Goal: Task Accomplishment & Management: Manage account settings

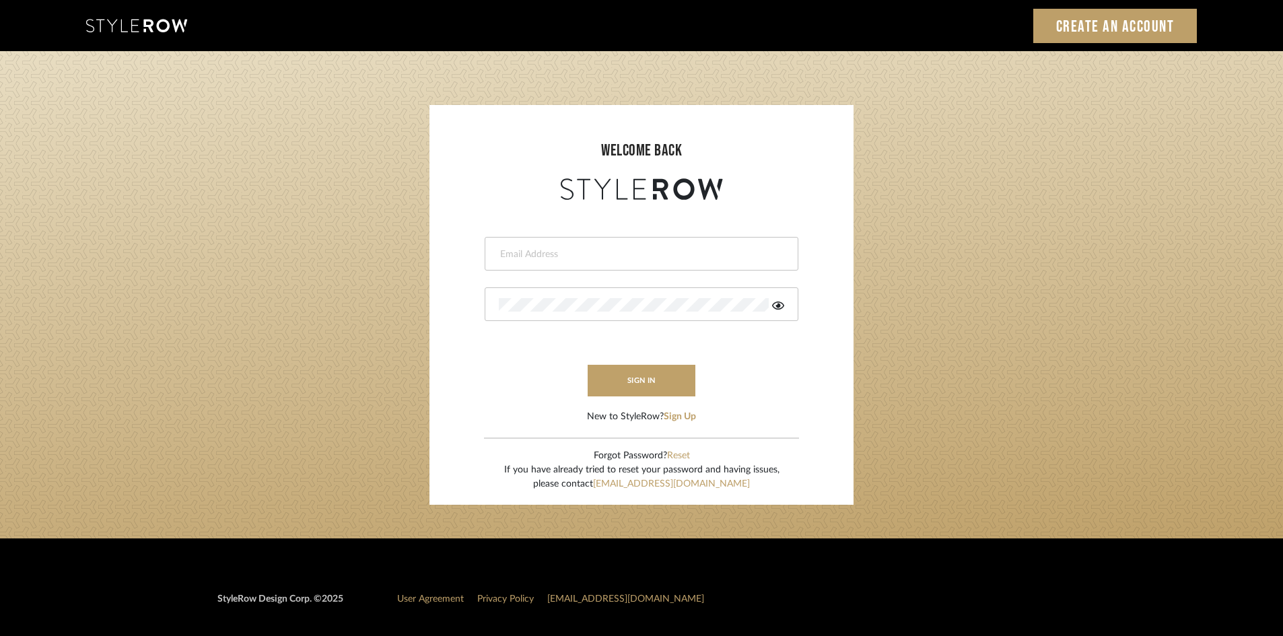
click at [618, 252] on input "email" at bounding box center [640, 254] width 282 height 13
type input "amy.tresbelleinteriors@gmail.com"
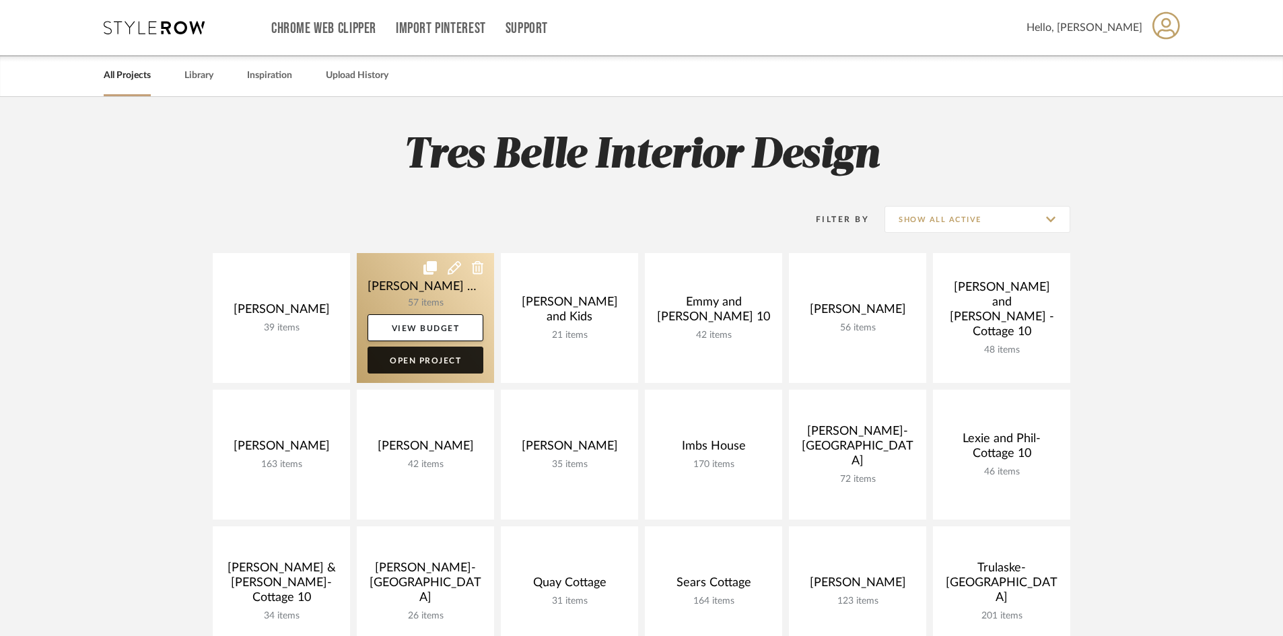
click at [437, 361] on link "Open Project" at bounding box center [426, 360] width 116 height 27
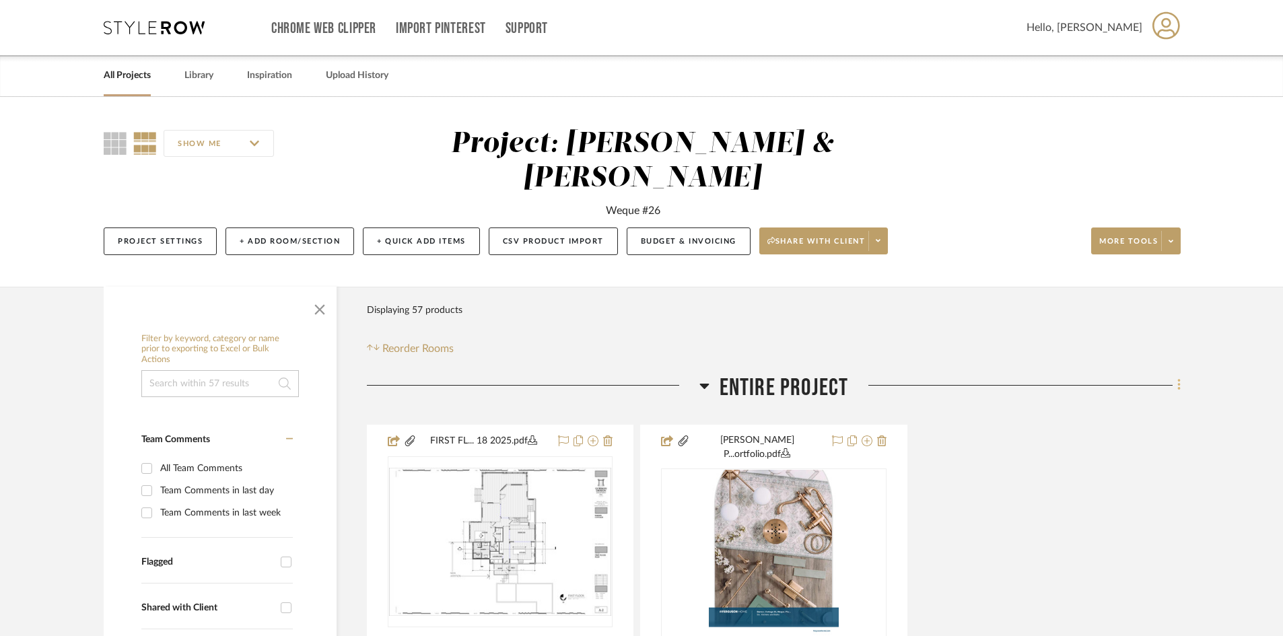
click at [1180, 378] on icon at bounding box center [1179, 385] width 4 height 15
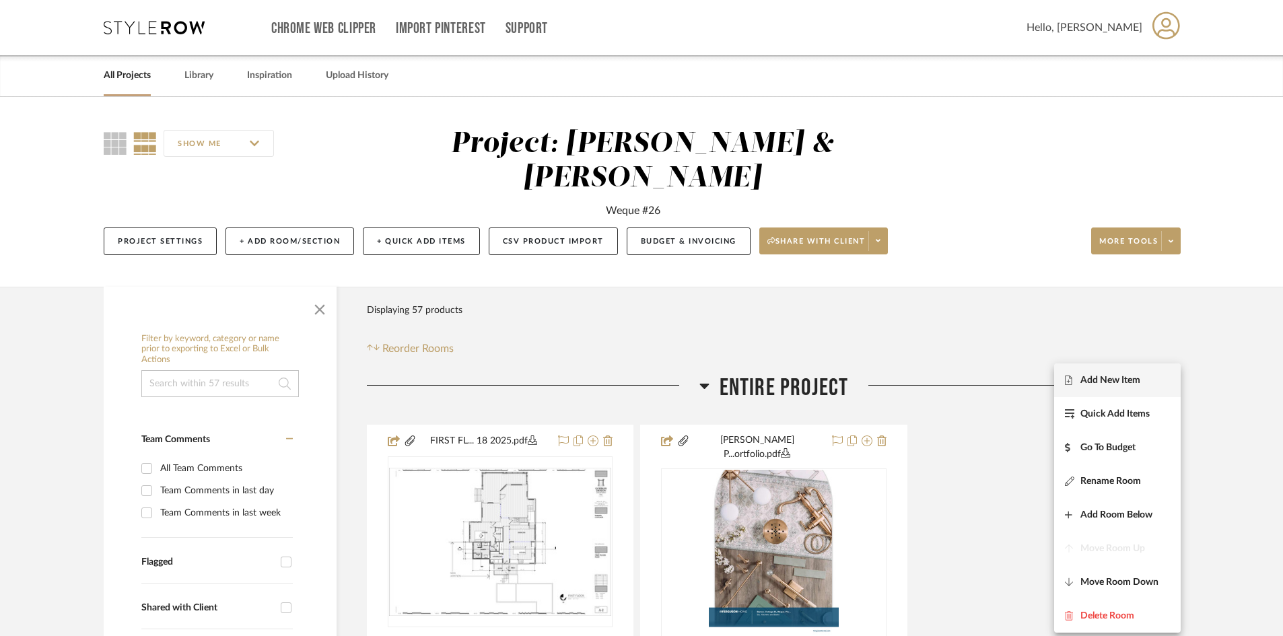
click at [1116, 378] on span "Add New Item" at bounding box center [1110, 379] width 60 height 11
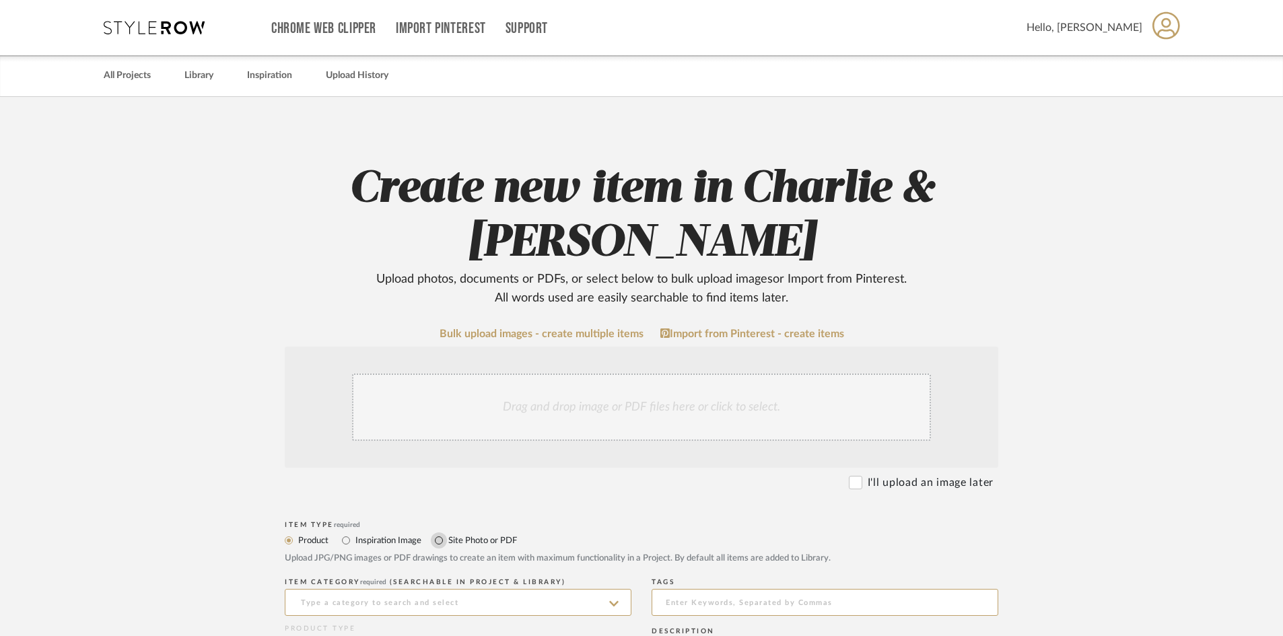
click at [438, 540] on input "Site Photo or PDF" at bounding box center [439, 540] width 16 height 16
radio input "true"
click at [471, 415] on div "Drag and drop image or PDF files here or click to select." at bounding box center [641, 407] width 579 height 67
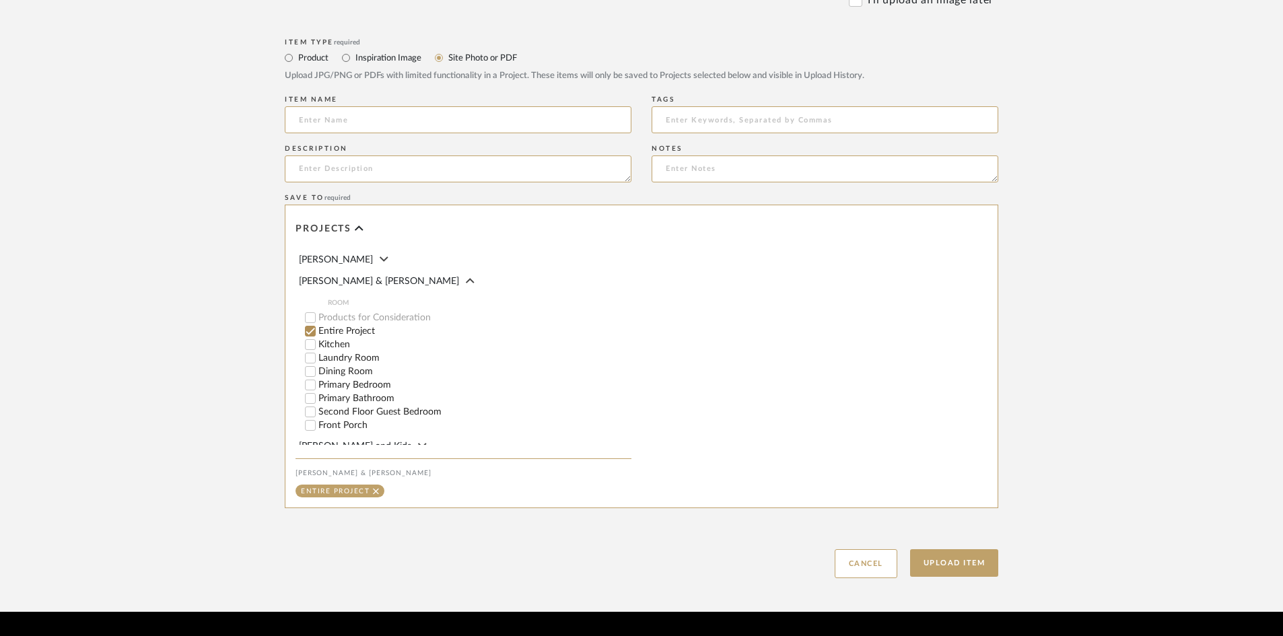
scroll to position [664, 0]
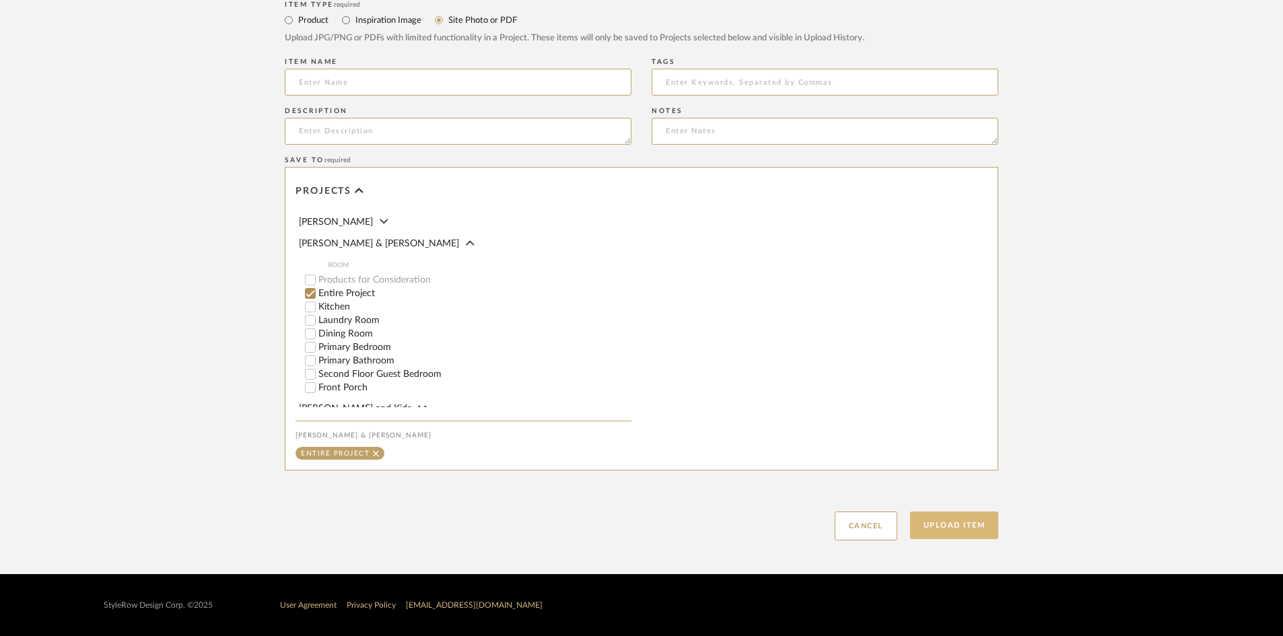
click at [948, 526] on button "Upload Item" at bounding box center [954, 526] width 89 height 28
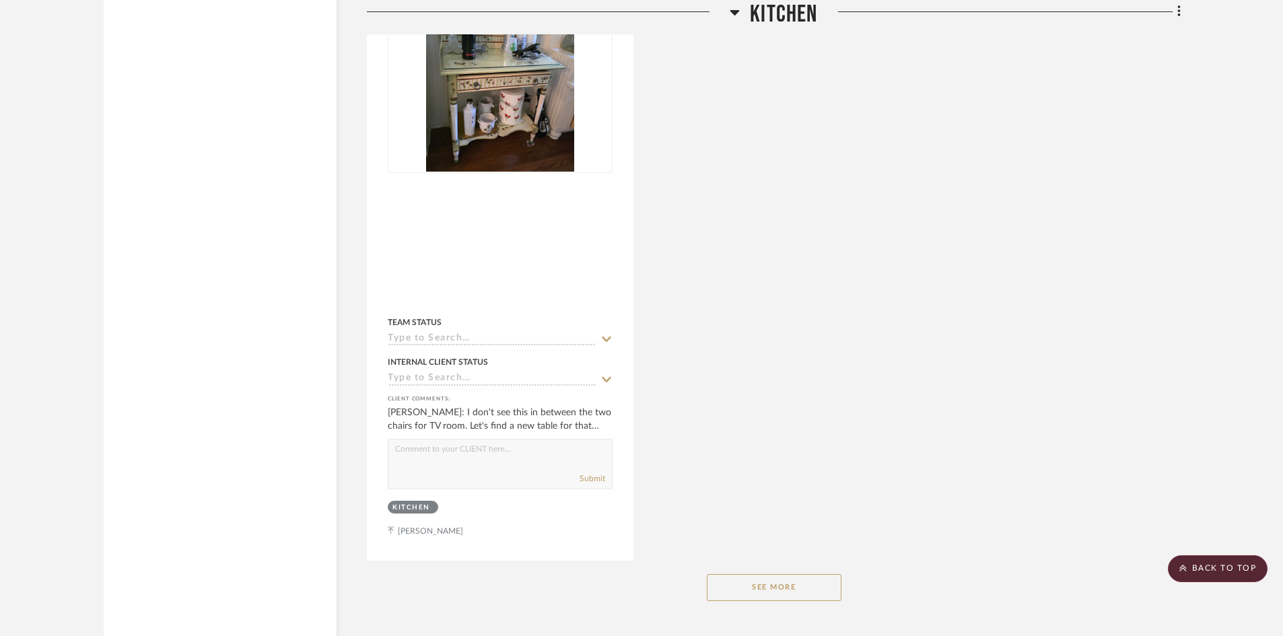
scroll to position [2493, 0]
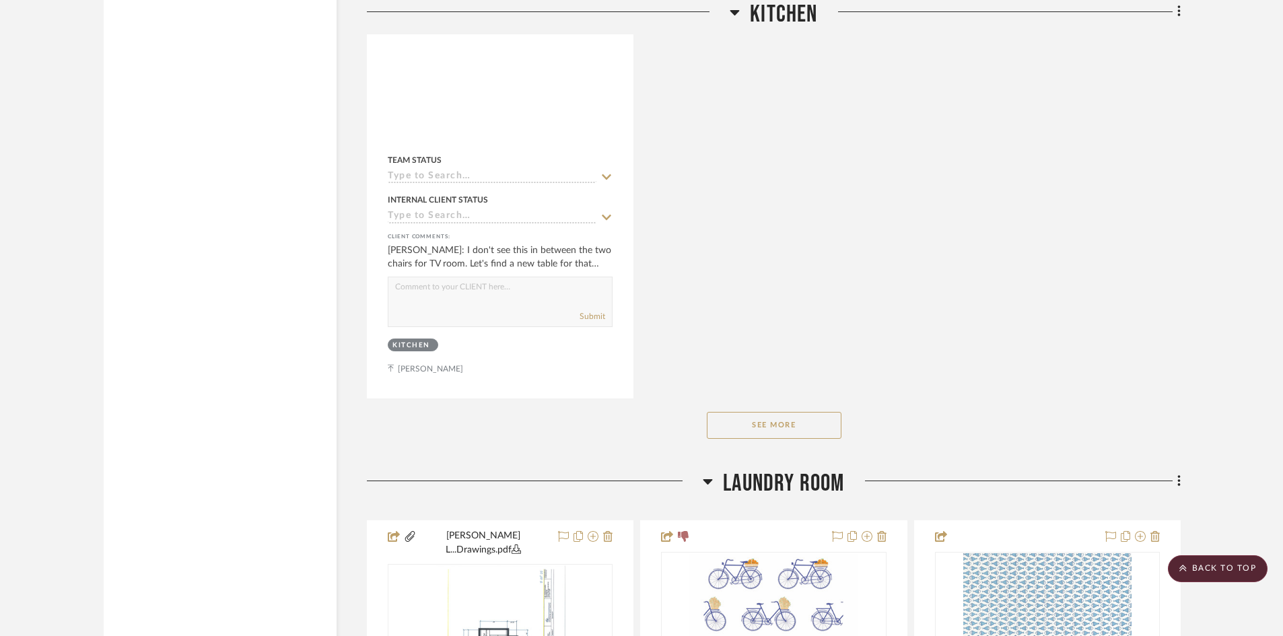
click at [775, 412] on button "See More" at bounding box center [774, 425] width 135 height 27
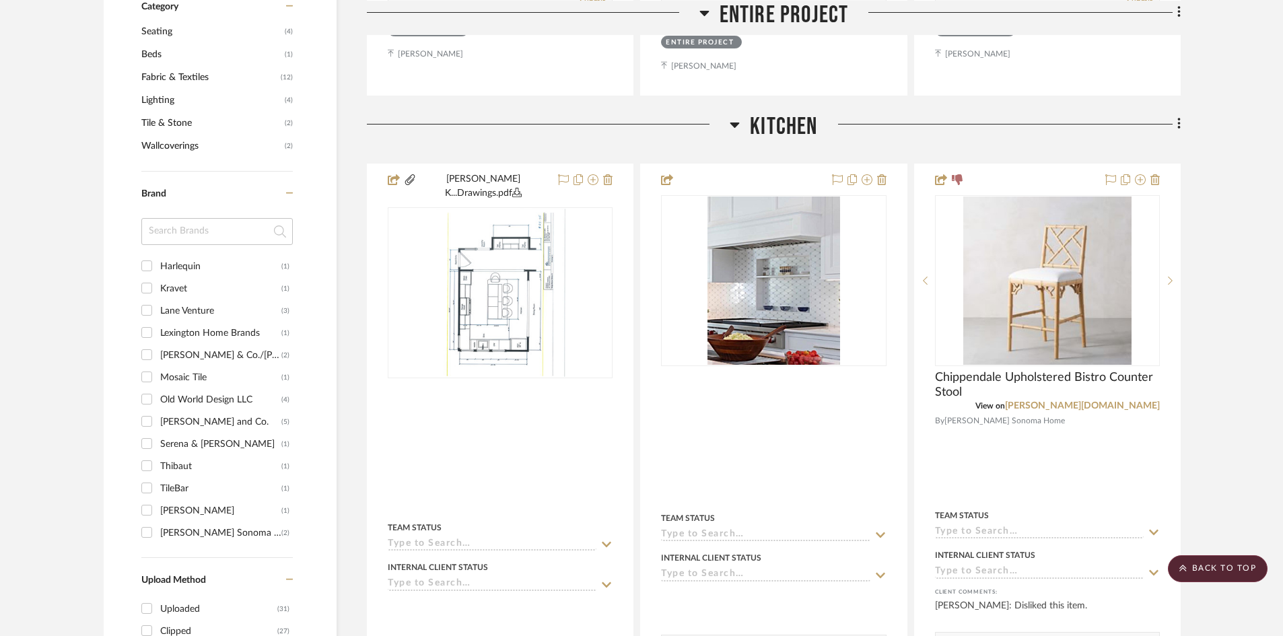
scroll to position [1012, 0]
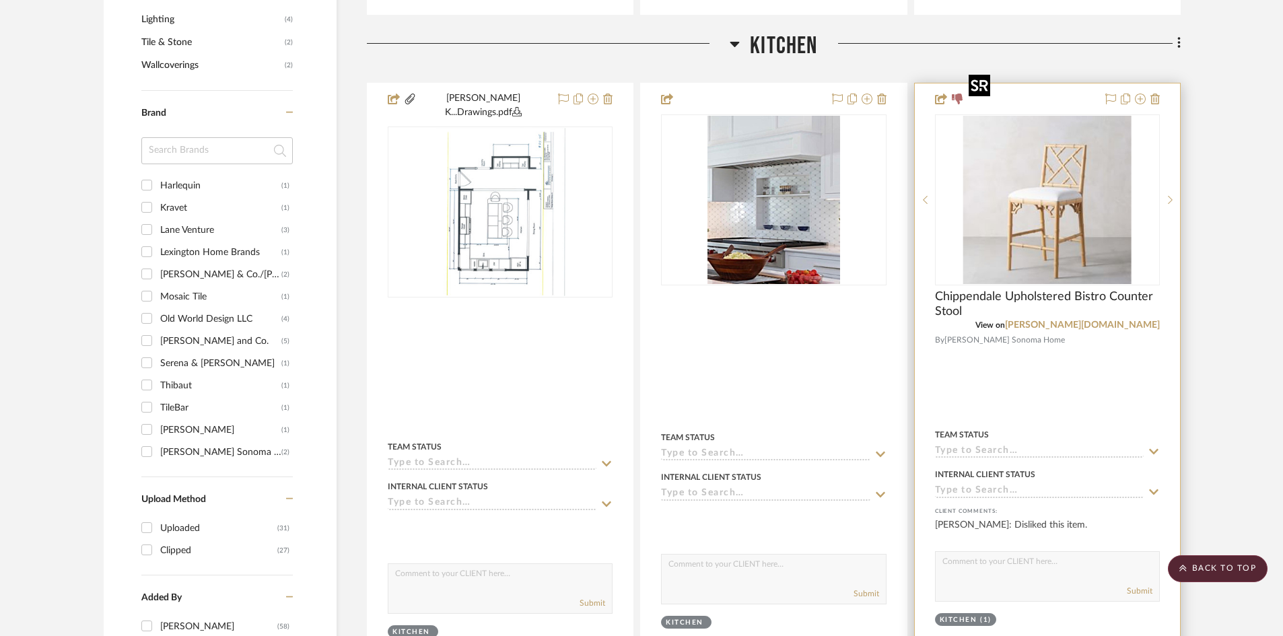
click at [0, 0] on img at bounding box center [0, 0] width 0 height 0
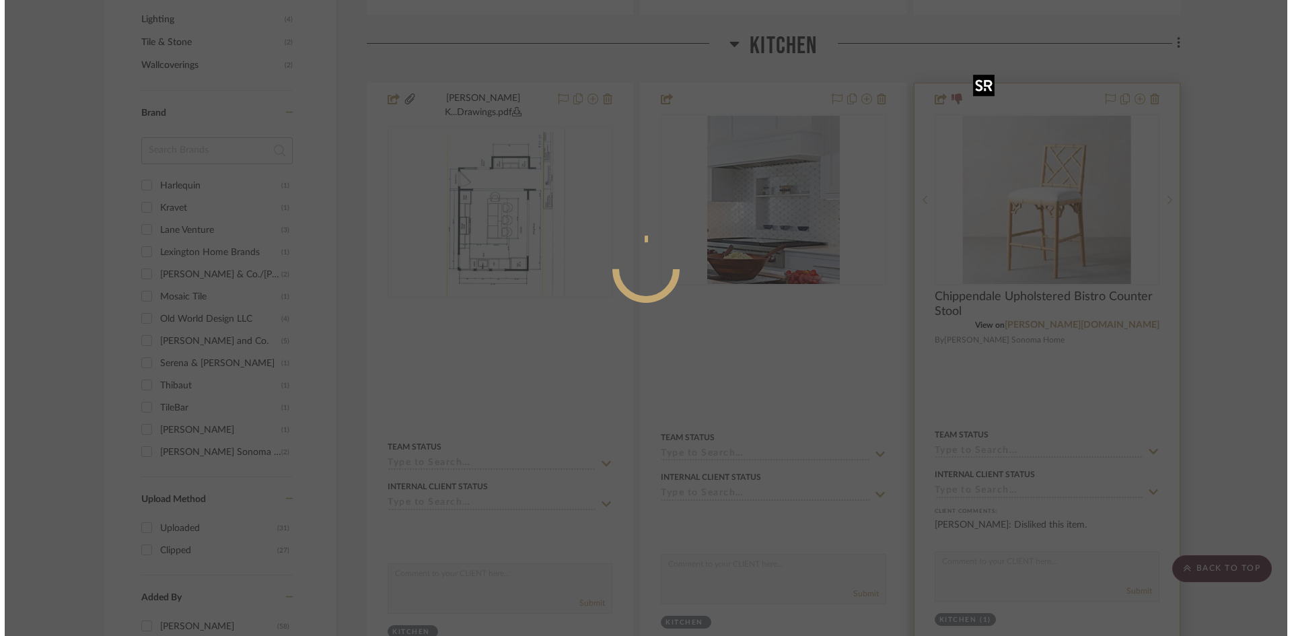
scroll to position [0, 0]
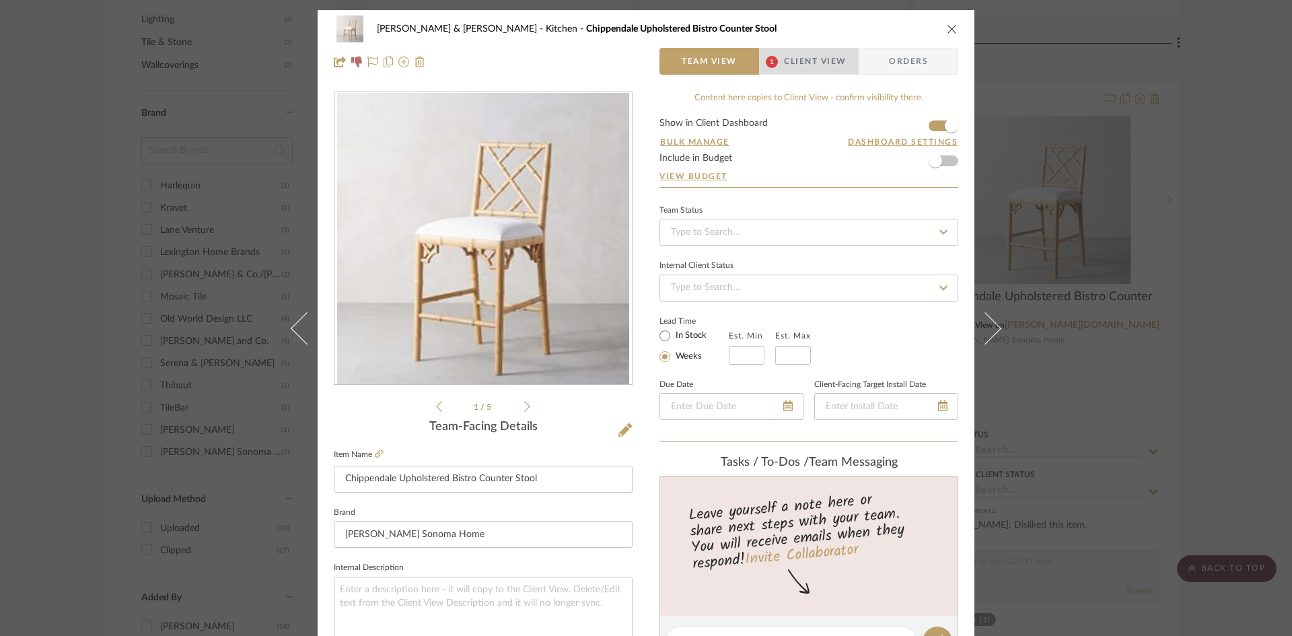
click at [788, 67] on span "Client View" at bounding box center [815, 61] width 62 height 27
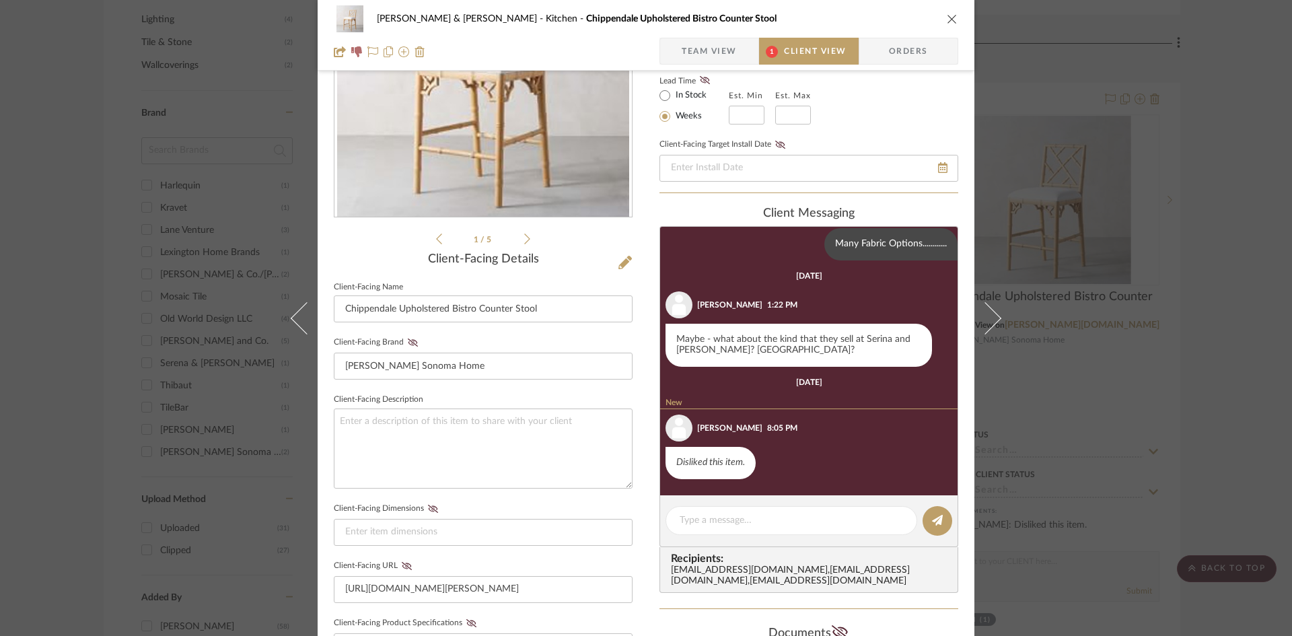
scroll to position [202, 0]
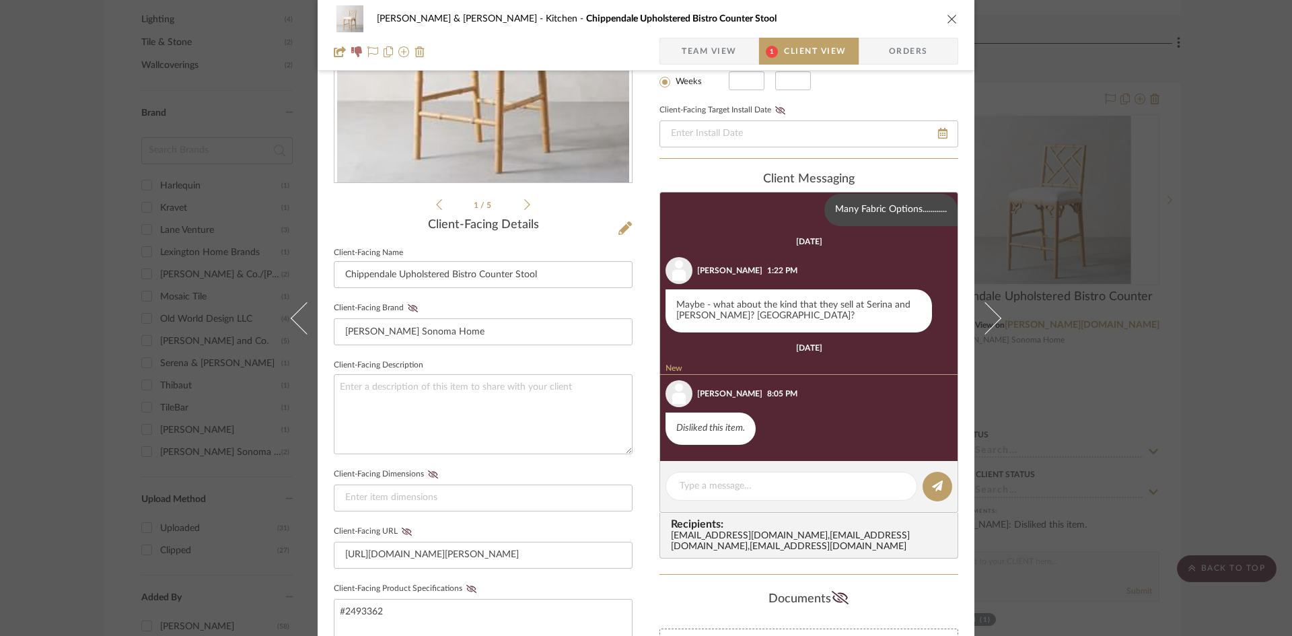
click at [948, 18] on icon "close" at bounding box center [952, 18] width 11 height 11
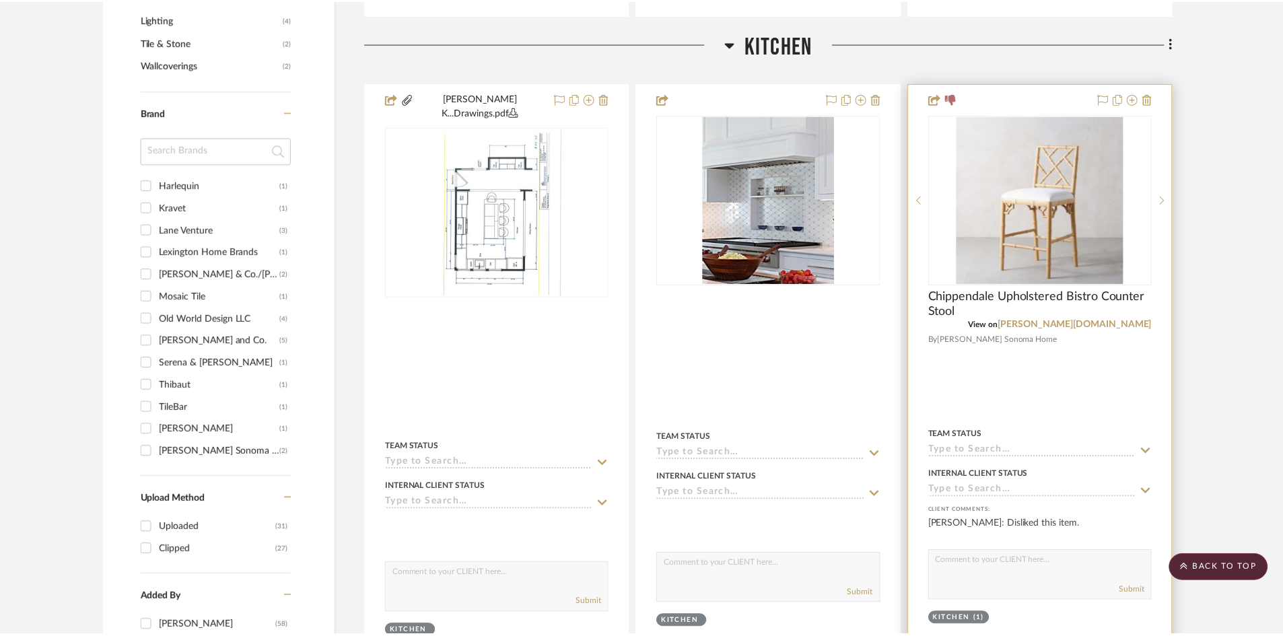
scroll to position [1012, 0]
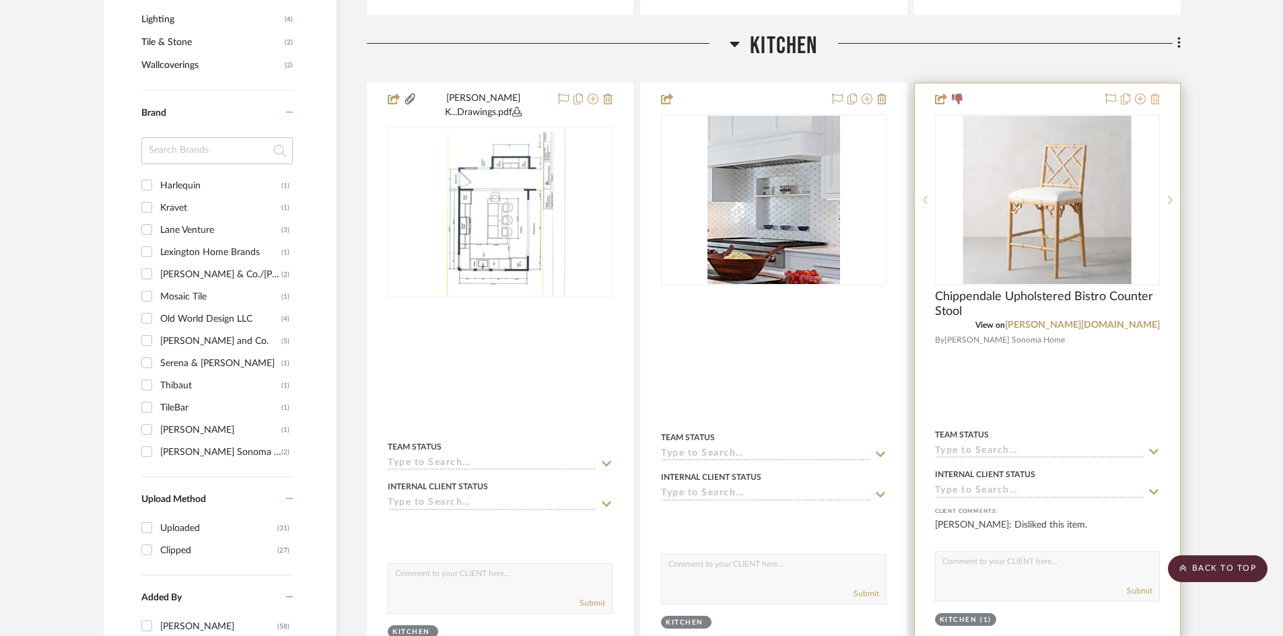
click at [1155, 94] on icon at bounding box center [1154, 99] width 9 height 11
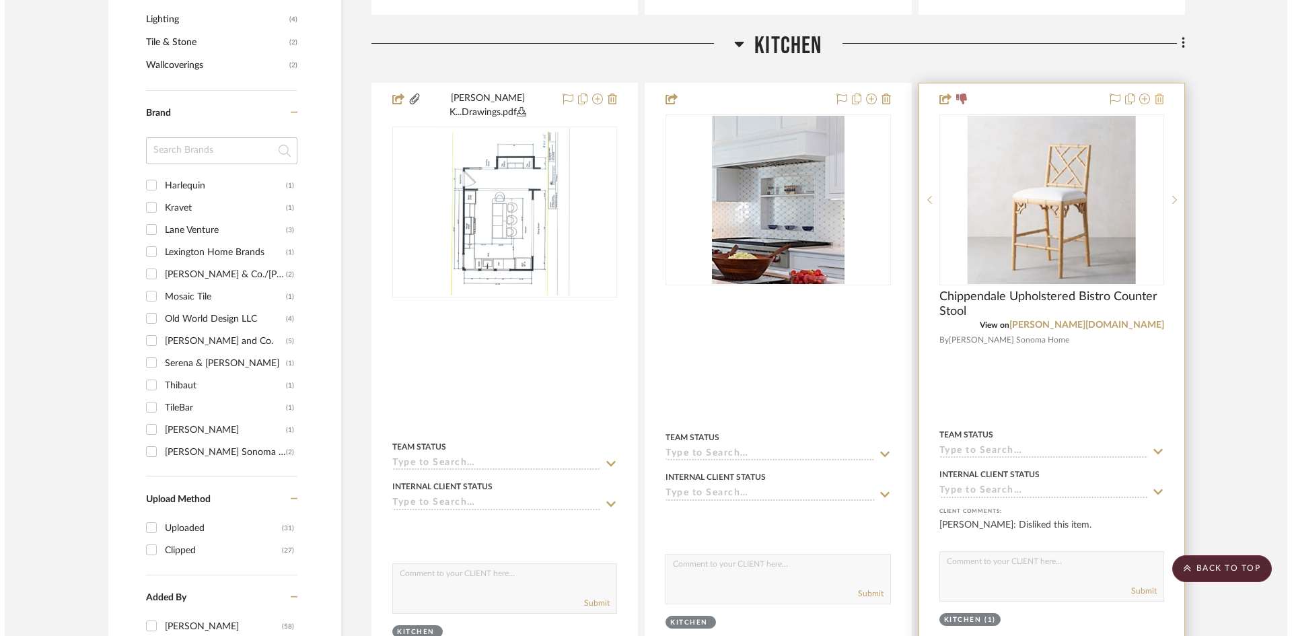
scroll to position [0, 0]
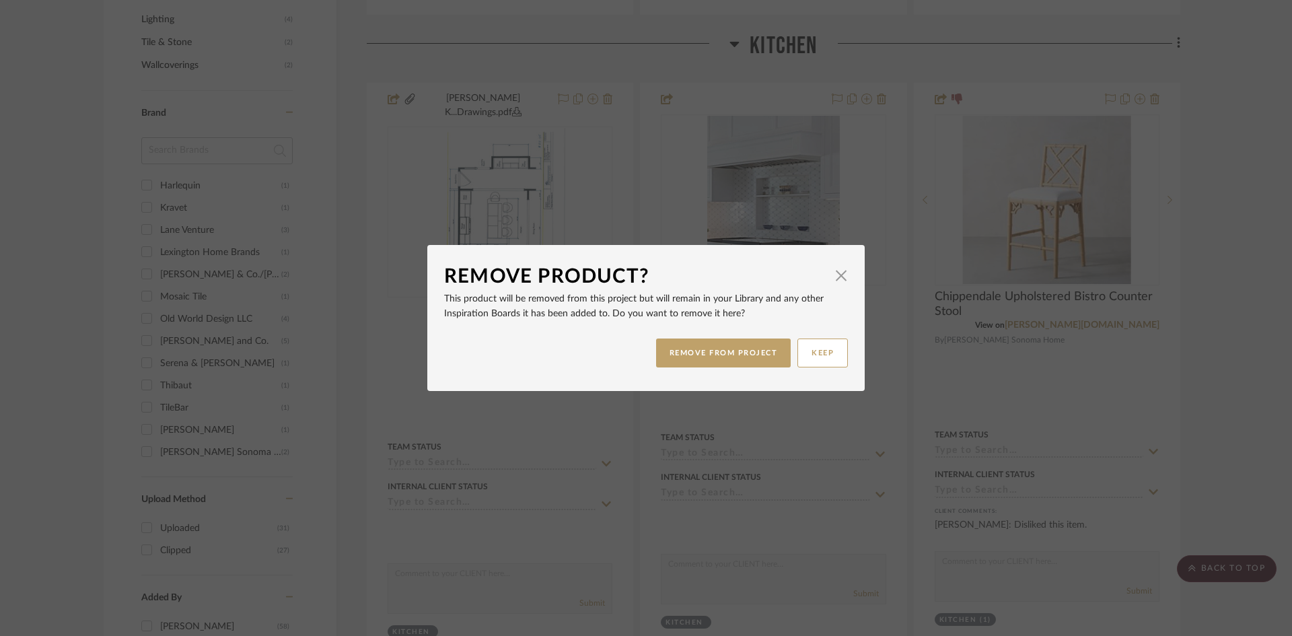
click at [756, 351] on button "REMOVE FROM PROJECT" at bounding box center [723, 353] width 135 height 29
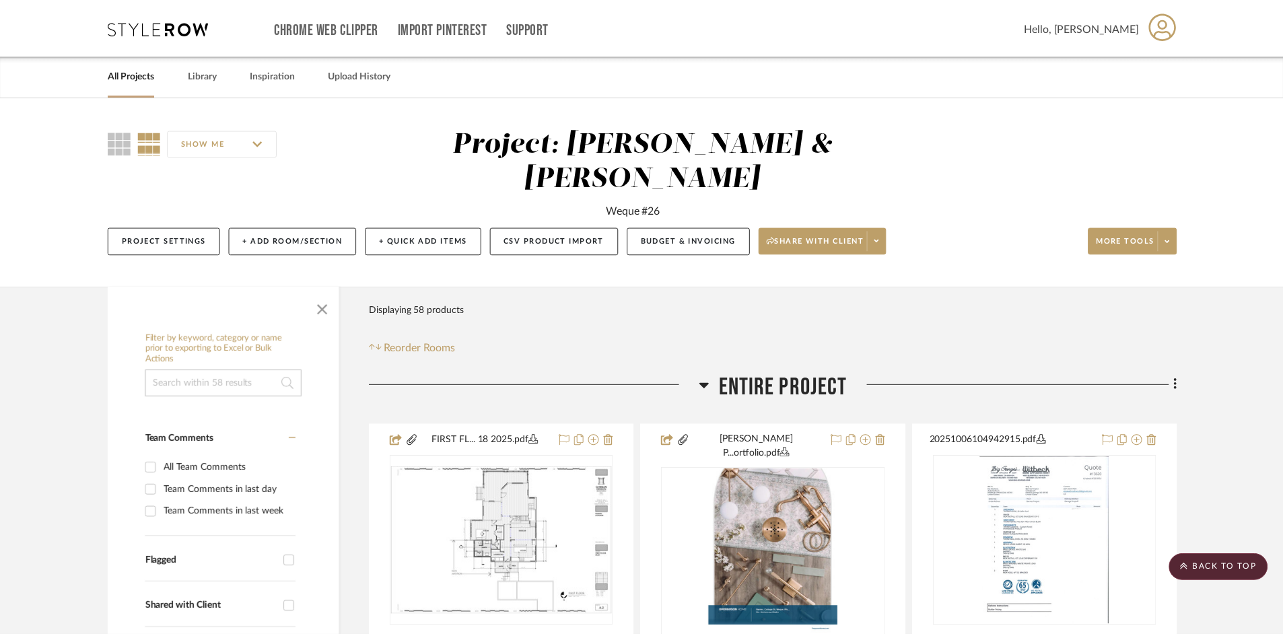
scroll to position [1012, 0]
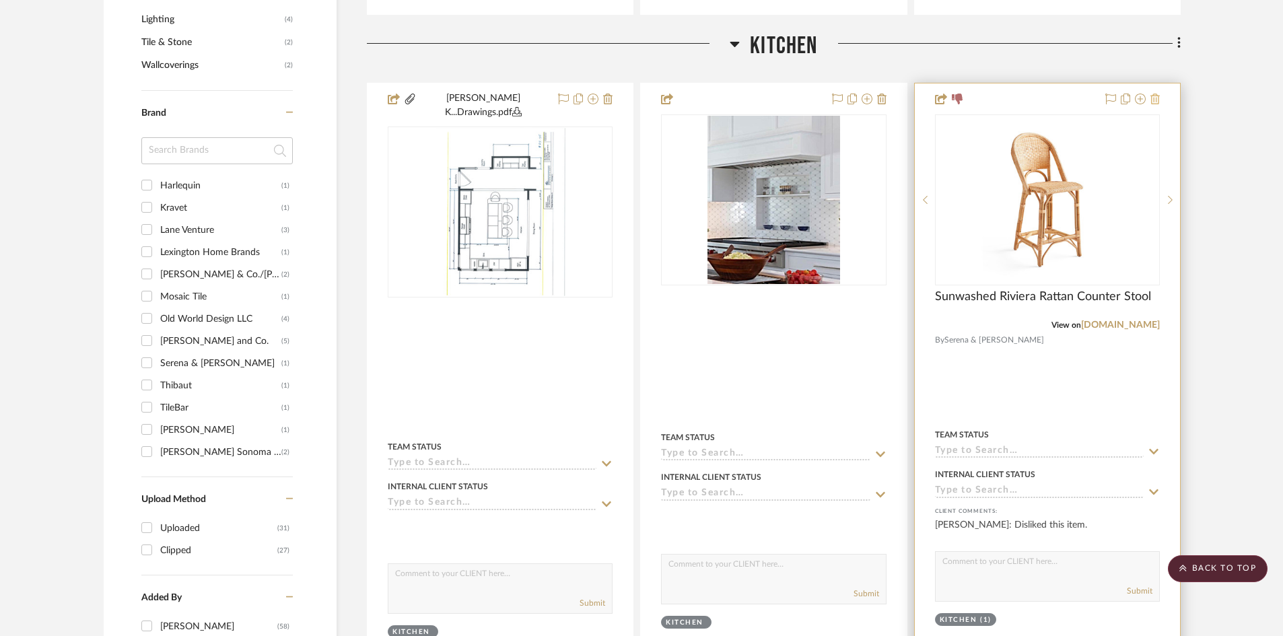
click at [1154, 94] on icon at bounding box center [1154, 99] width 9 height 11
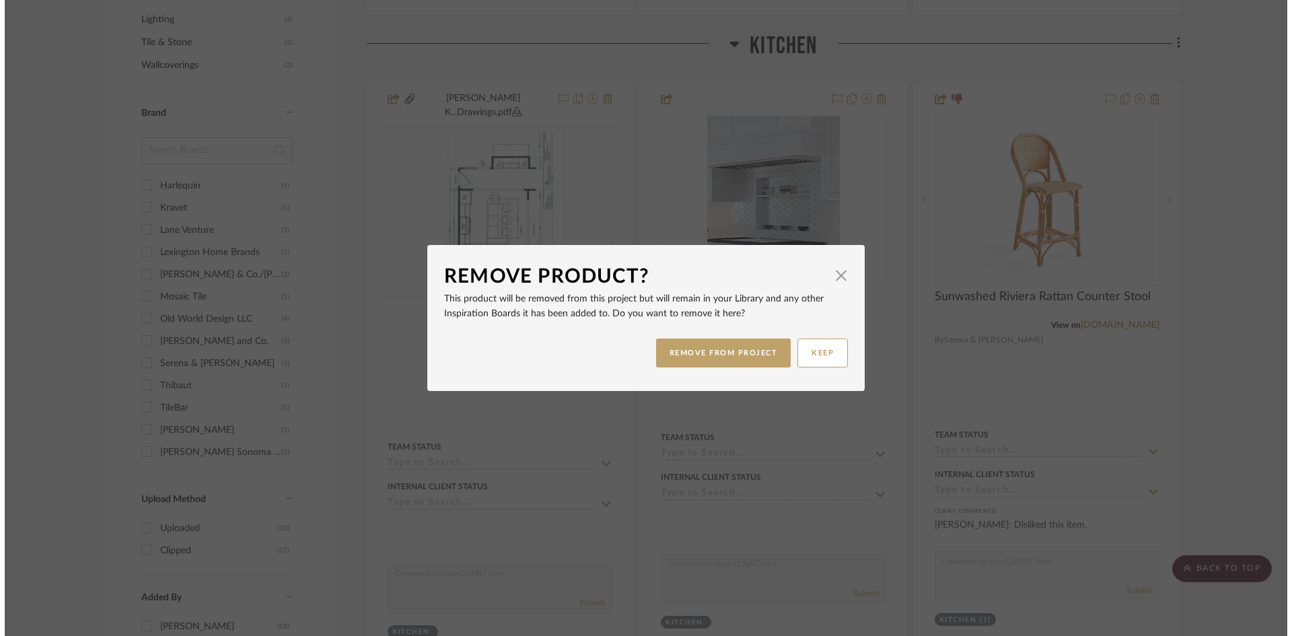
scroll to position [0, 0]
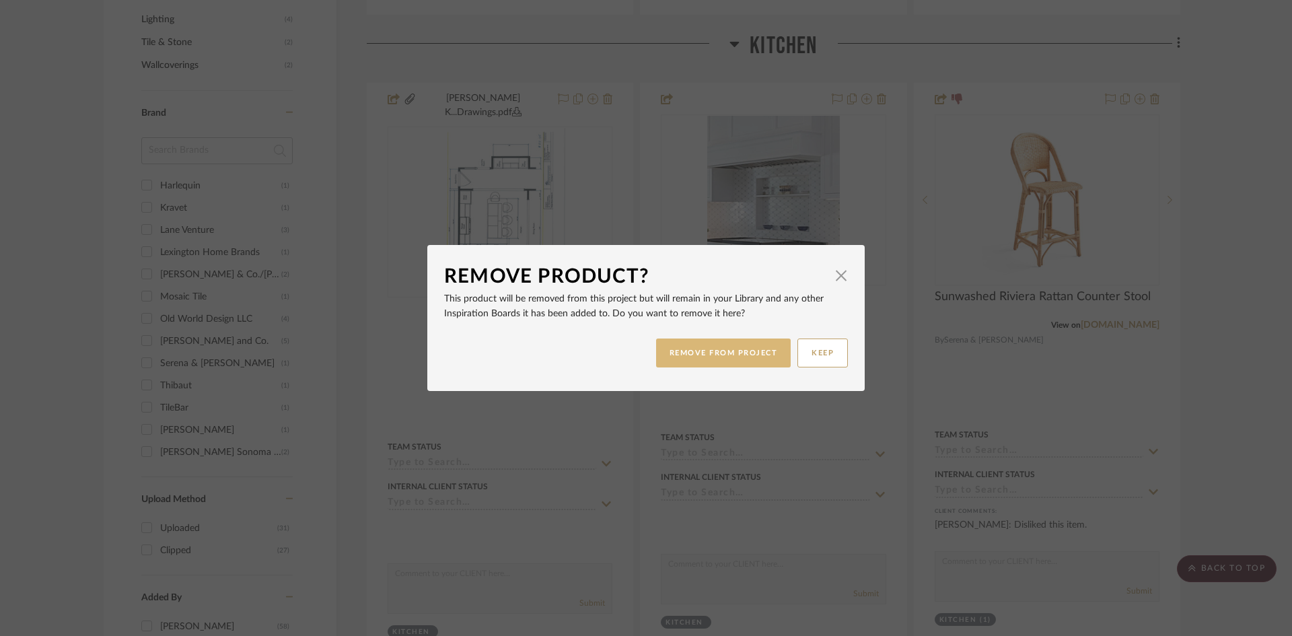
click at [746, 348] on button "REMOVE FROM PROJECT" at bounding box center [723, 353] width 135 height 29
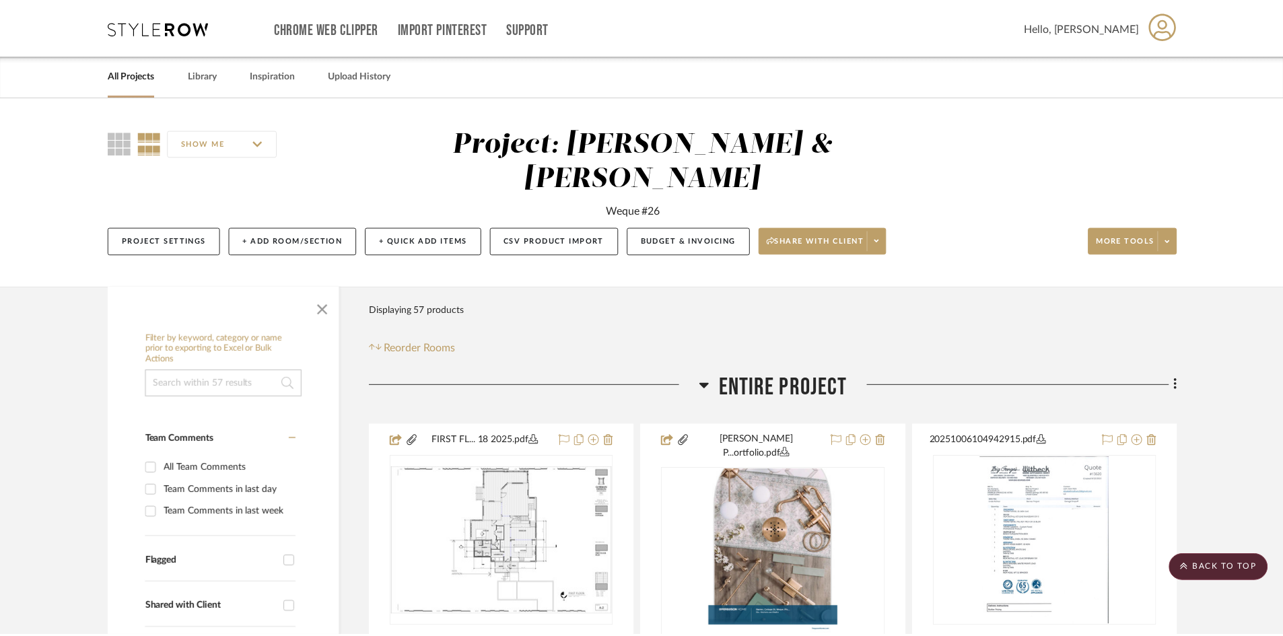
scroll to position [1012, 0]
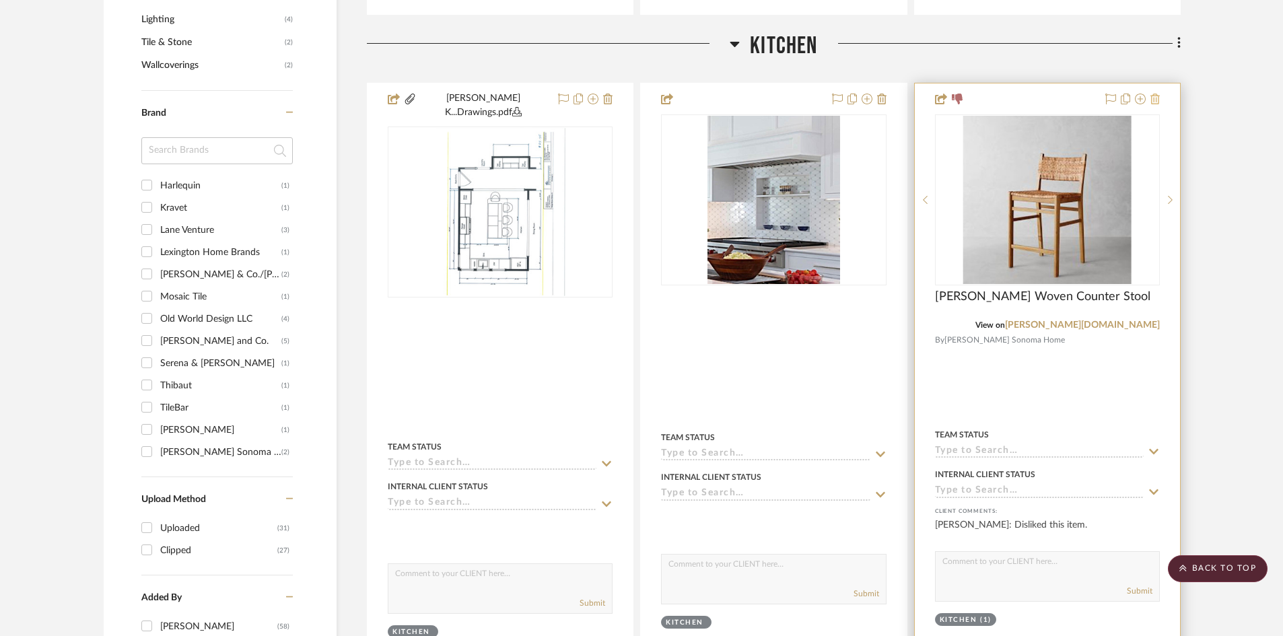
click at [1154, 94] on icon at bounding box center [1154, 99] width 9 height 11
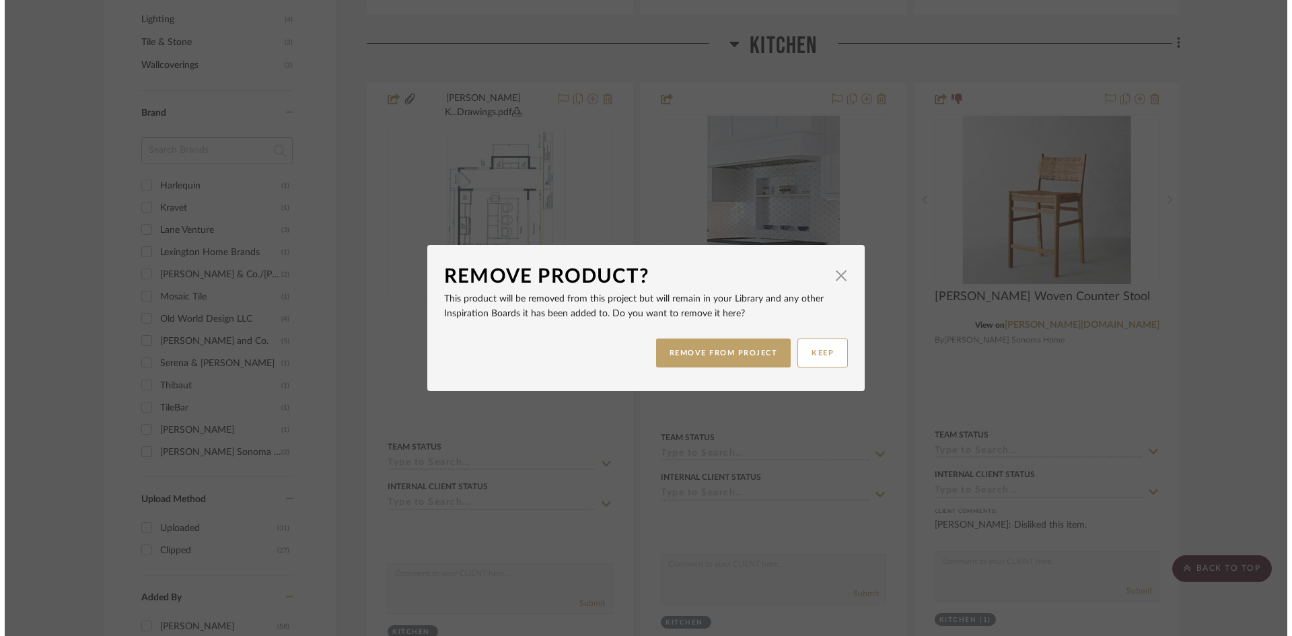
scroll to position [0, 0]
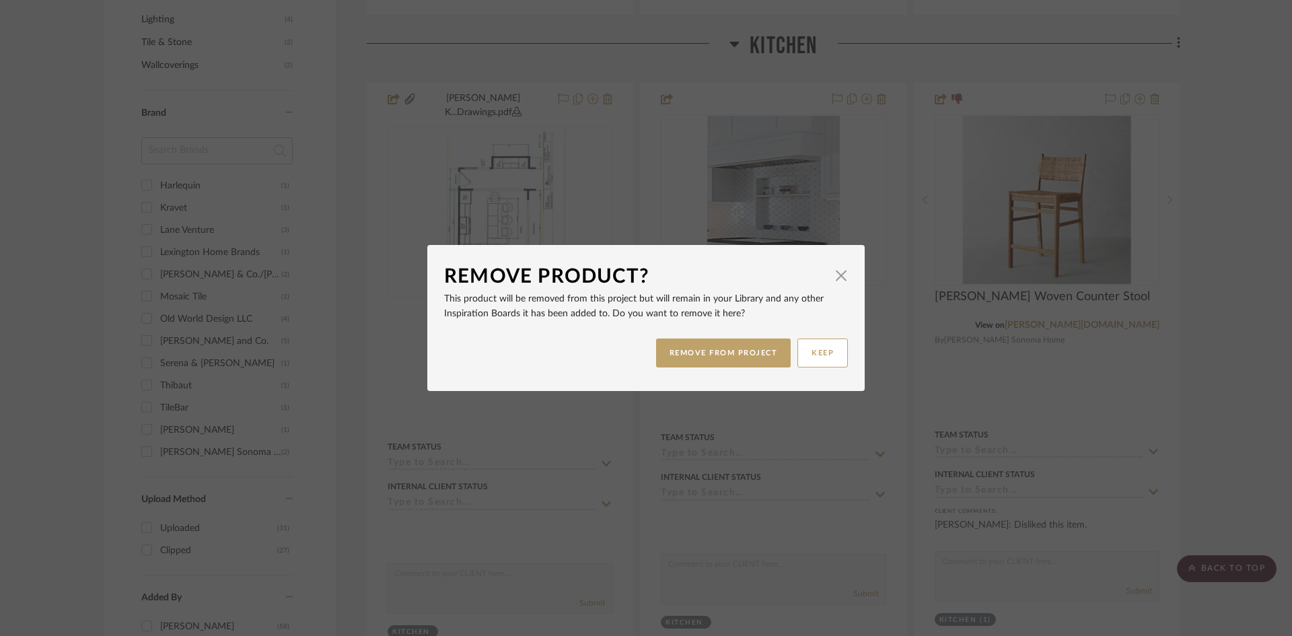
click at [762, 347] on button "REMOVE FROM PROJECT" at bounding box center [723, 353] width 135 height 29
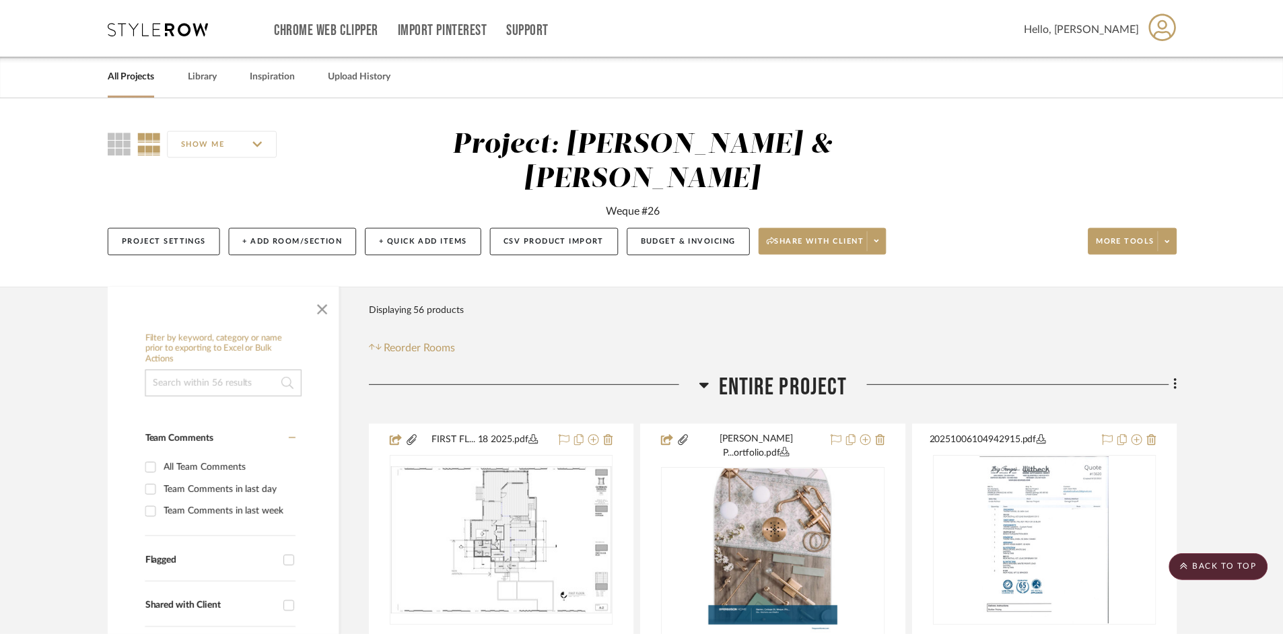
scroll to position [1012, 0]
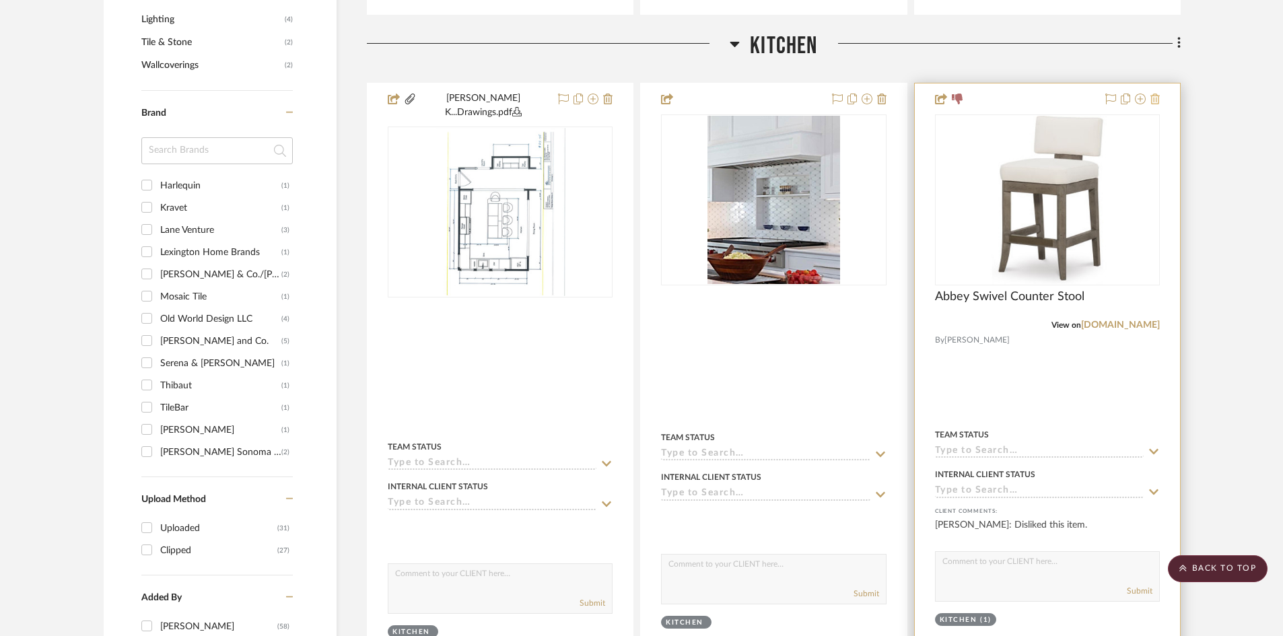
click at [1155, 94] on icon at bounding box center [1154, 99] width 9 height 11
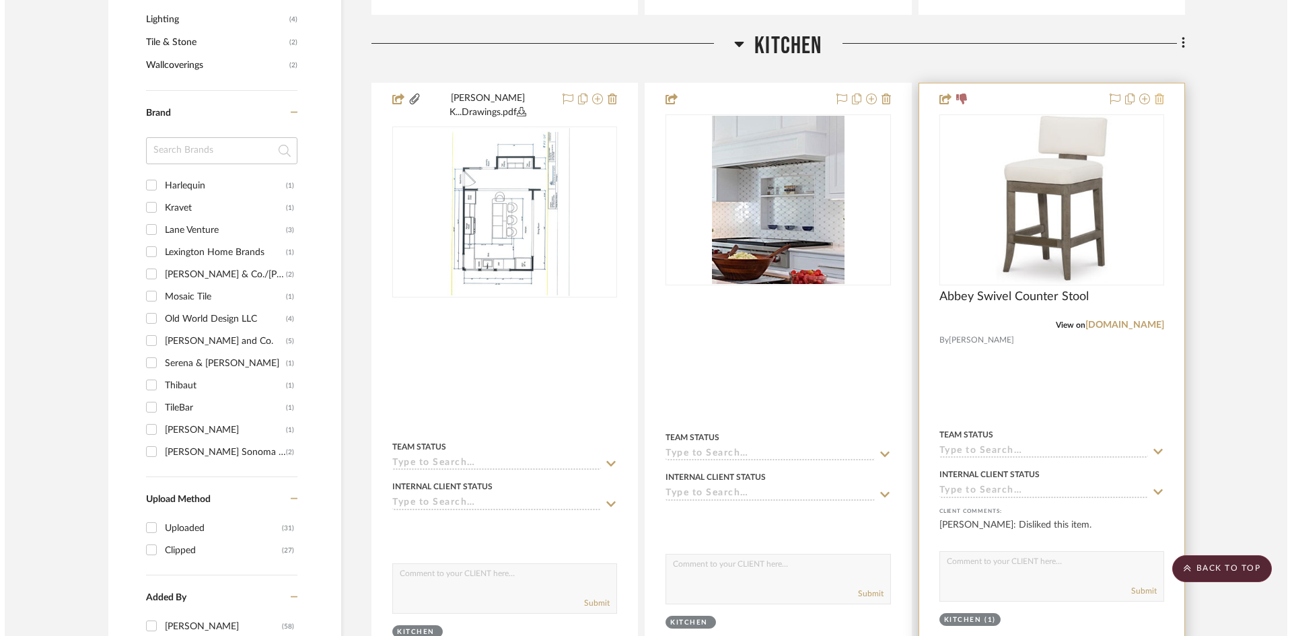
scroll to position [0, 0]
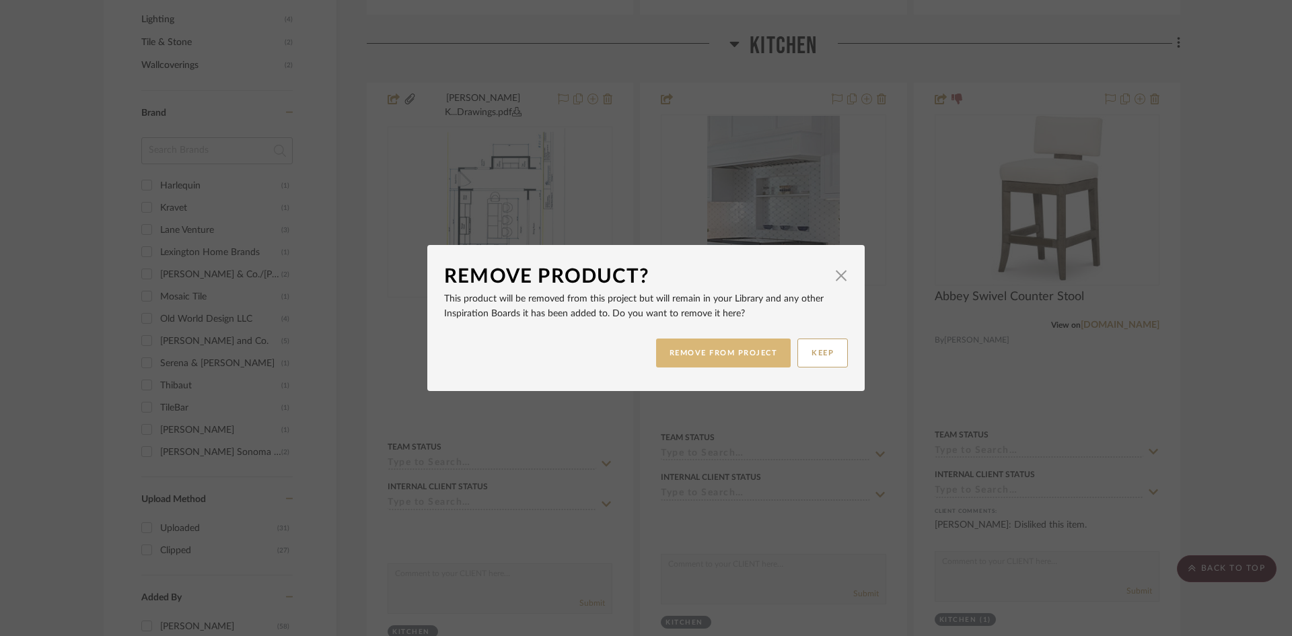
click at [747, 356] on button "REMOVE FROM PROJECT" at bounding box center [723, 353] width 135 height 29
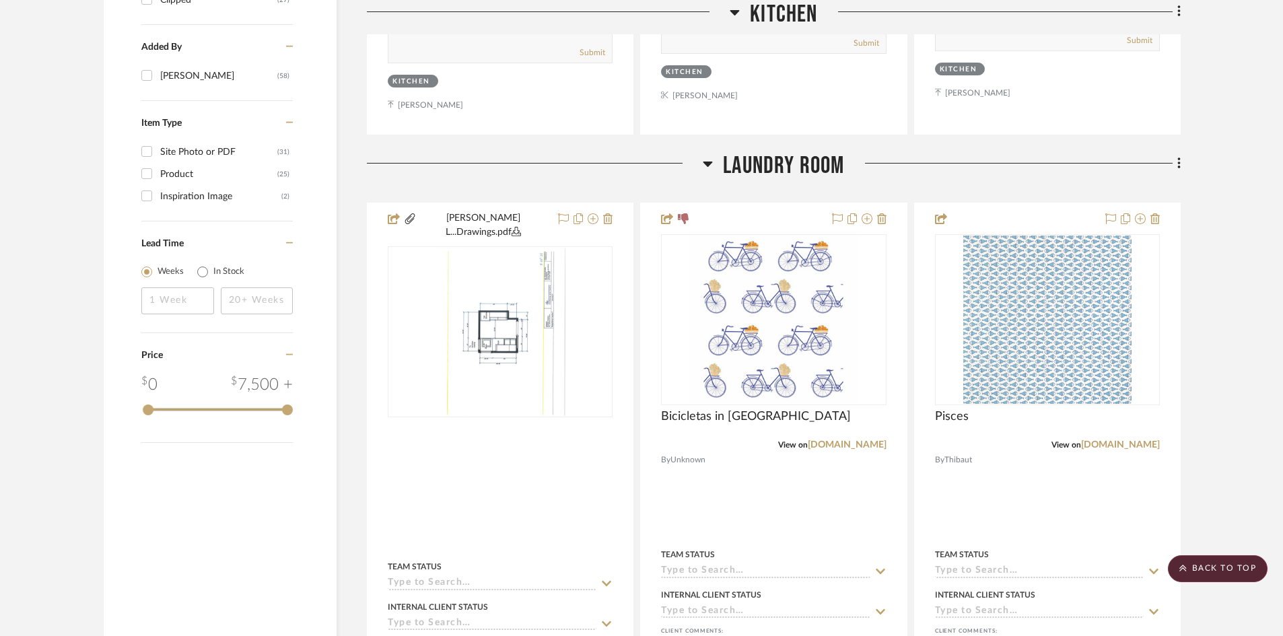
scroll to position [1618, 0]
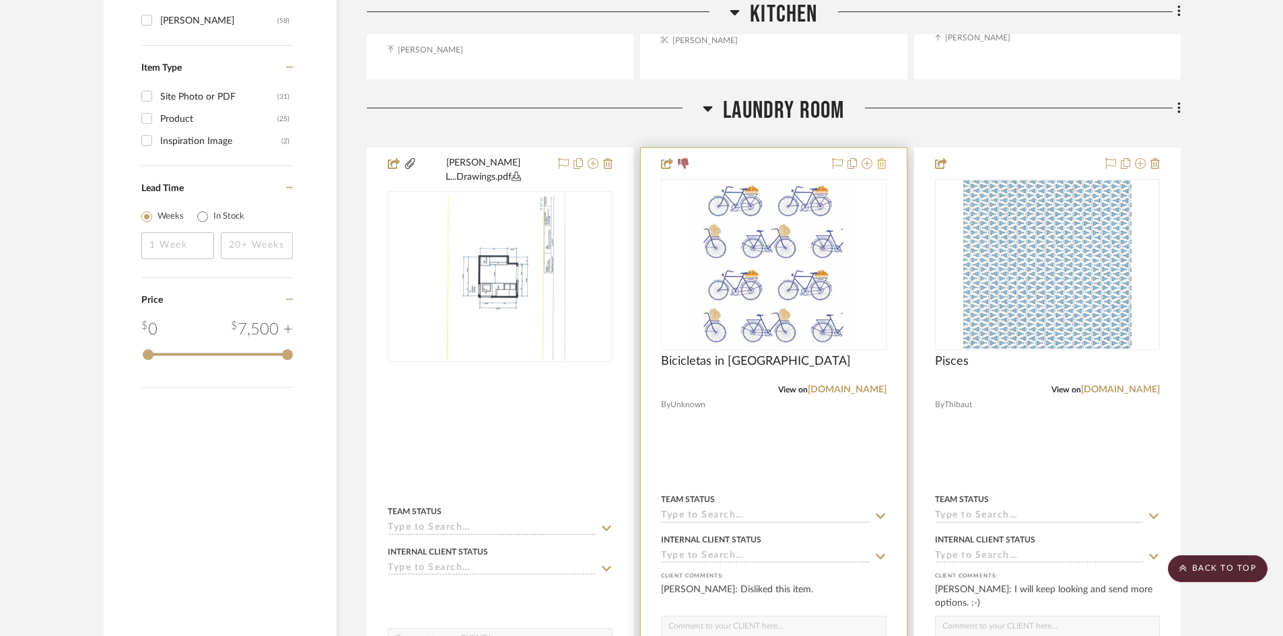
click at [882, 158] on icon at bounding box center [881, 163] width 9 height 11
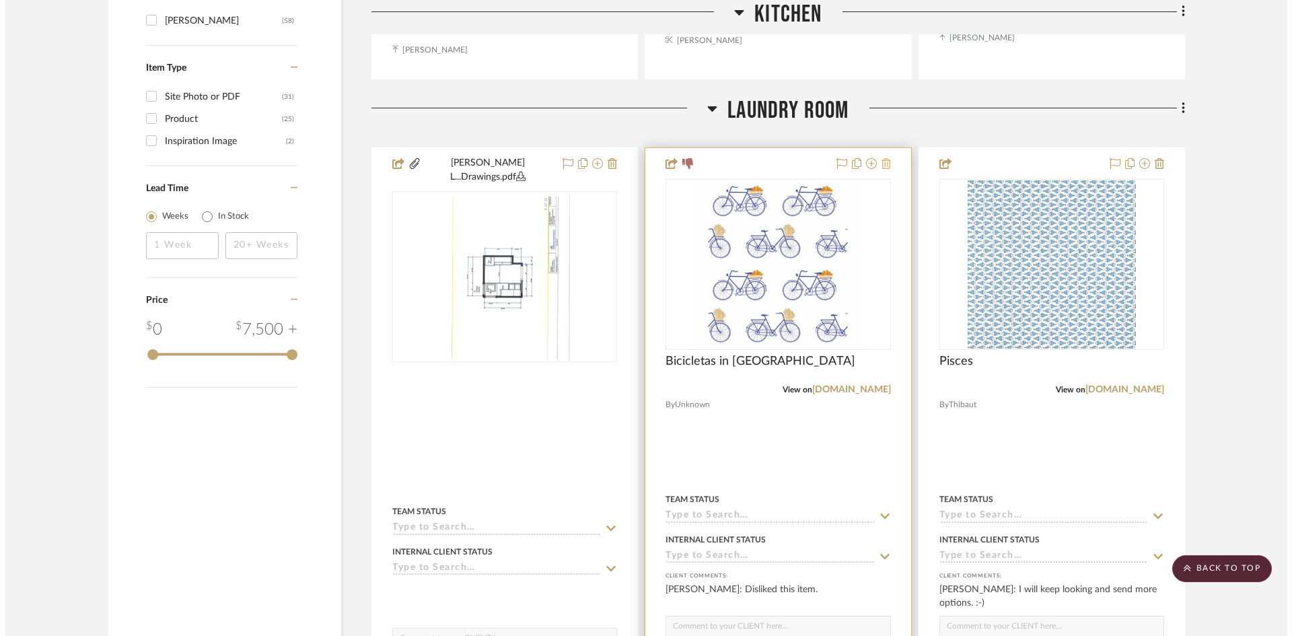
scroll to position [0, 0]
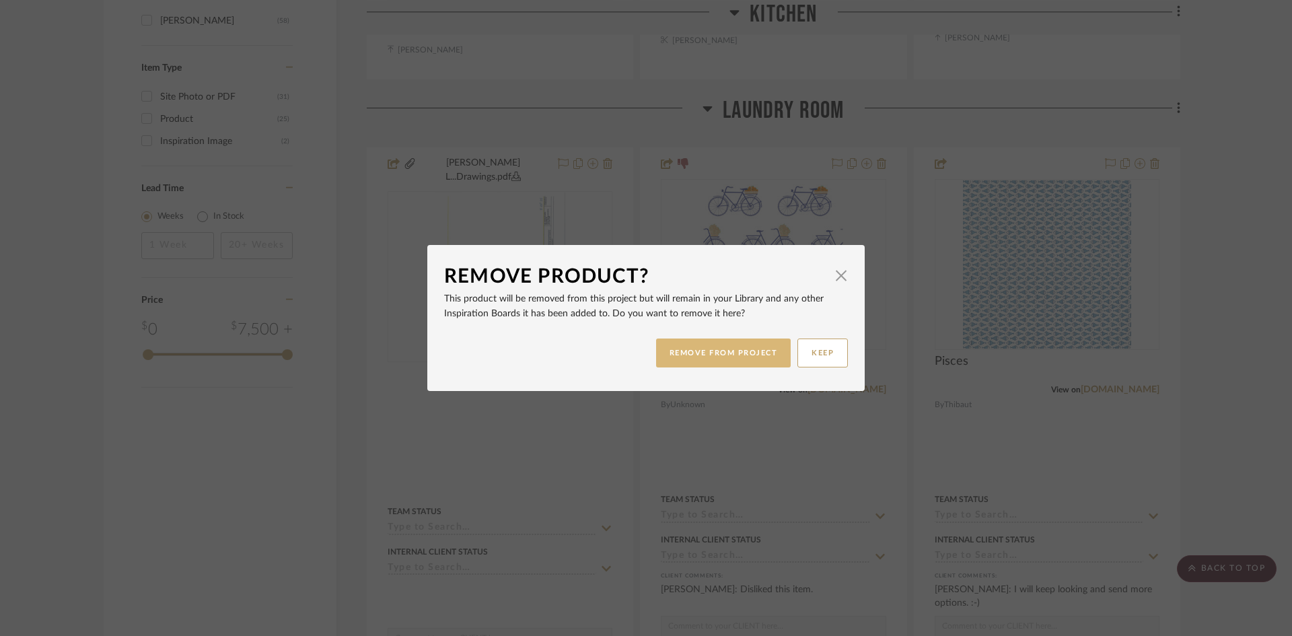
click at [724, 351] on button "REMOVE FROM PROJECT" at bounding box center [723, 353] width 135 height 29
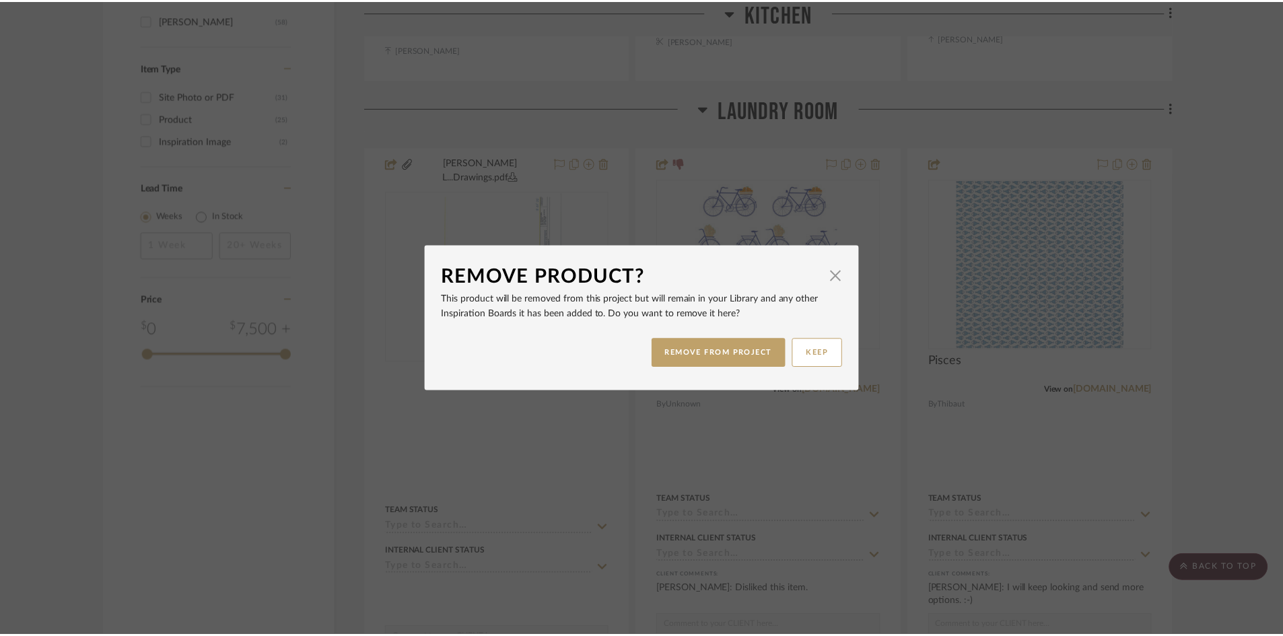
scroll to position [1618, 0]
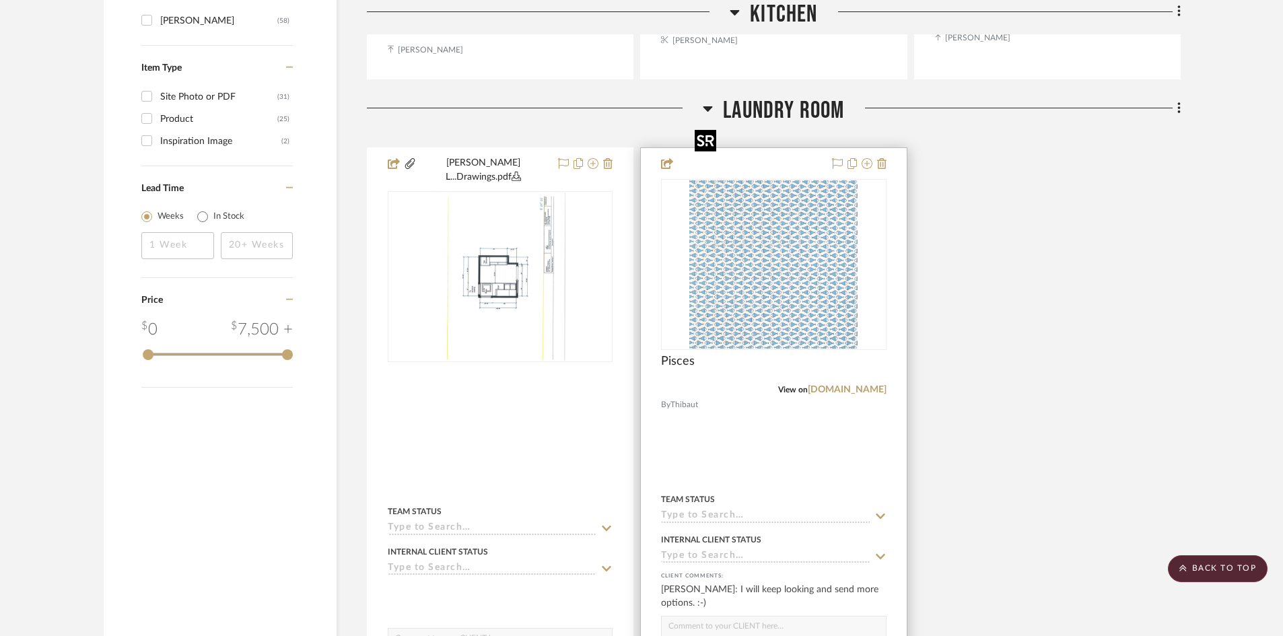
click at [806, 213] on img "0" at bounding box center [773, 264] width 168 height 168
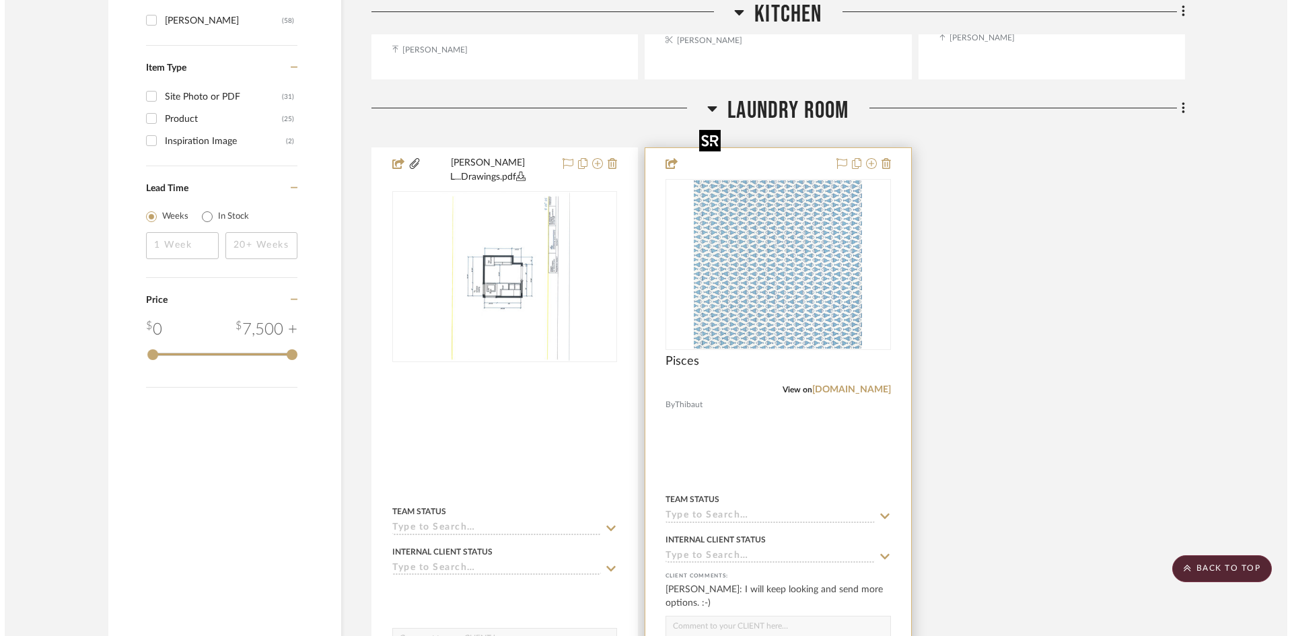
scroll to position [0, 0]
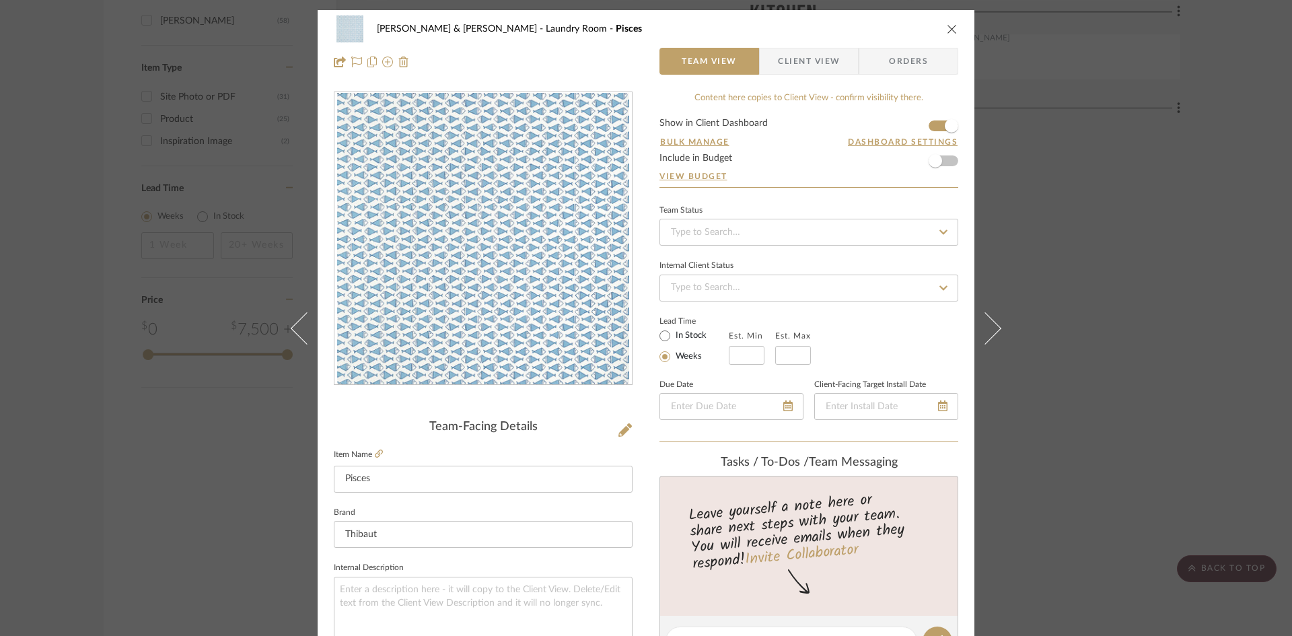
click at [823, 60] on span "Client View" at bounding box center [809, 61] width 62 height 27
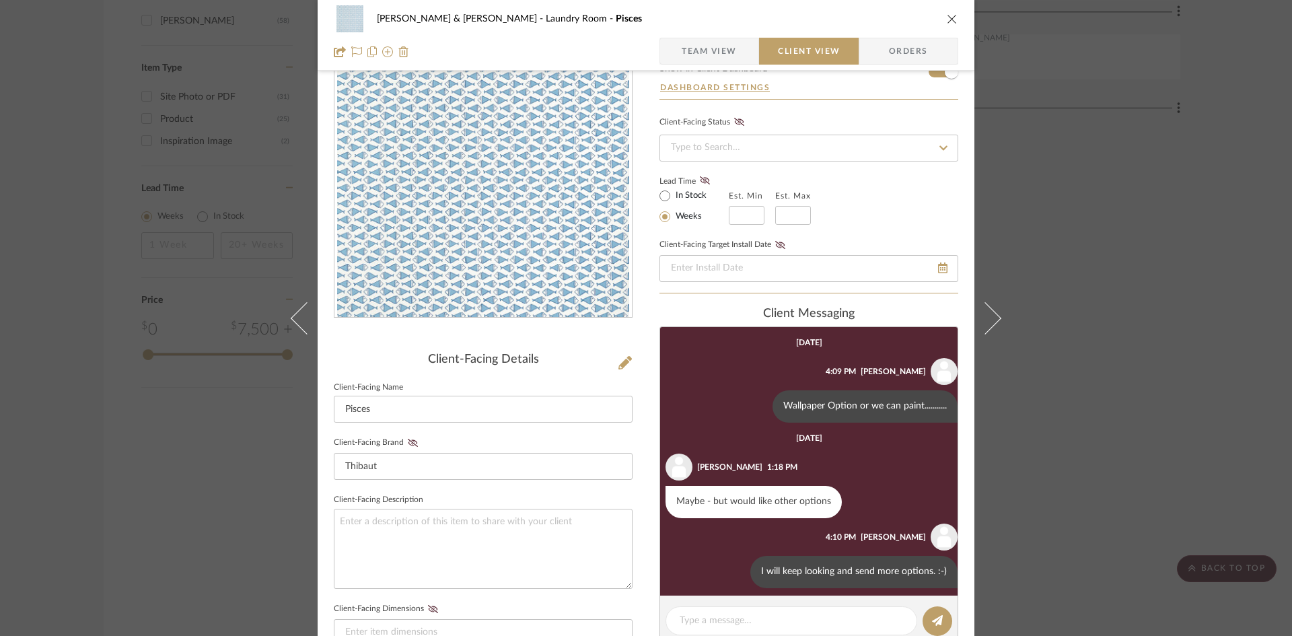
scroll to position [135, 0]
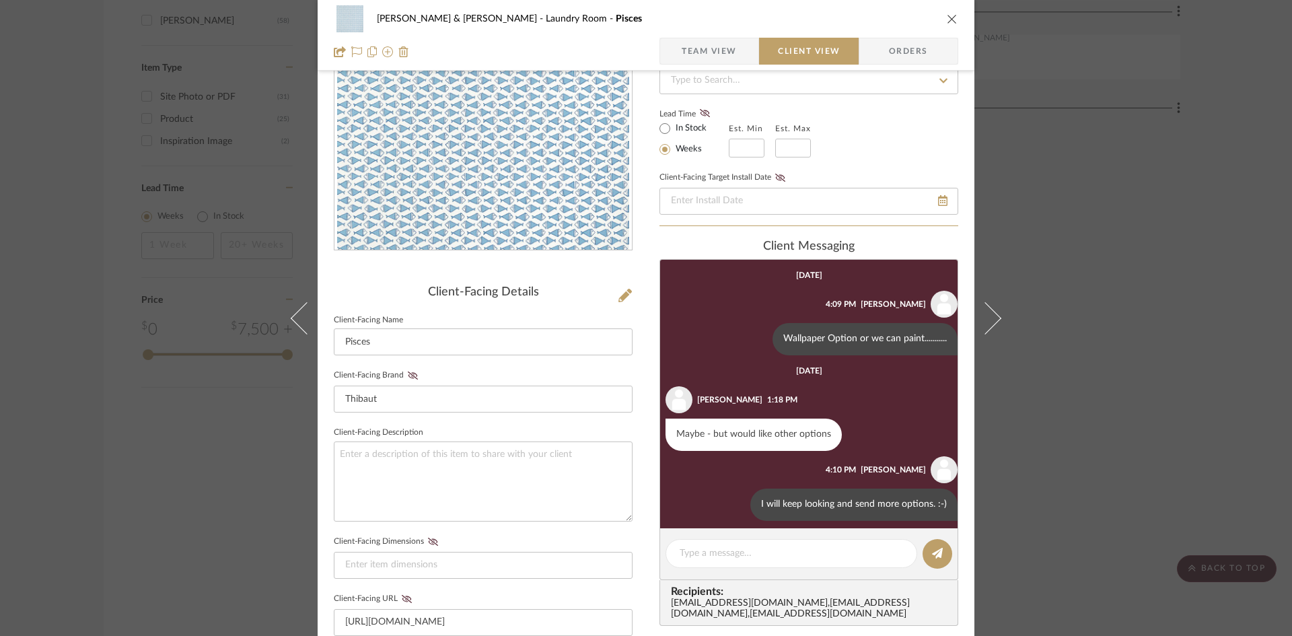
click at [948, 15] on icon "close" at bounding box center [952, 18] width 11 height 11
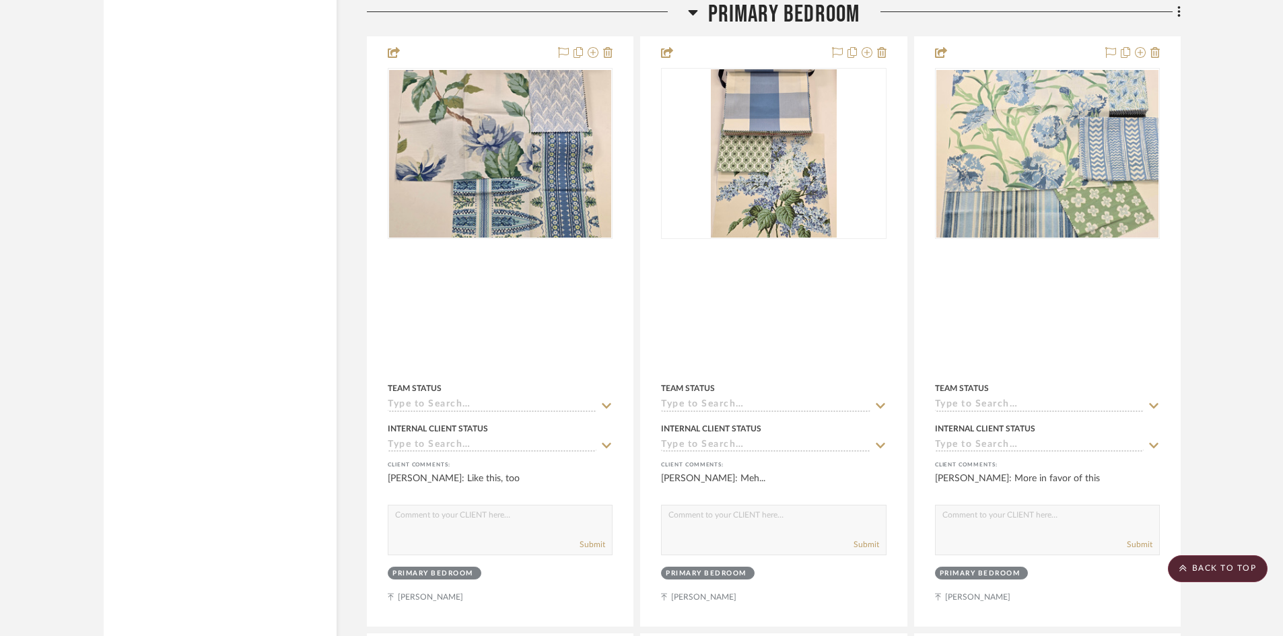
scroll to position [2965, 0]
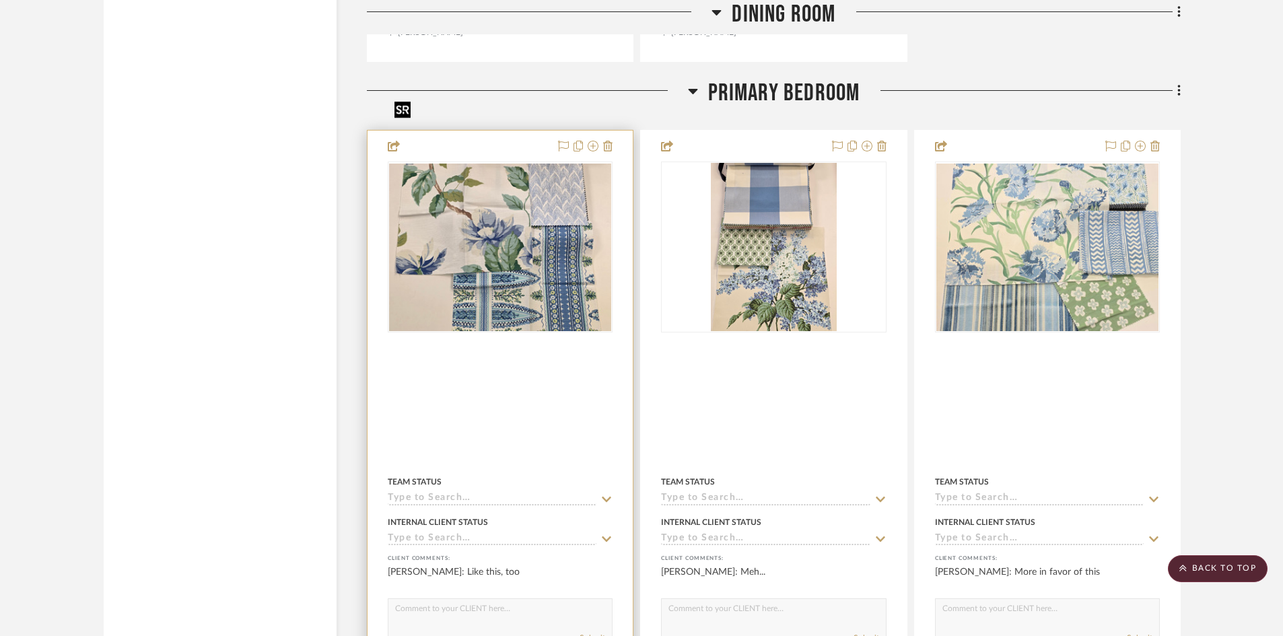
click at [542, 191] on img "0" at bounding box center [500, 247] width 222 height 167
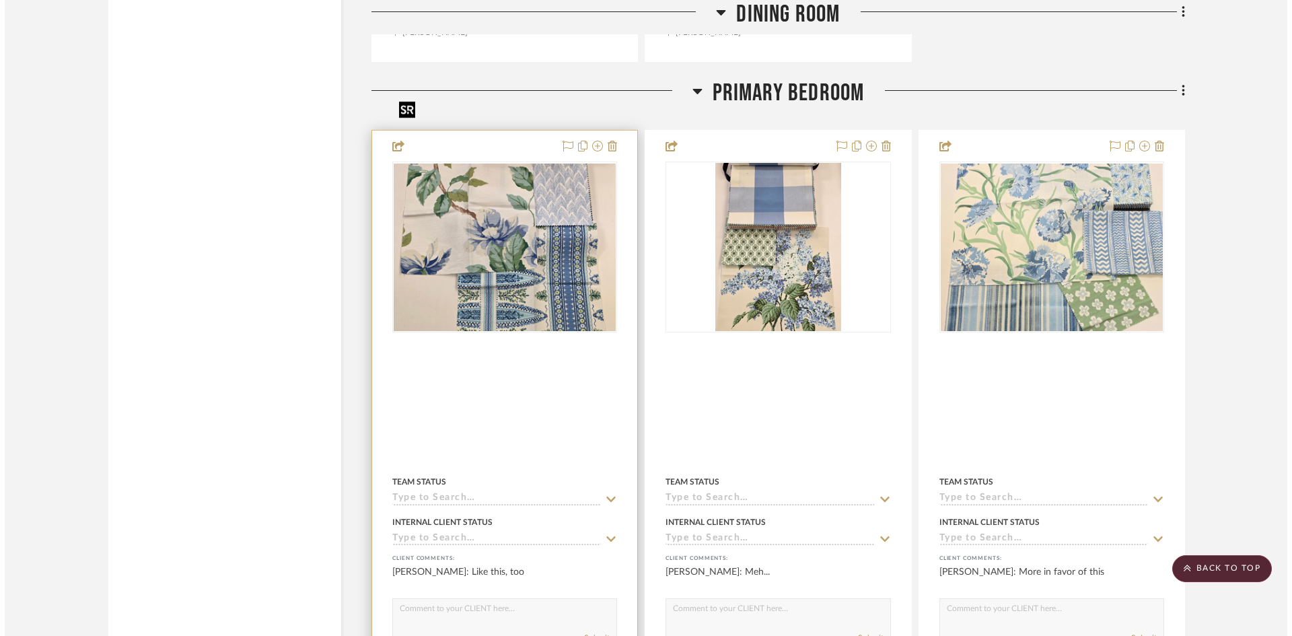
scroll to position [0, 0]
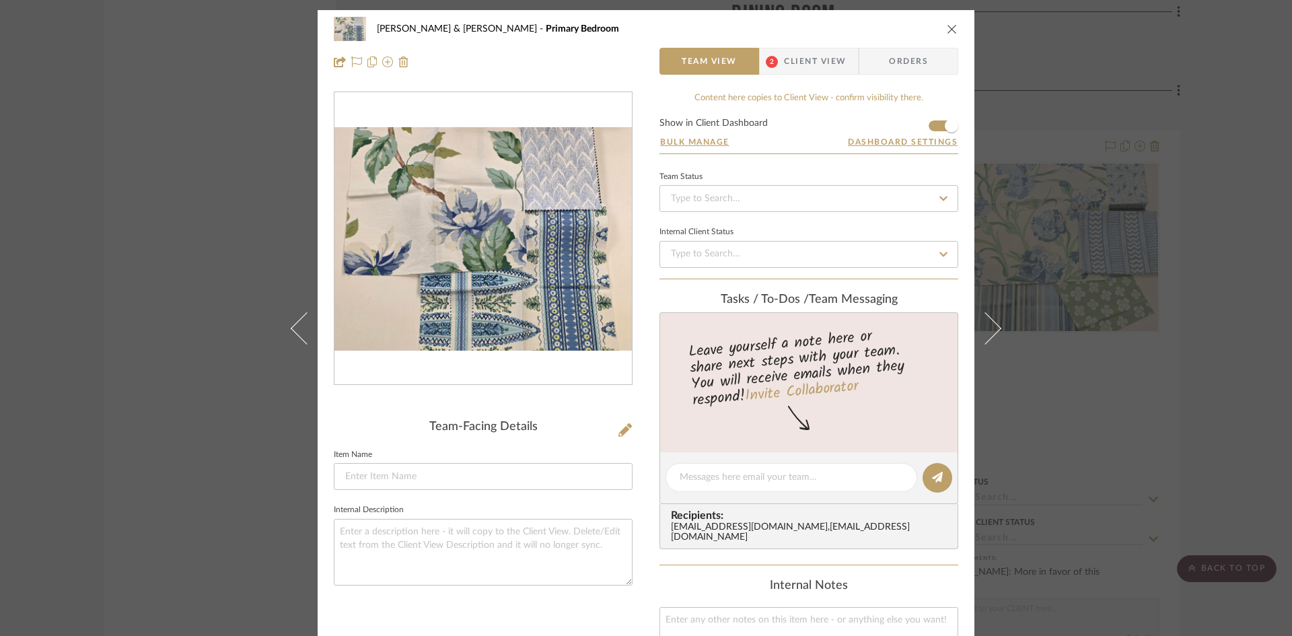
click at [779, 63] on span "2" at bounding box center [772, 61] width 24 height 27
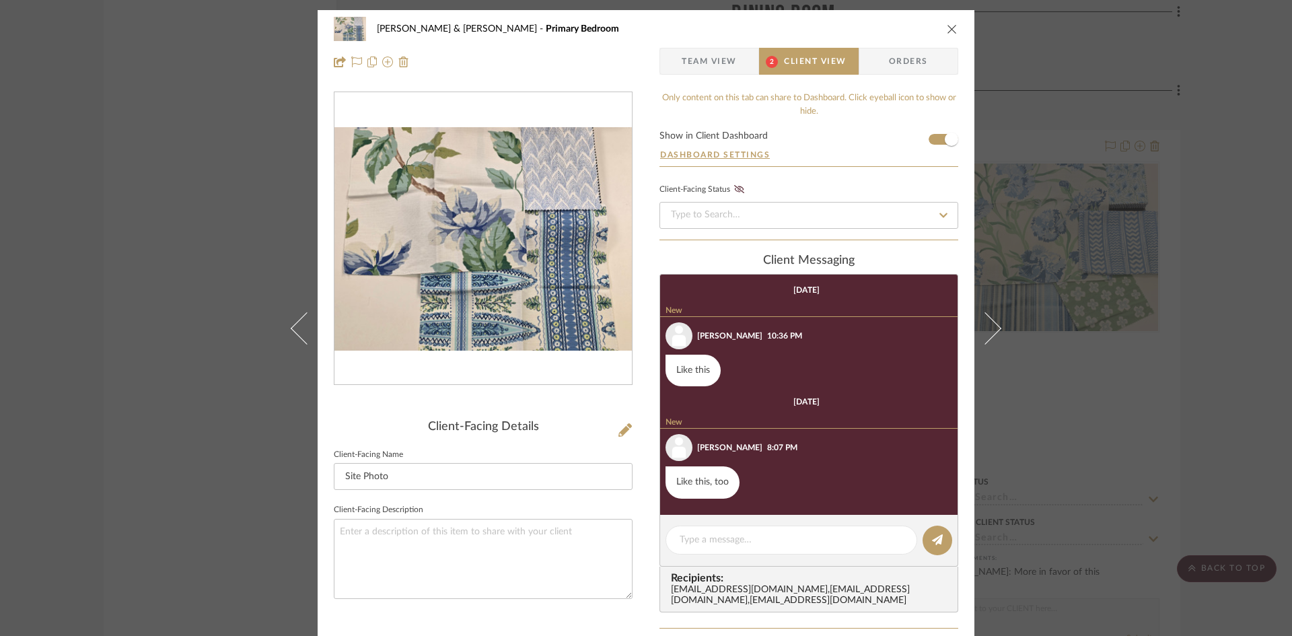
click at [947, 30] on icon "close" at bounding box center [952, 29] width 11 height 11
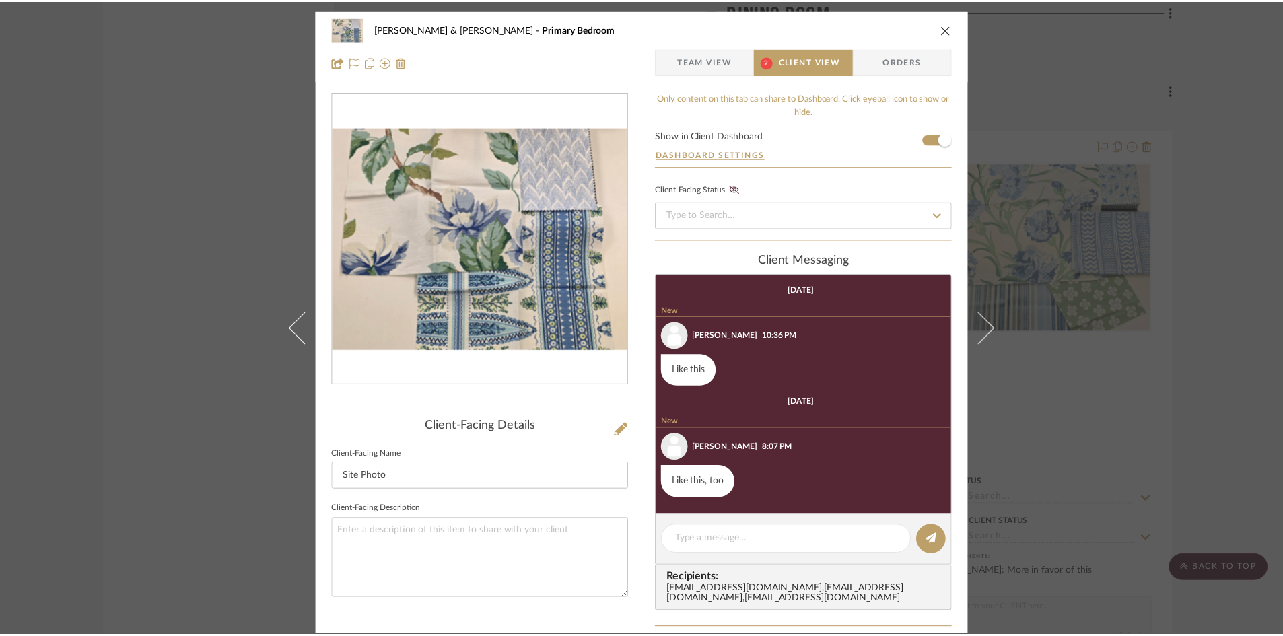
scroll to position [2965, 0]
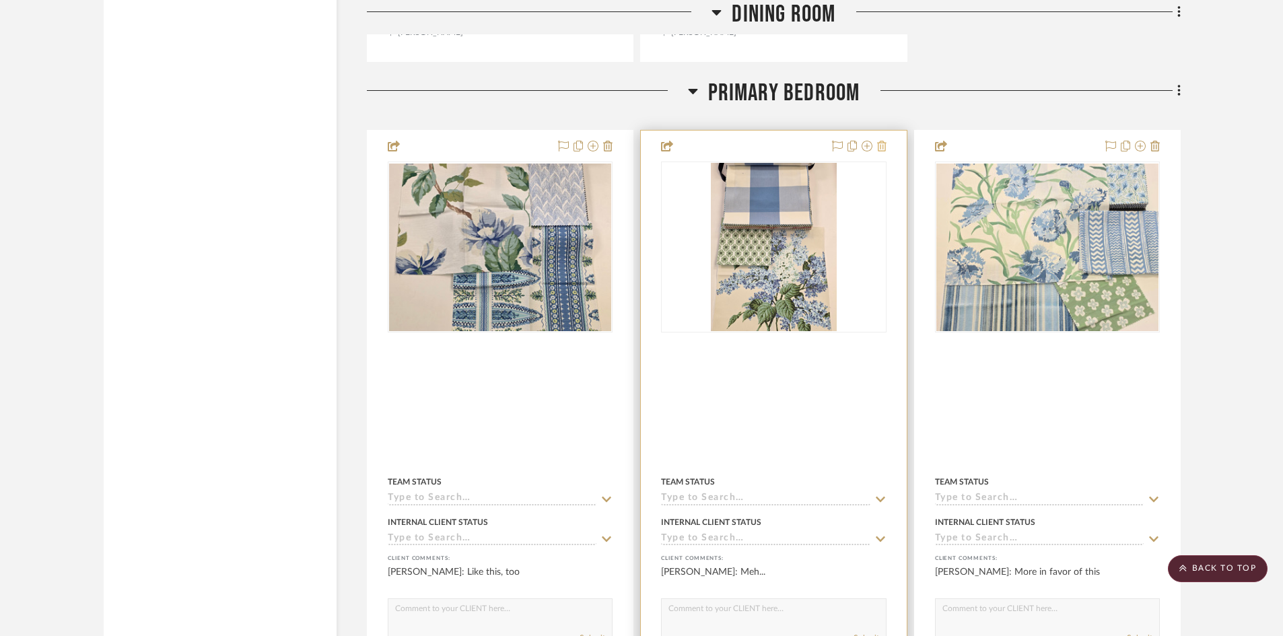
click at [884, 141] on icon at bounding box center [881, 146] width 9 height 11
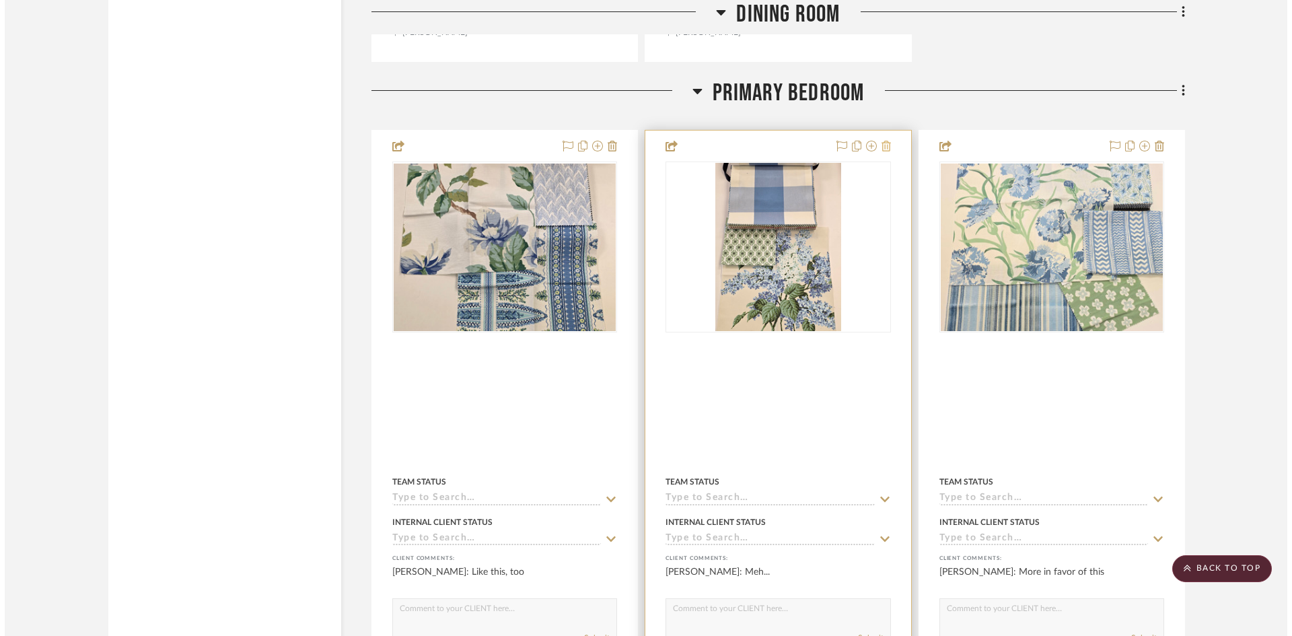
scroll to position [0, 0]
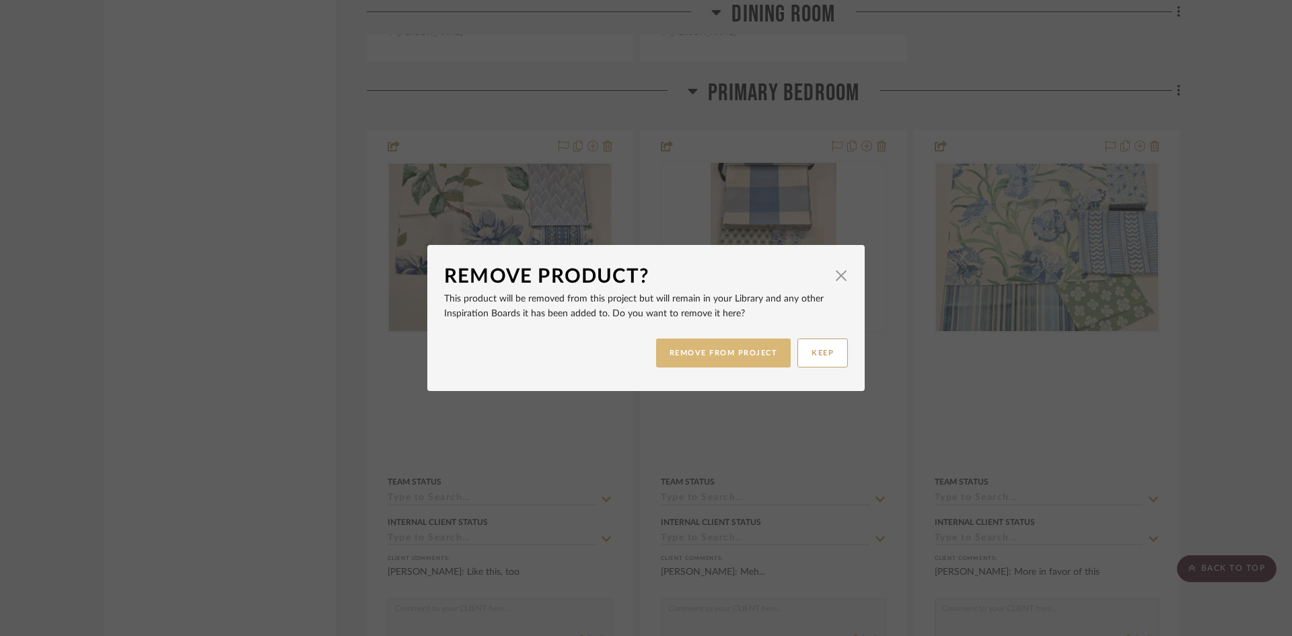
click at [743, 348] on button "REMOVE FROM PROJECT" at bounding box center [723, 353] width 135 height 29
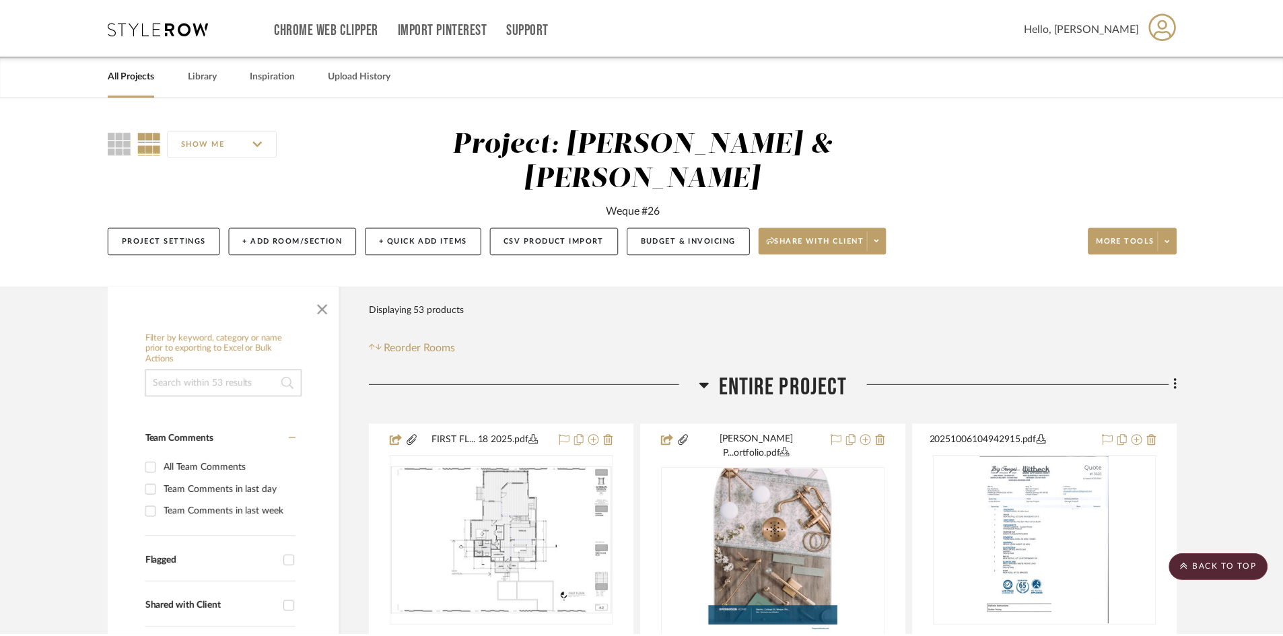
scroll to position [2965, 0]
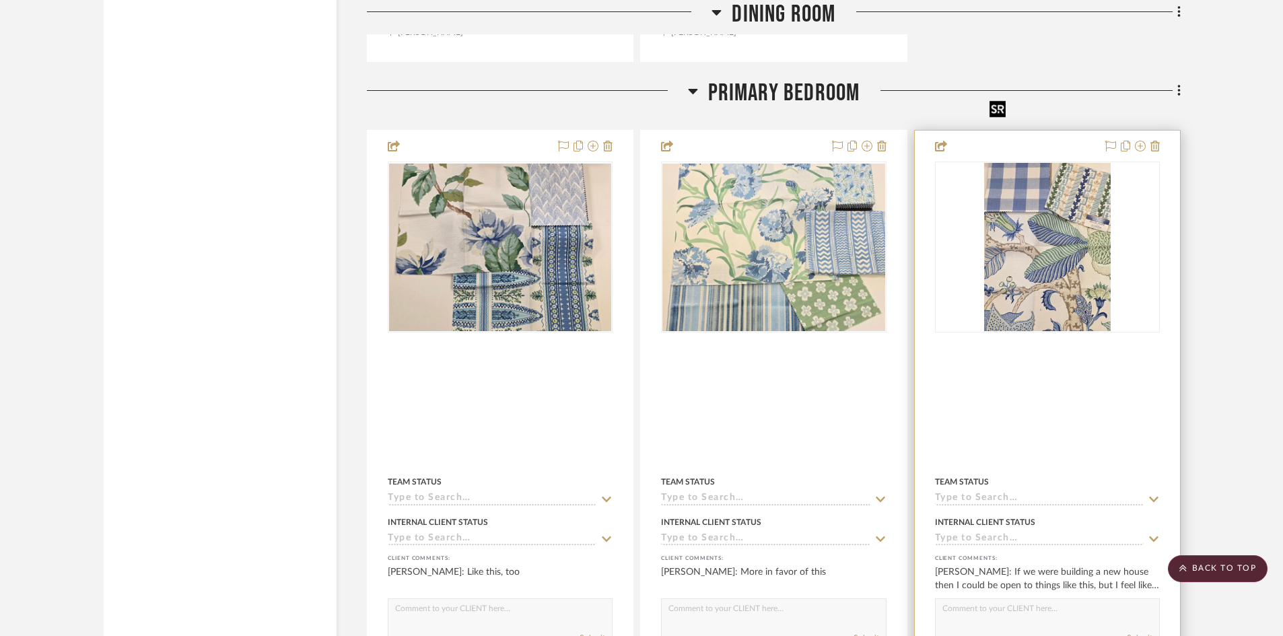
click at [1066, 201] on img "0" at bounding box center [1047, 247] width 127 height 168
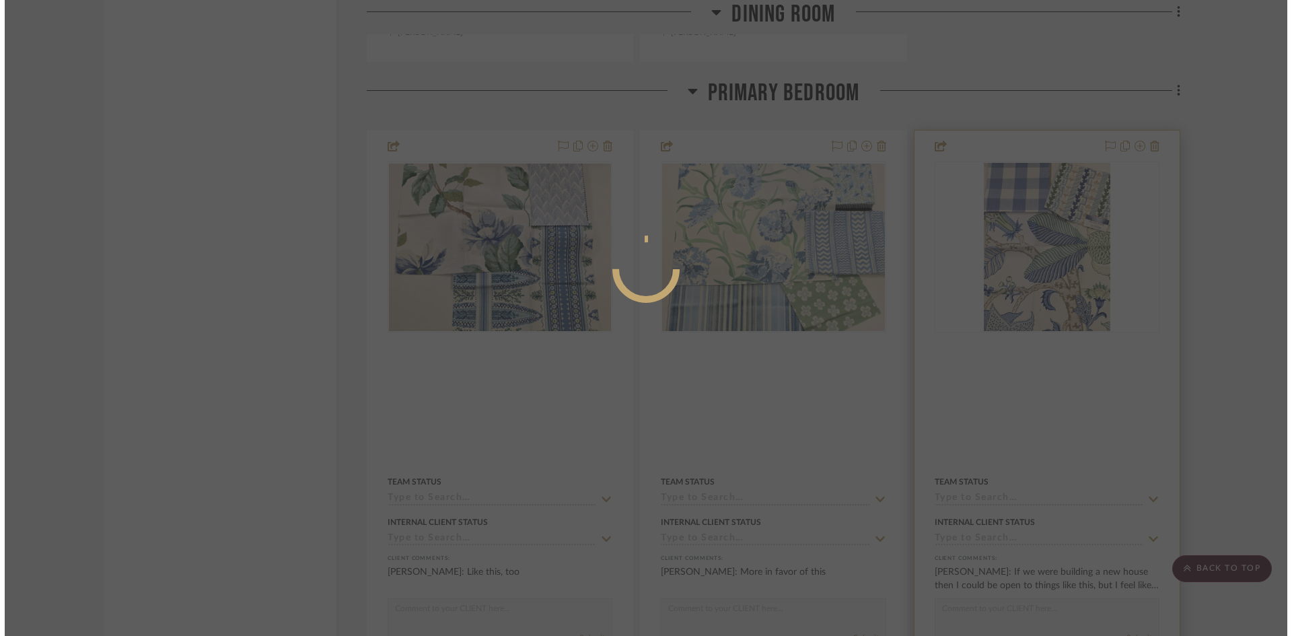
scroll to position [0, 0]
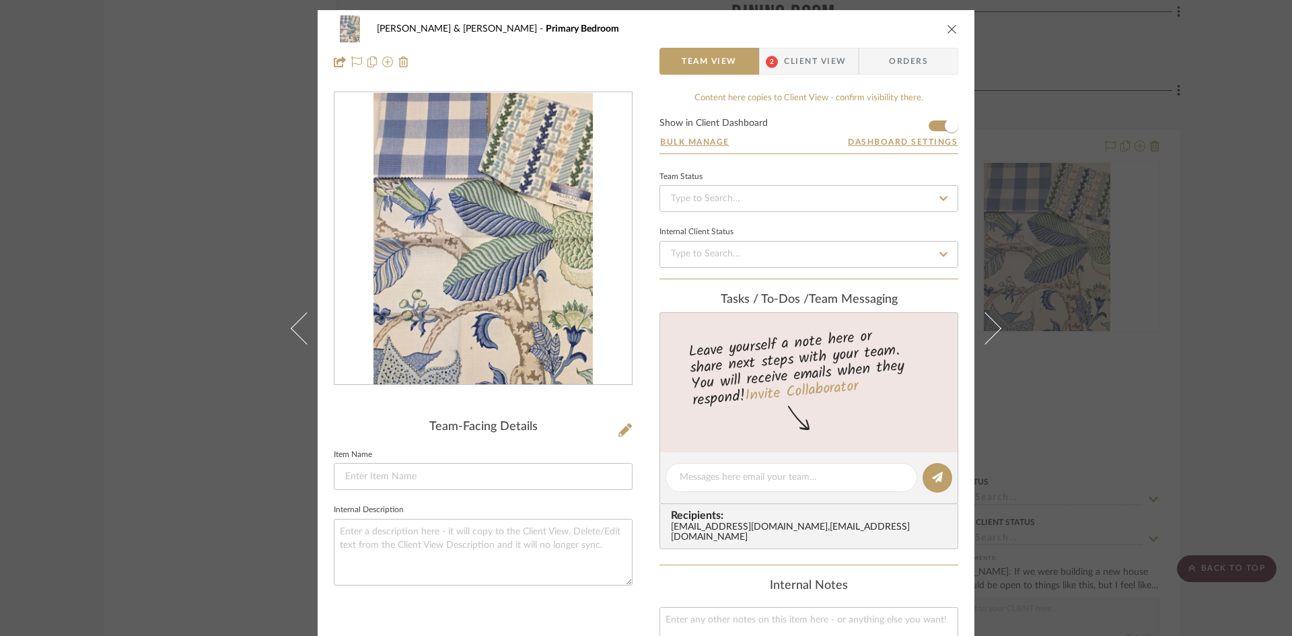
click at [791, 60] on span "Client View" at bounding box center [815, 61] width 62 height 27
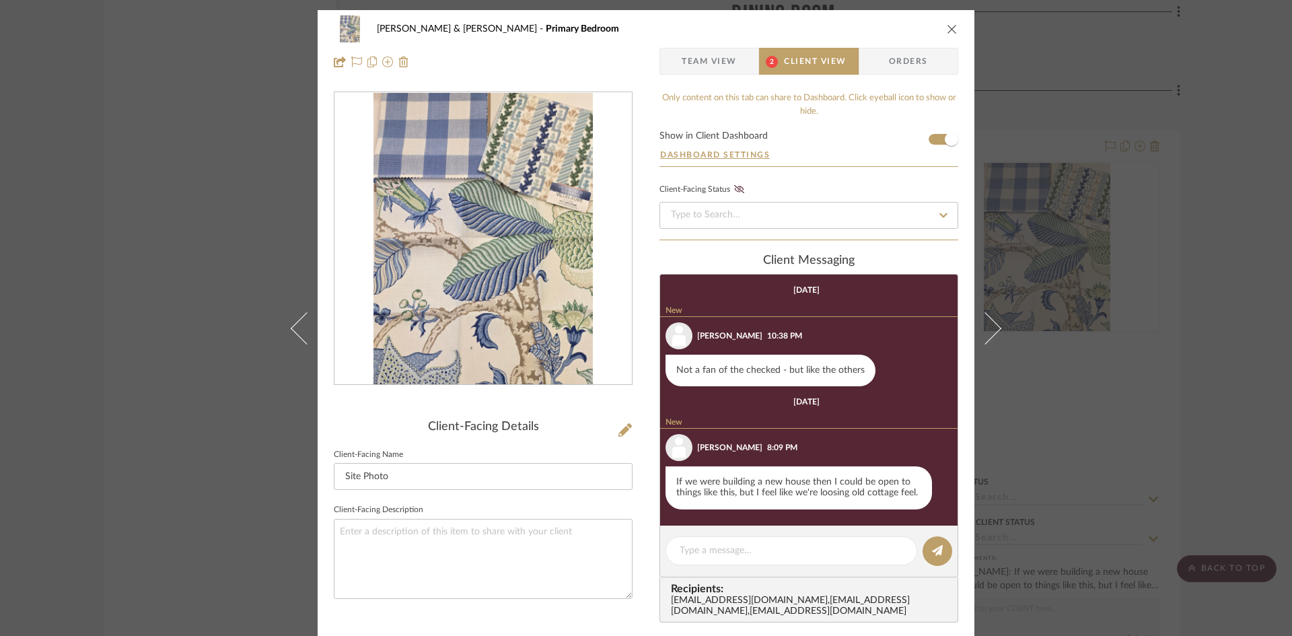
click at [947, 30] on icon "close" at bounding box center [952, 29] width 11 height 11
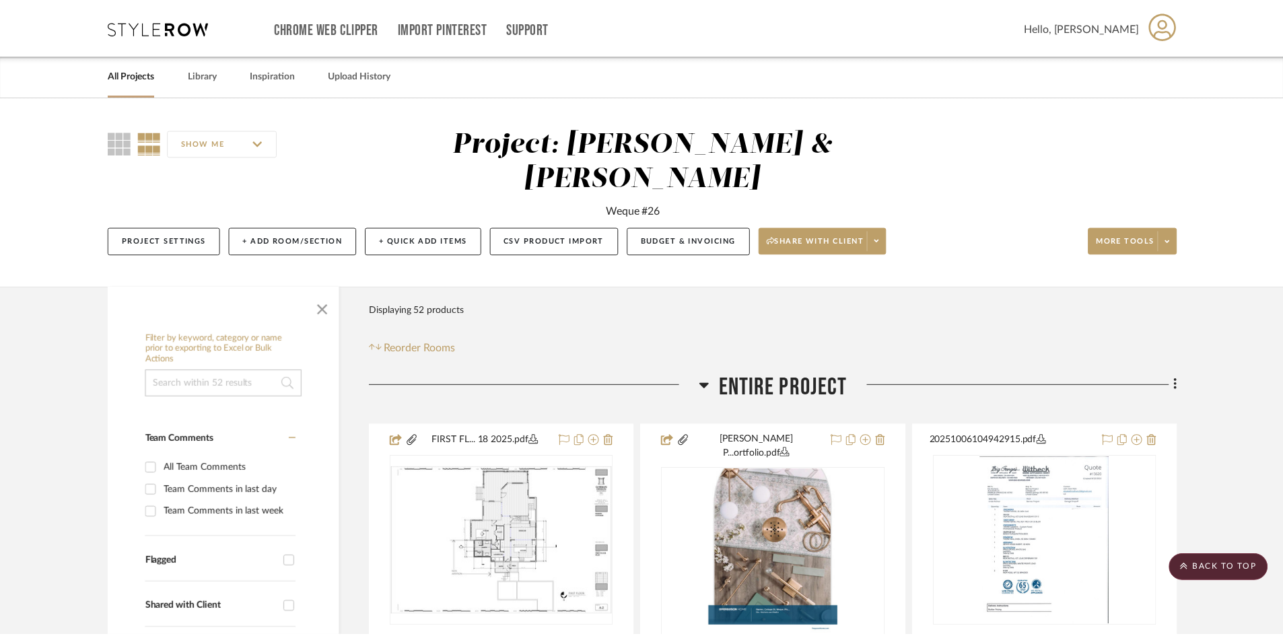
scroll to position [2965, 0]
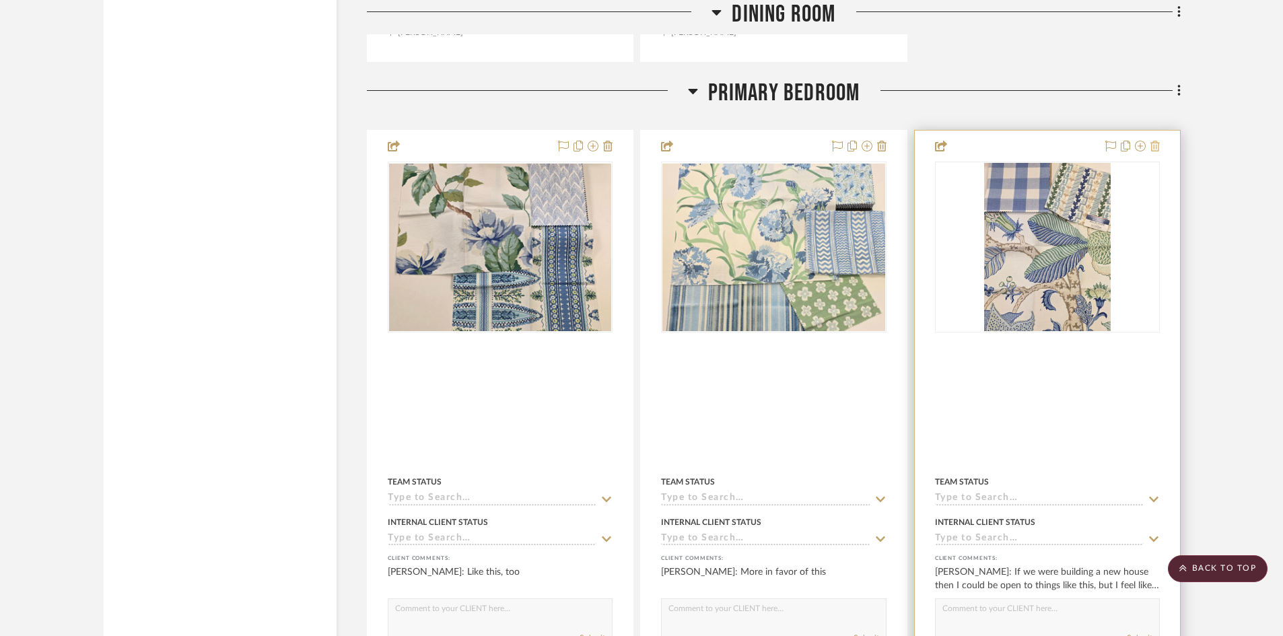
click at [1156, 141] on icon at bounding box center [1154, 146] width 9 height 11
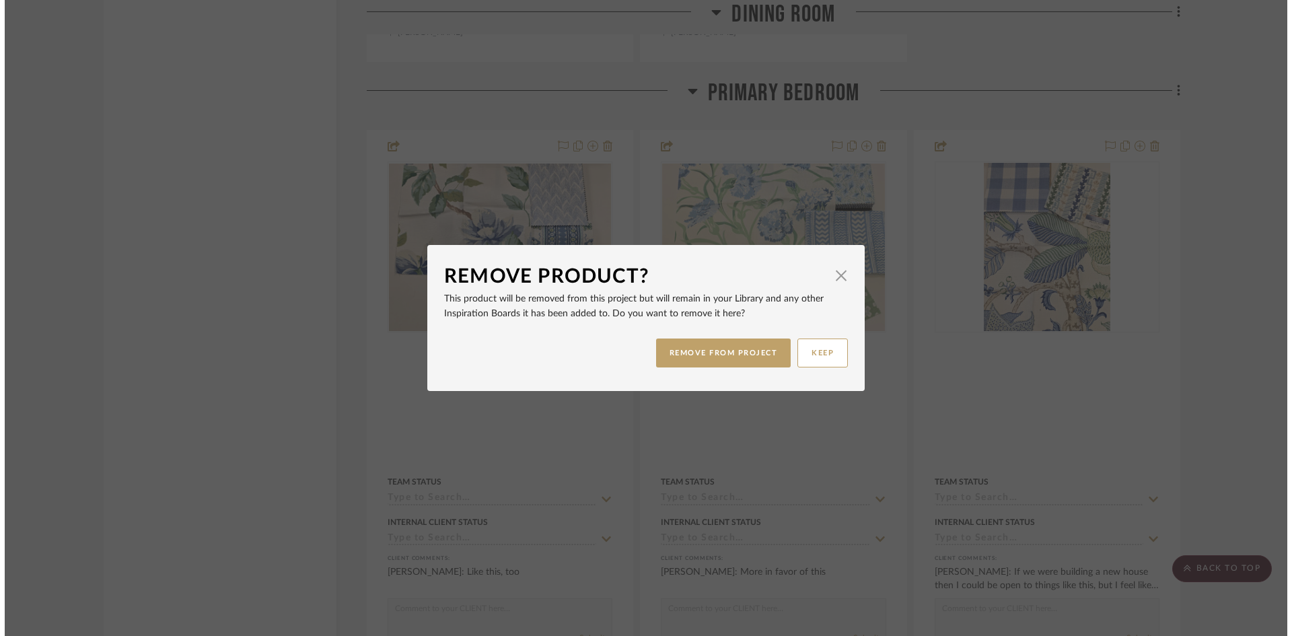
scroll to position [0, 0]
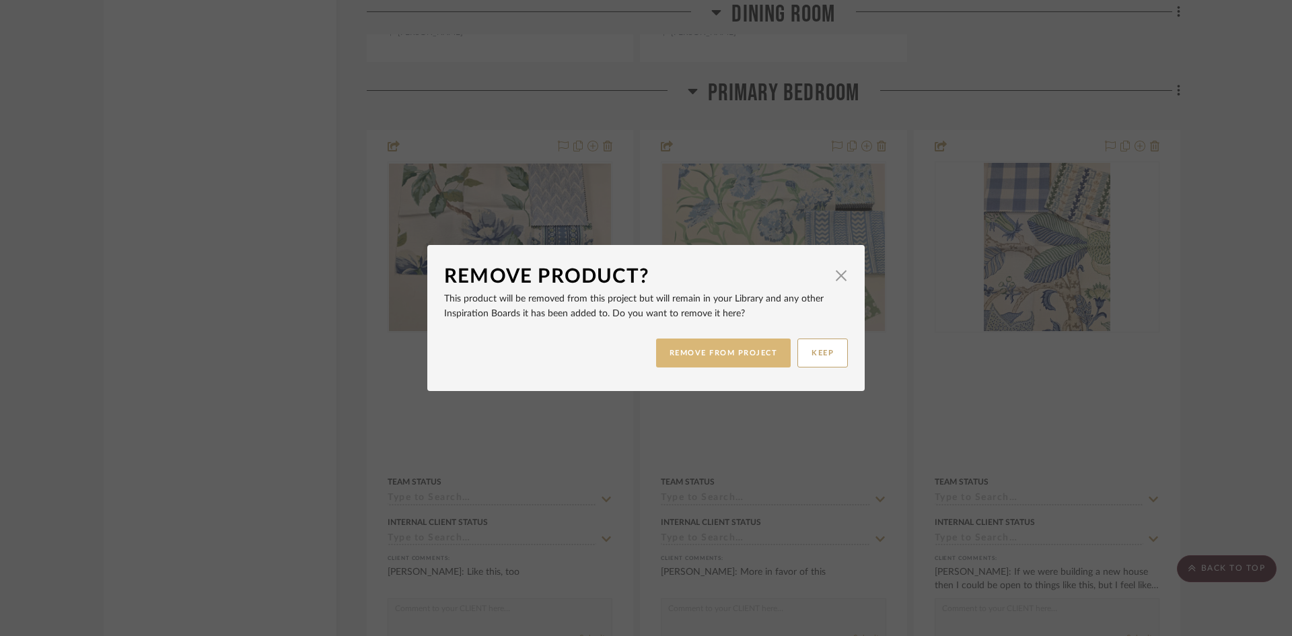
drag, startPoint x: 765, startPoint y: 353, endPoint x: 1185, endPoint y: 127, distance: 477.1
click at [765, 351] on button "REMOVE FROM PROJECT" at bounding box center [723, 353] width 135 height 29
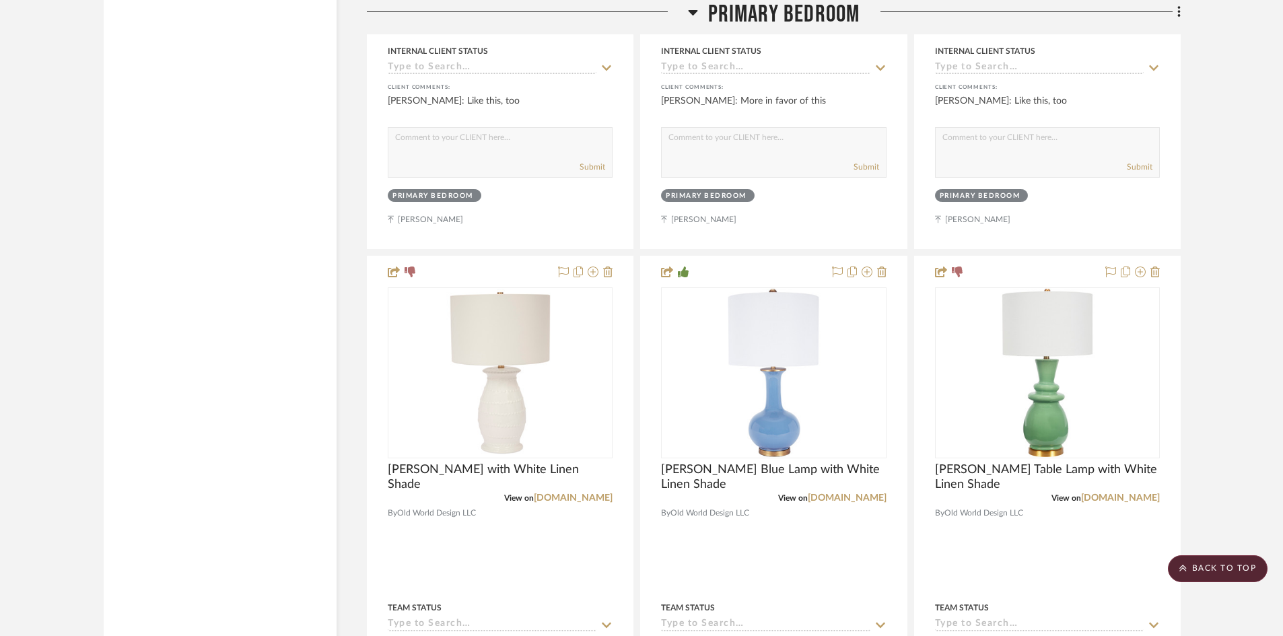
scroll to position [3503, 0]
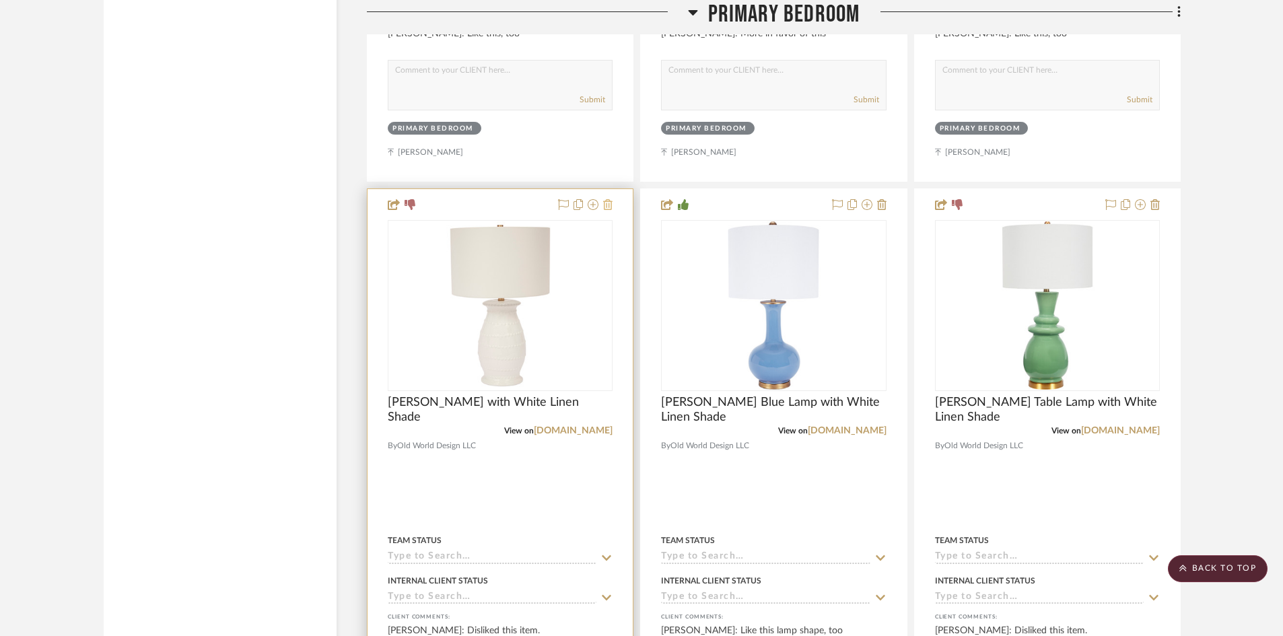
click at [607, 199] on icon at bounding box center [607, 204] width 9 height 11
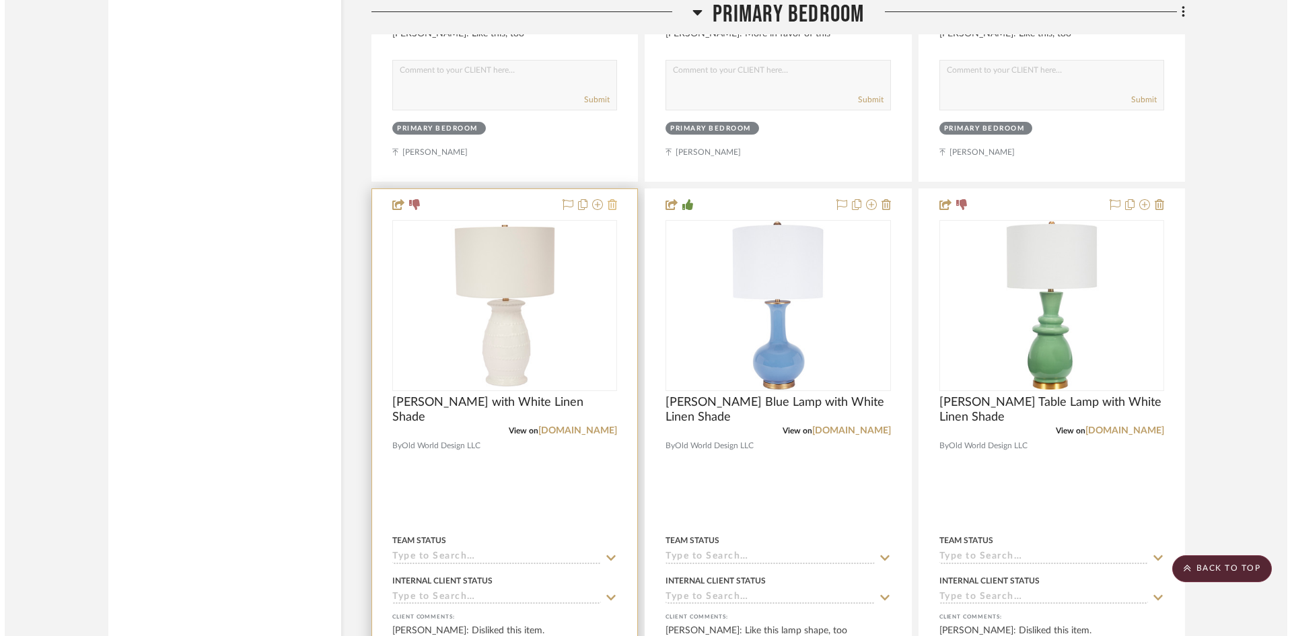
scroll to position [0, 0]
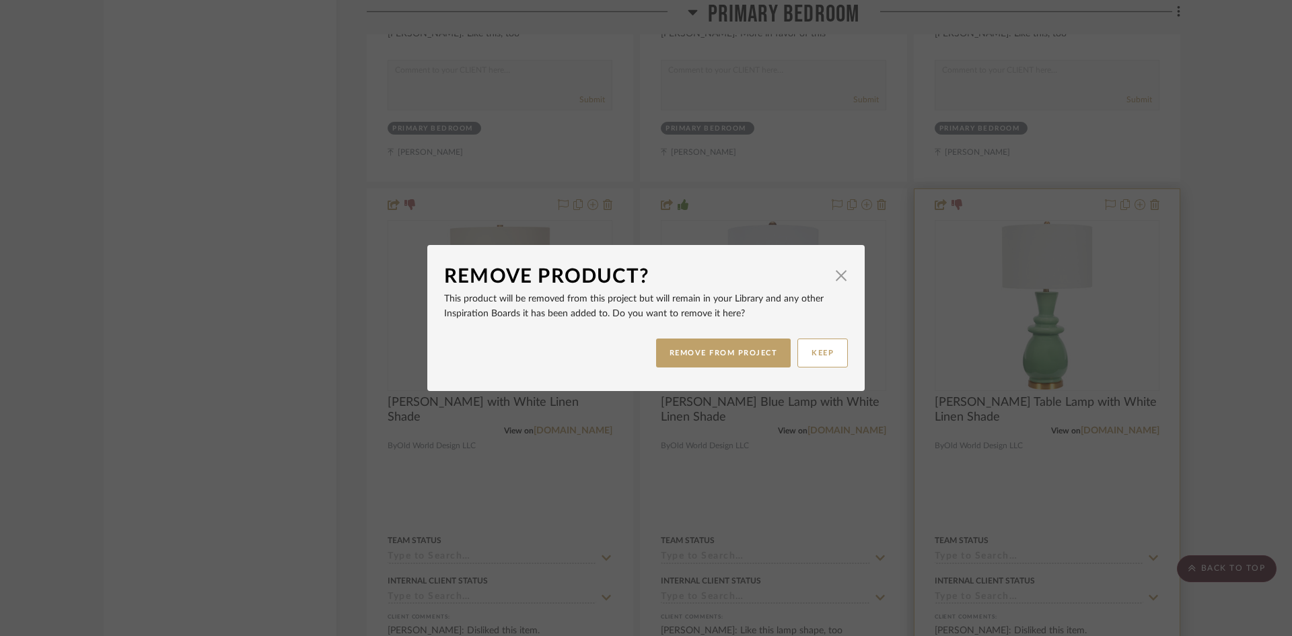
drag, startPoint x: 726, startPoint y: 355, endPoint x: 922, endPoint y: 242, distance: 226.2
click at [726, 353] on button "REMOVE FROM PROJECT" at bounding box center [723, 353] width 135 height 29
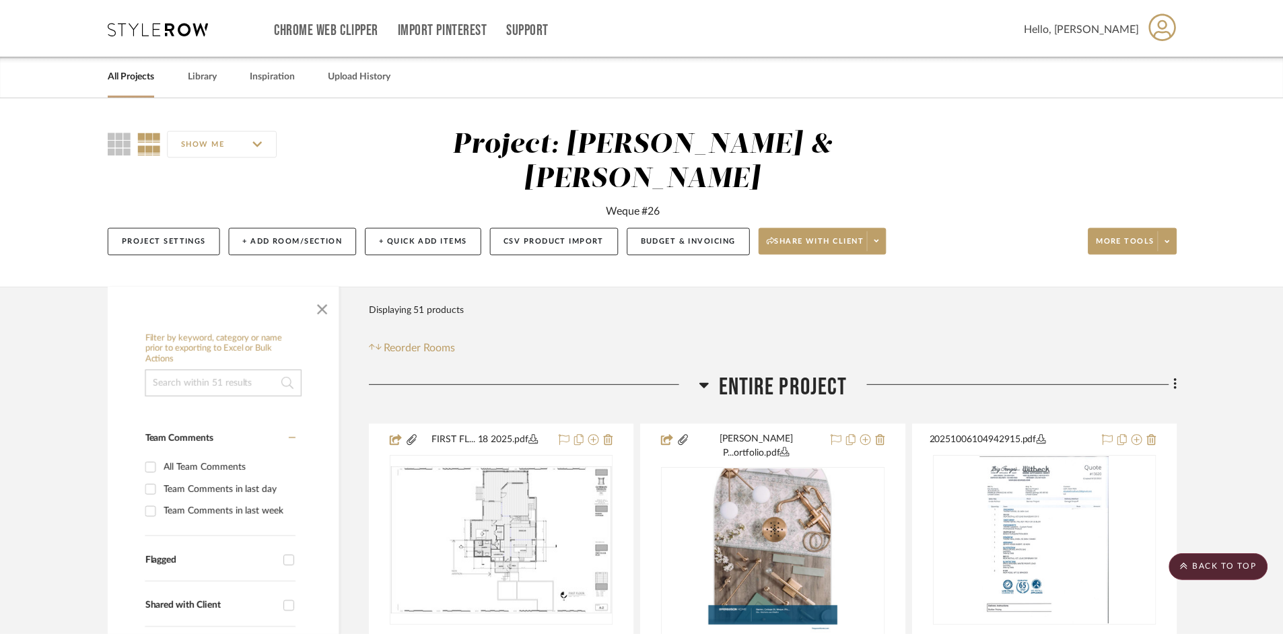
scroll to position [3503, 0]
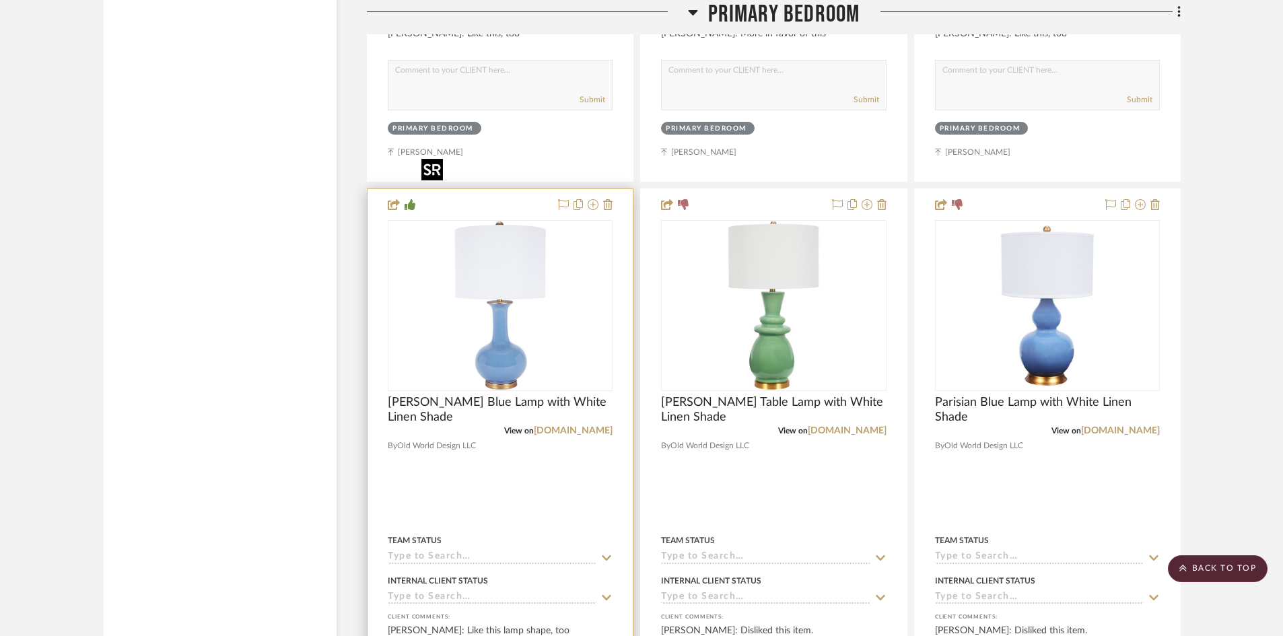
click at [540, 248] on img "0" at bounding box center [500, 305] width 168 height 168
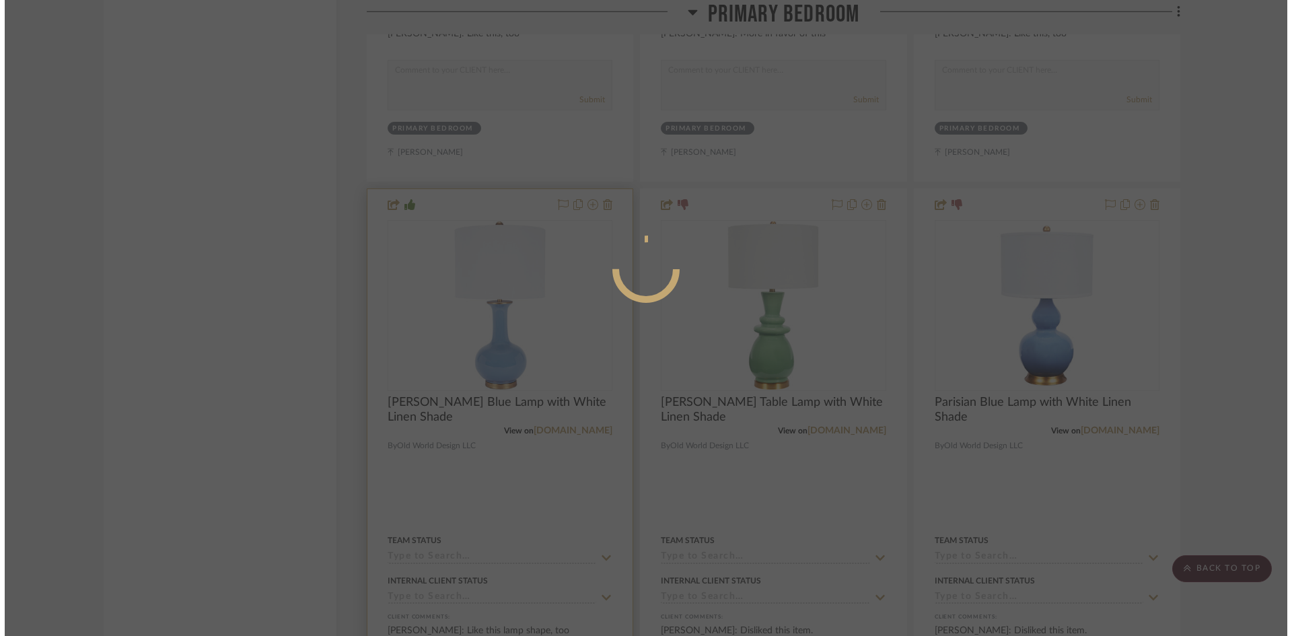
scroll to position [0, 0]
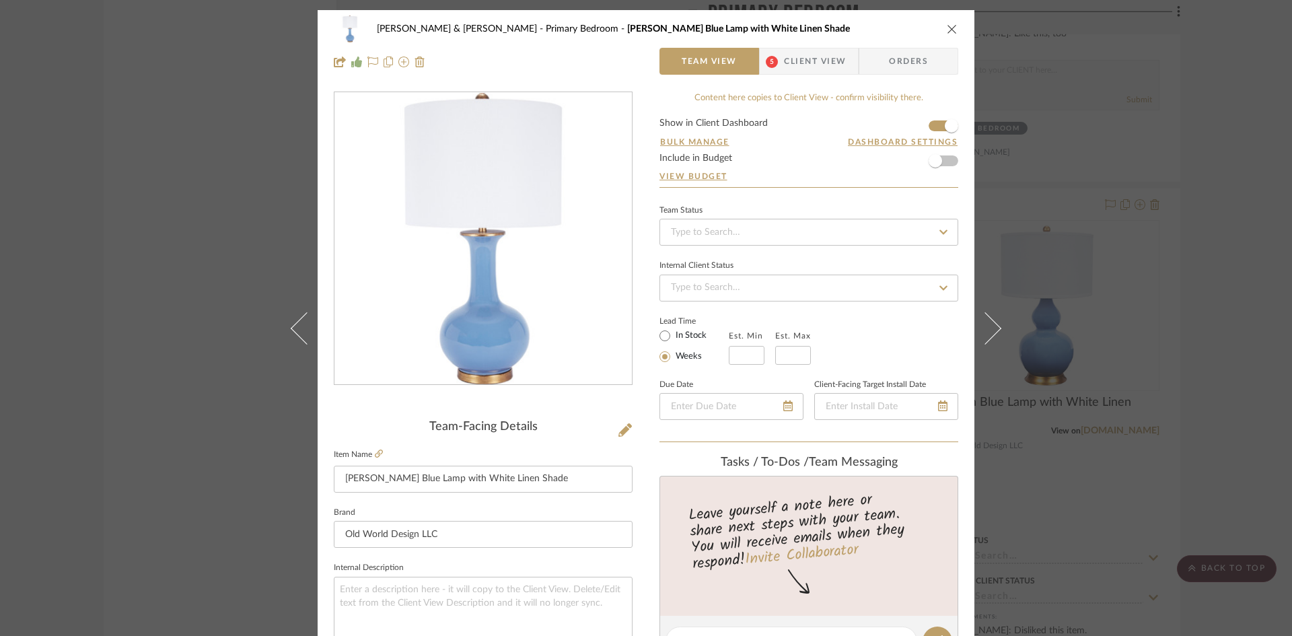
click at [813, 64] on span "Client View" at bounding box center [815, 61] width 62 height 27
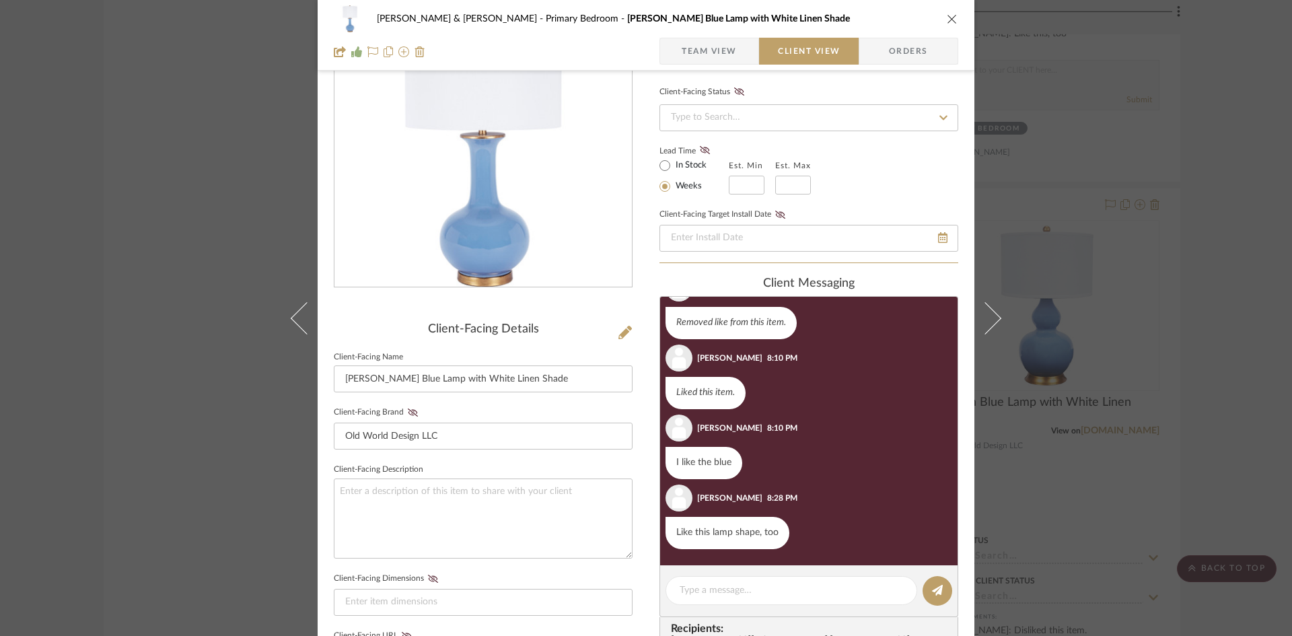
scroll to position [135, 0]
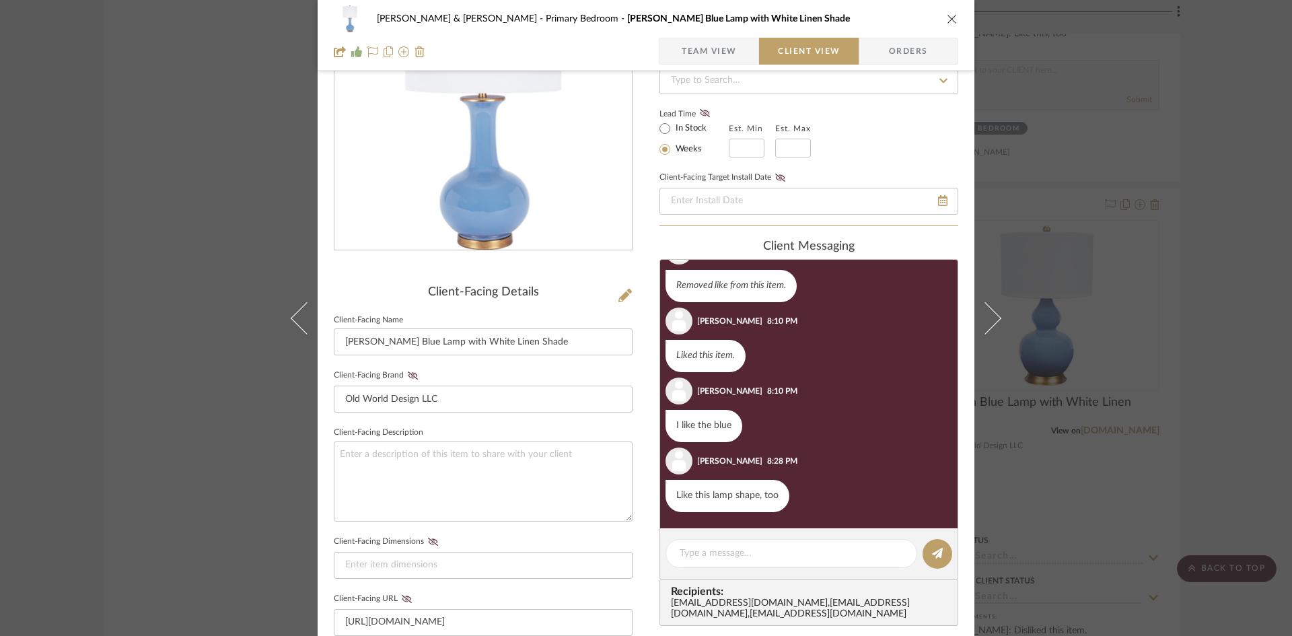
click at [948, 20] on icon "close" at bounding box center [952, 18] width 11 height 11
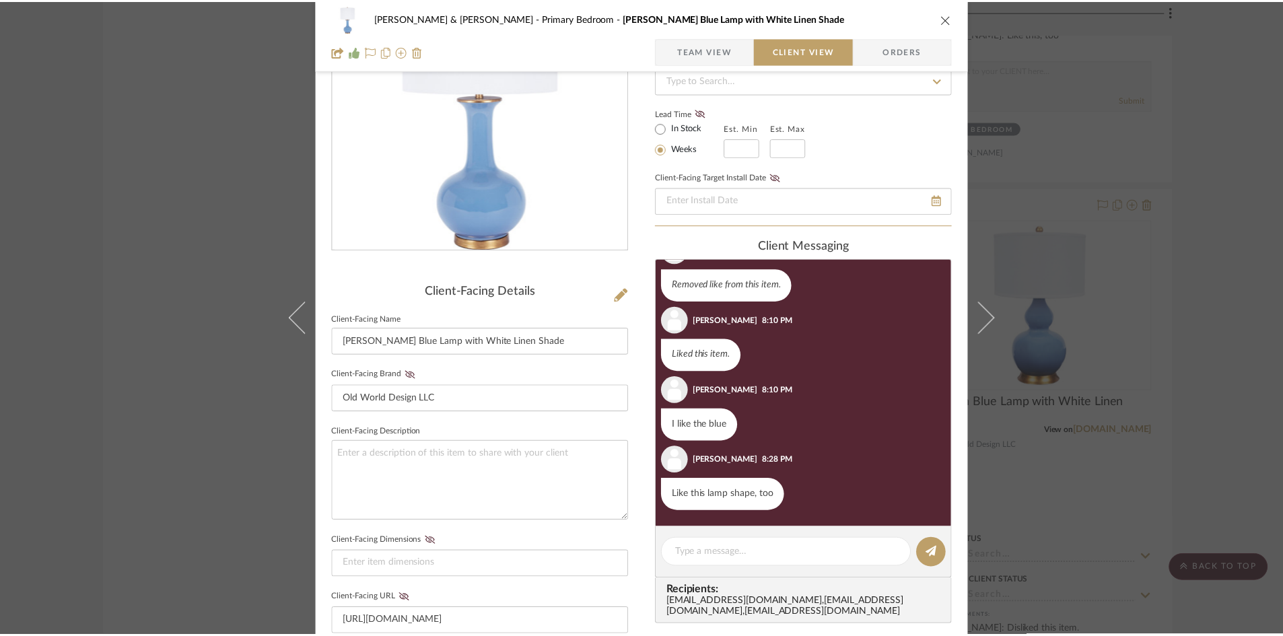
scroll to position [3503, 0]
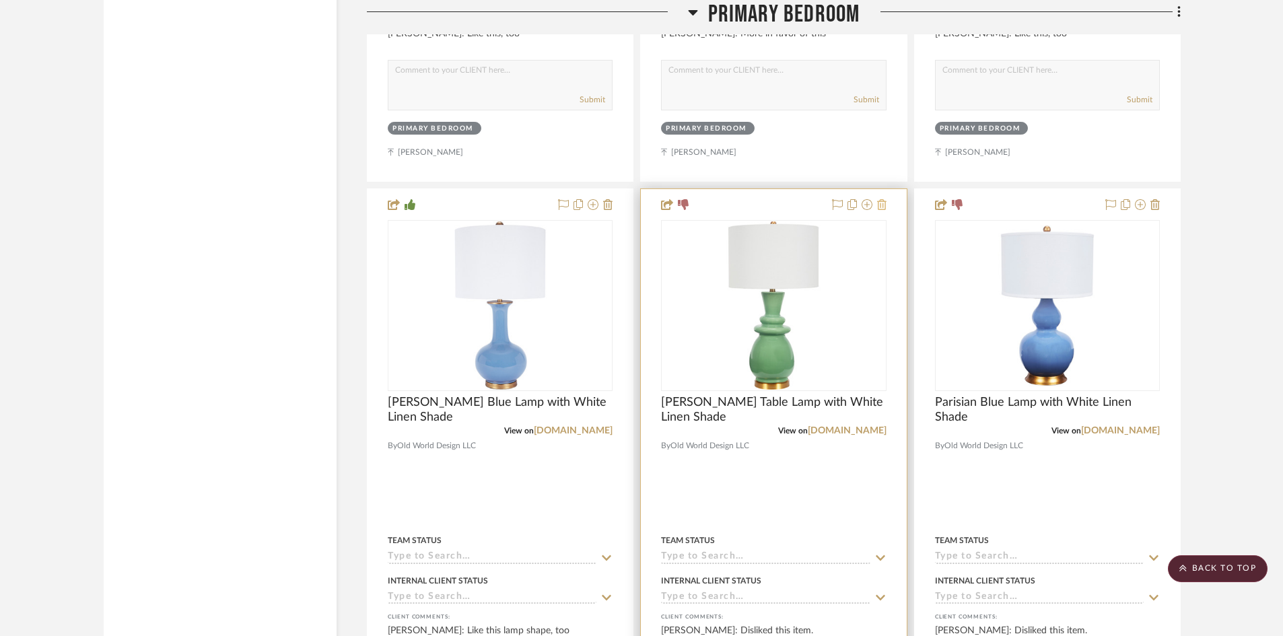
click at [883, 199] on icon at bounding box center [881, 204] width 9 height 11
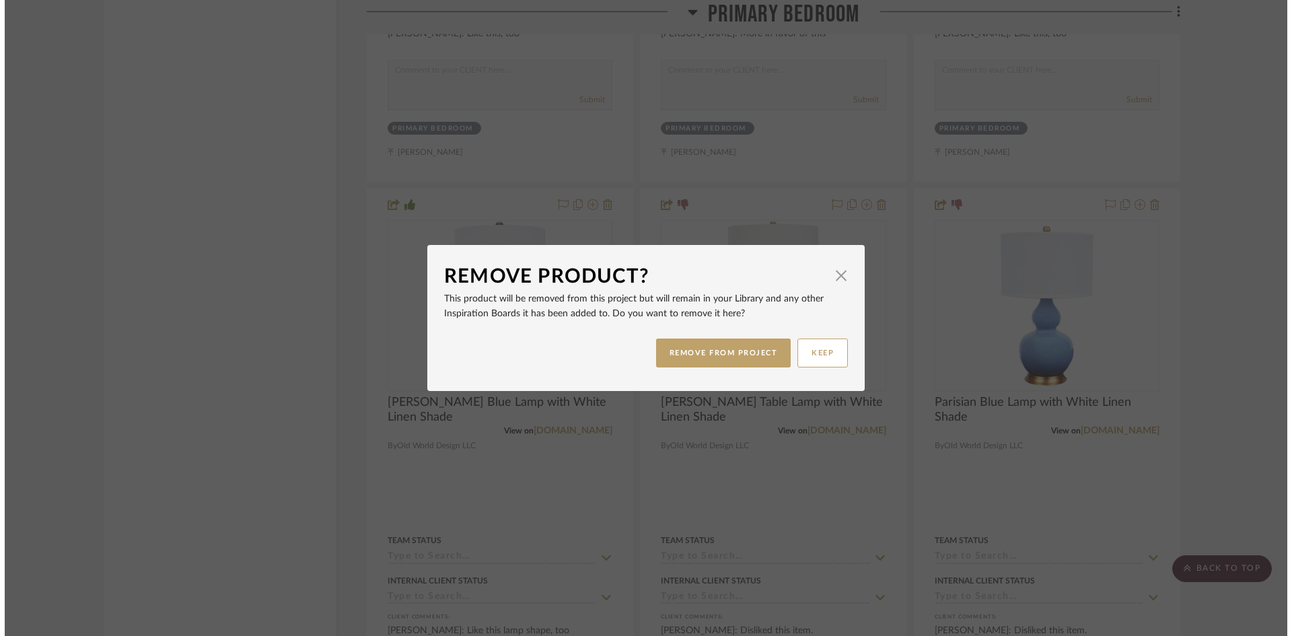
scroll to position [0, 0]
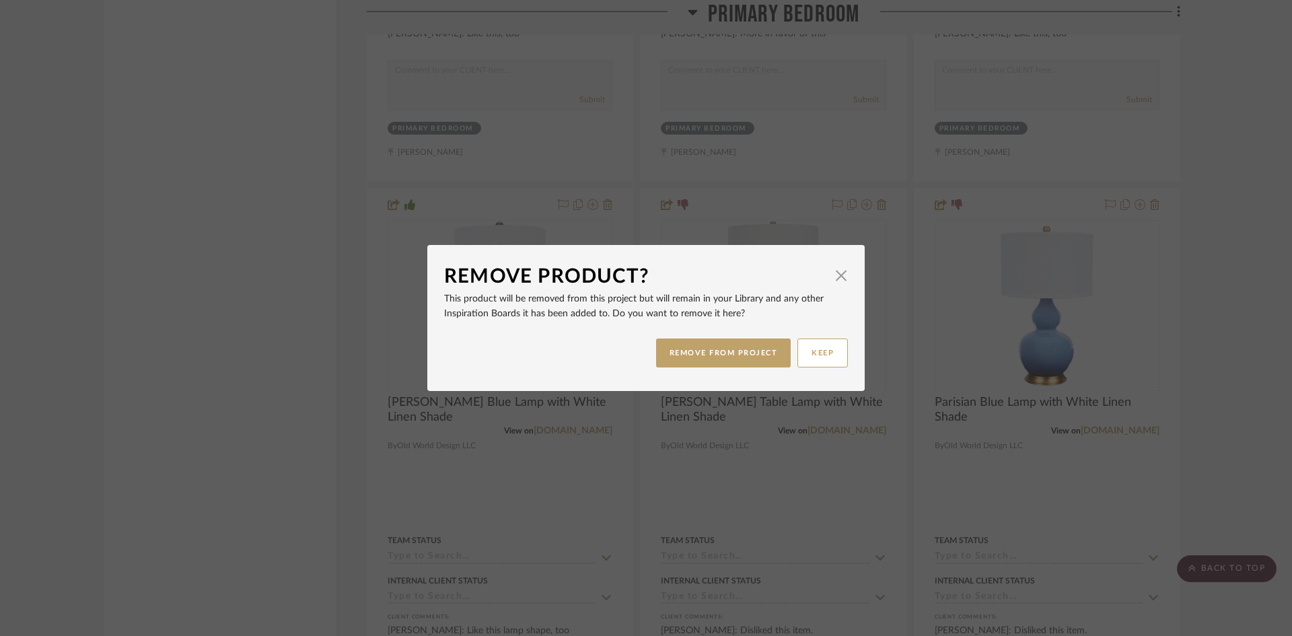
drag, startPoint x: 675, startPoint y: 351, endPoint x: 691, endPoint y: 335, distance: 22.4
click at [676, 351] on button "REMOVE FROM PROJECT" at bounding box center [723, 353] width 135 height 29
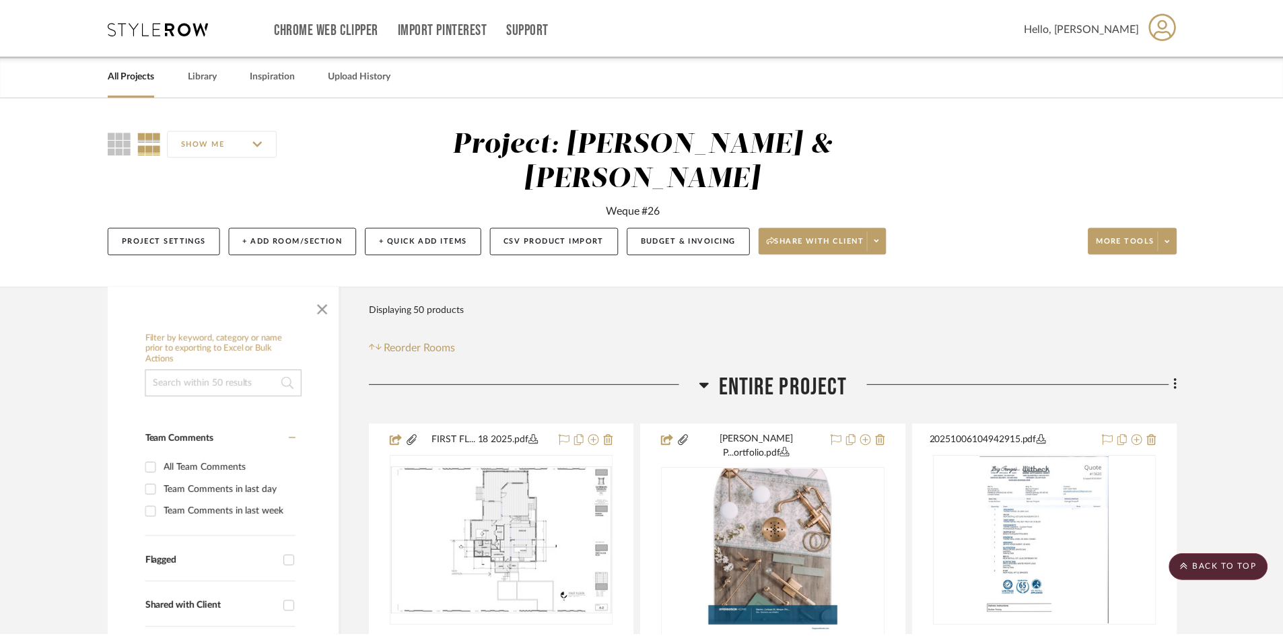
scroll to position [3503, 0]
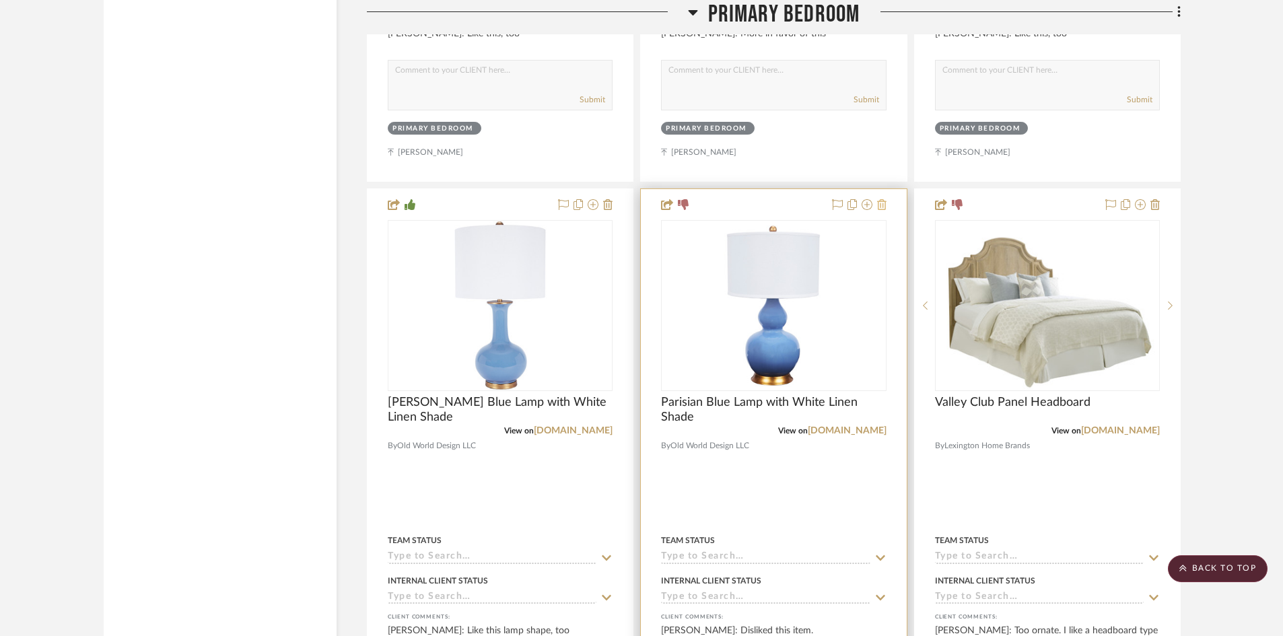
click at [880, 199] on icon at bounding box center [881, 204] width 9 height 11
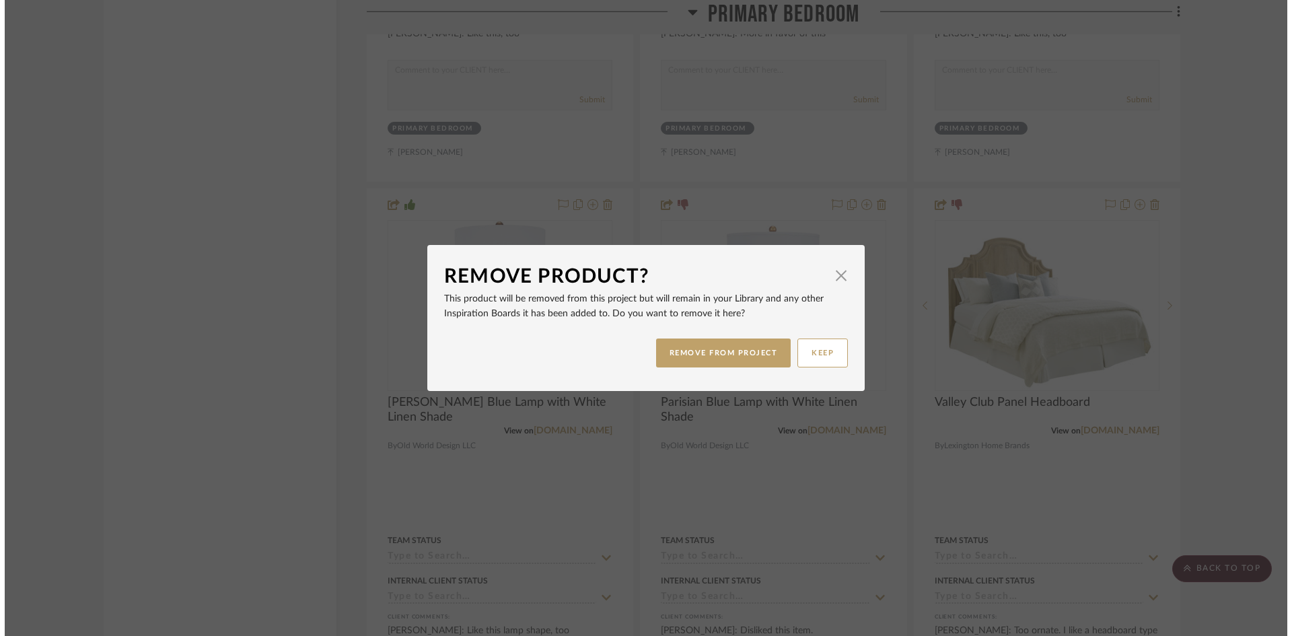
scroll to position [0, 0]
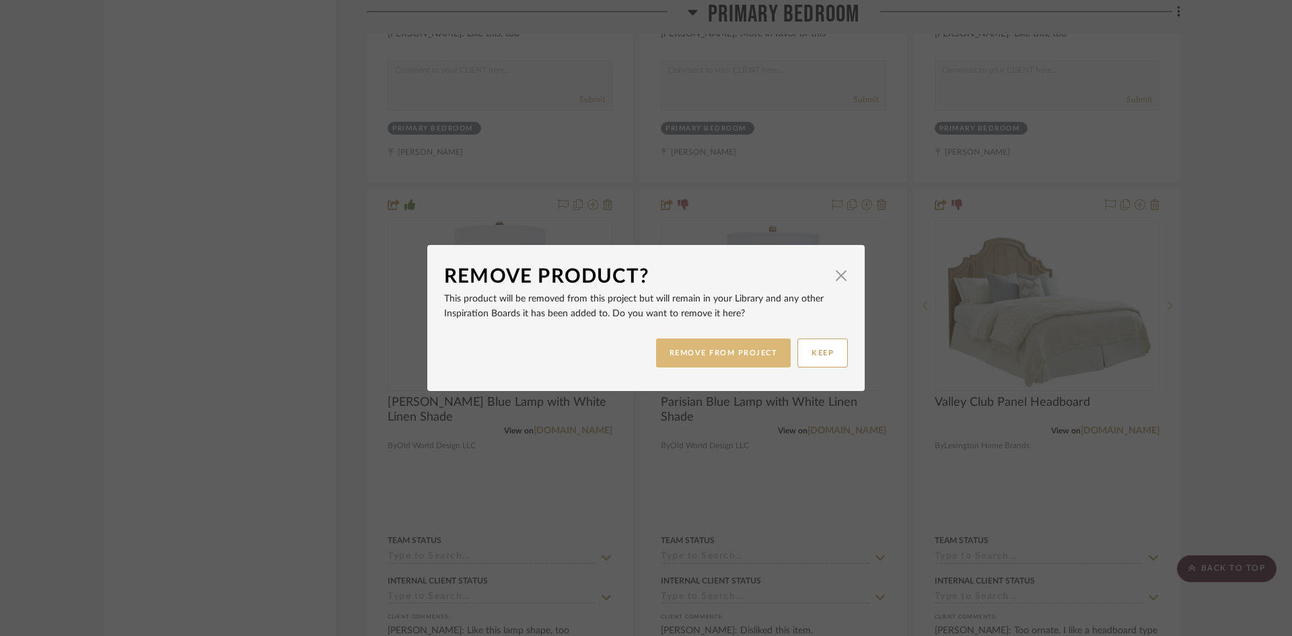
click at [714, 350] on button "REMOVE FROM PROJECT" at bounding box center [723, 353] width 135 height 29
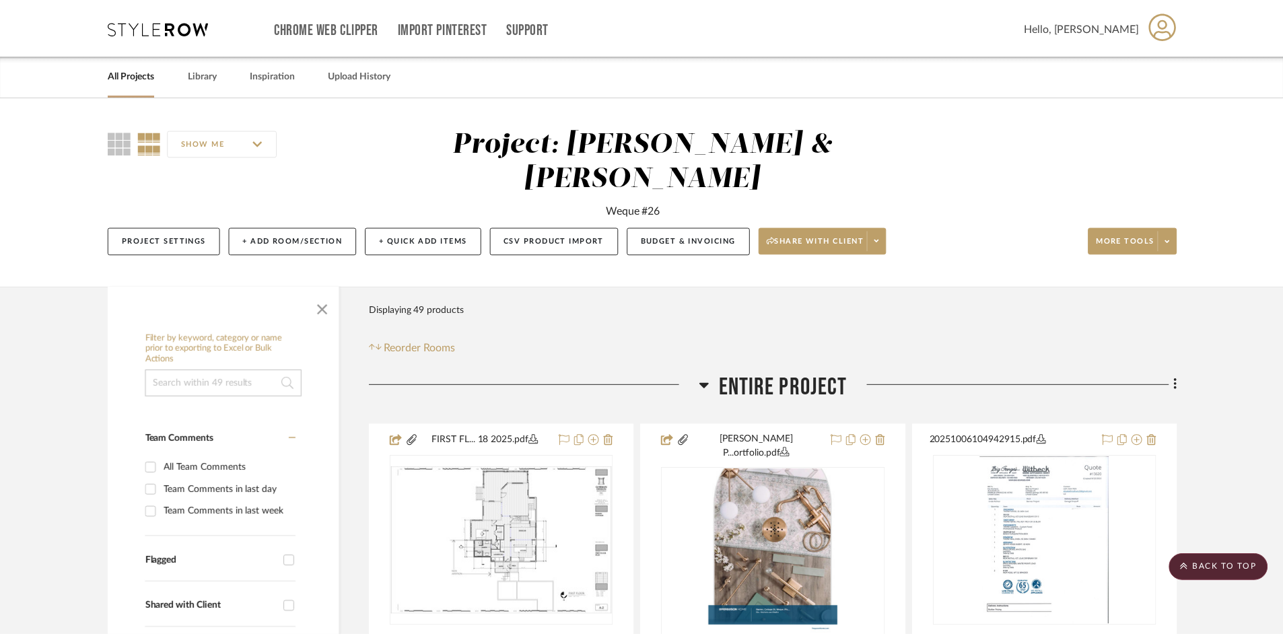
scroll to position [3503, 0]
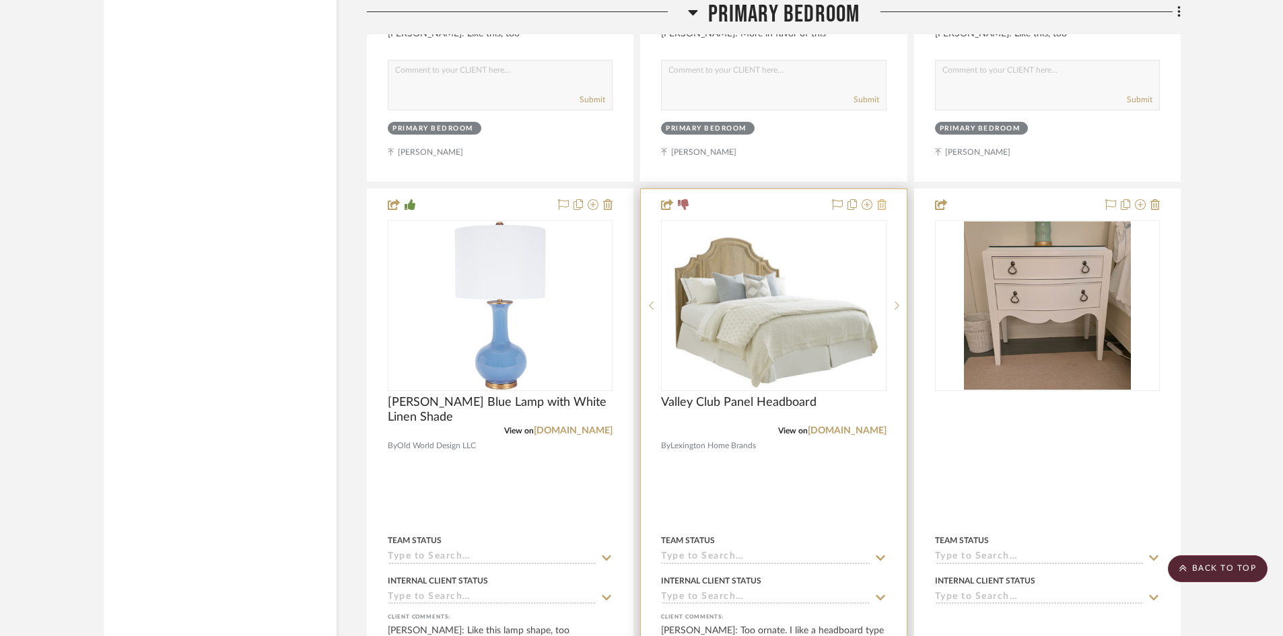
click at [880, 199] on icon at bounding box center [881, 204] width 9 height 11
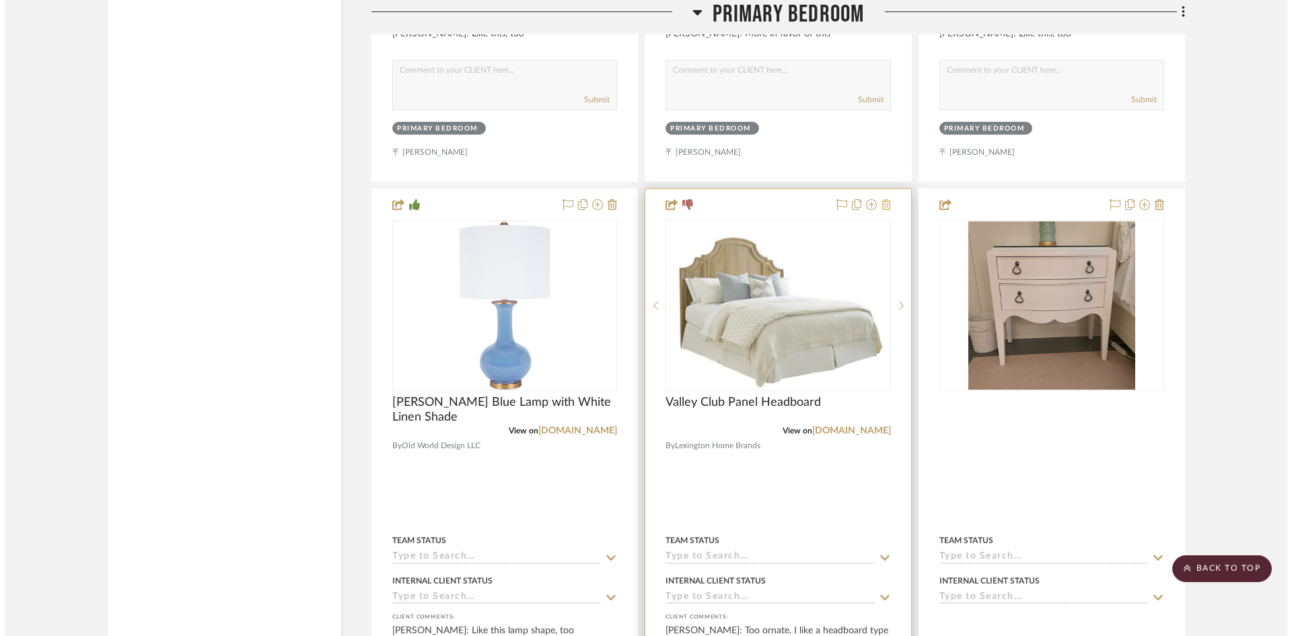
scroll to position [0, 0]
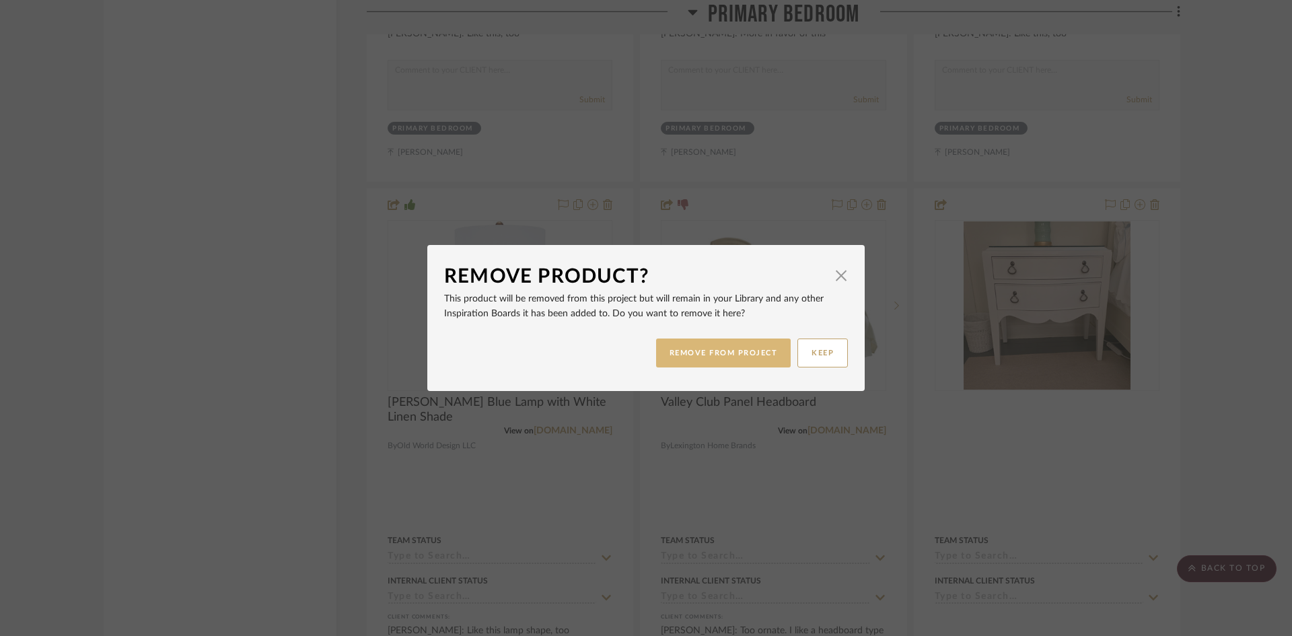
click at [715, 359] on button "REMOVE FROM PROJECT" at bounding box center [723, 353] width 135 height 29
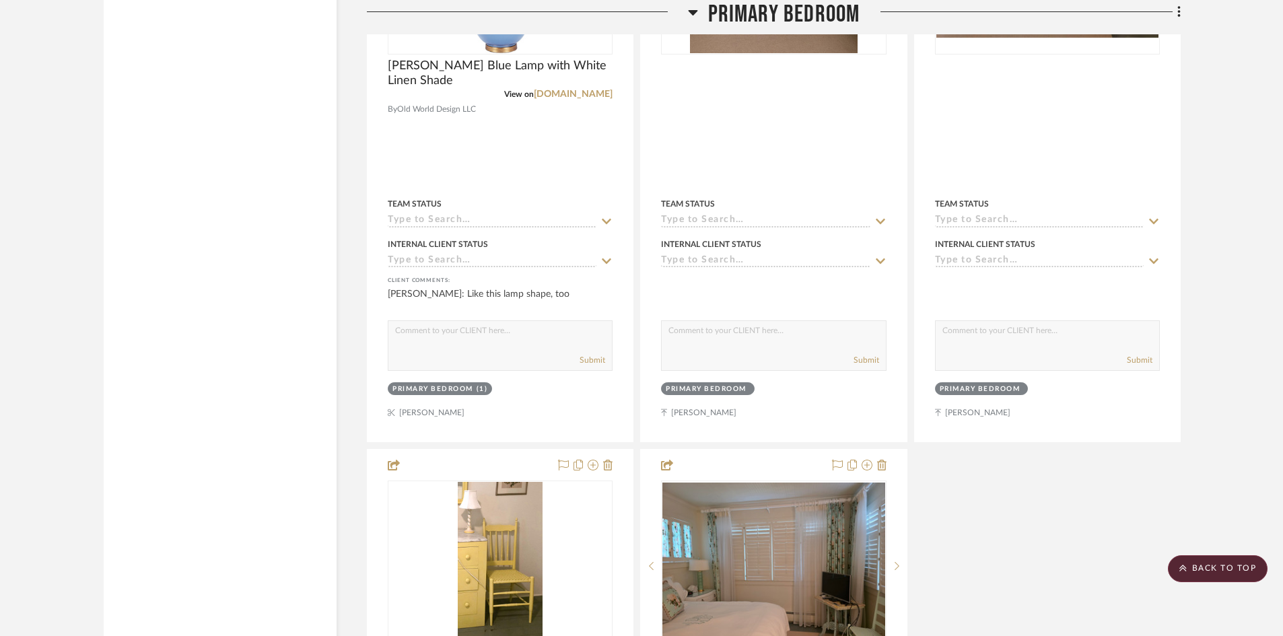
scroll to position [4176, 0]
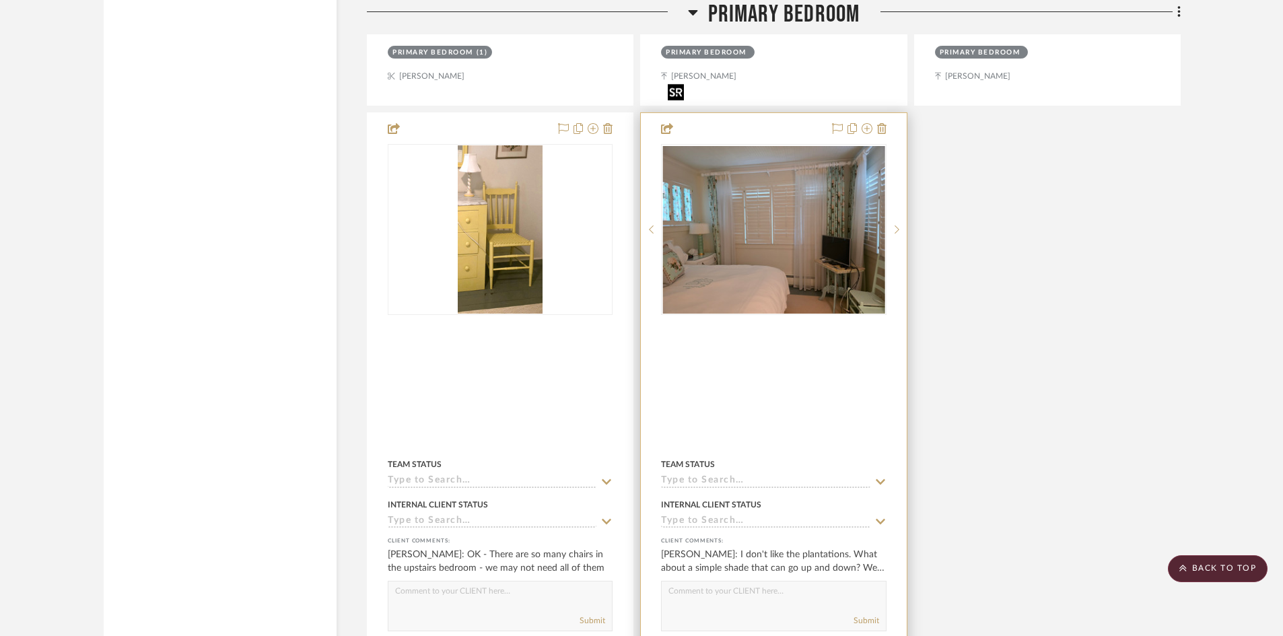
click at [0, 0] on img at bounding box center [0, 0] width 0 height 0
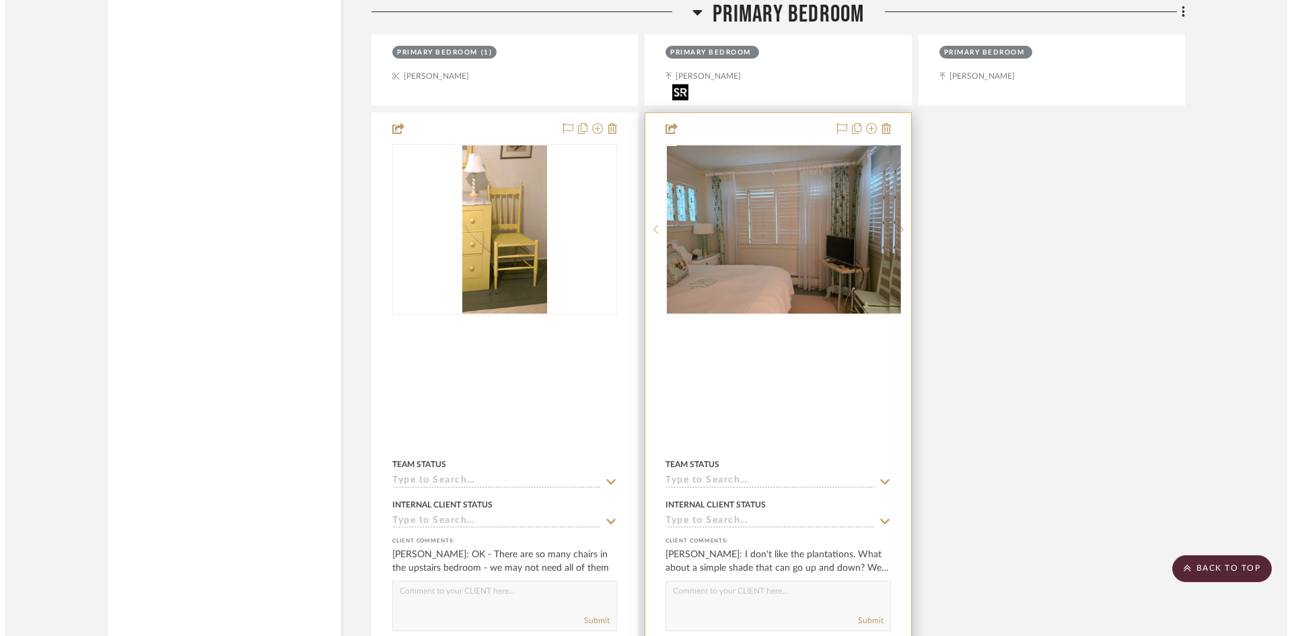
scroll to position [0, 0]
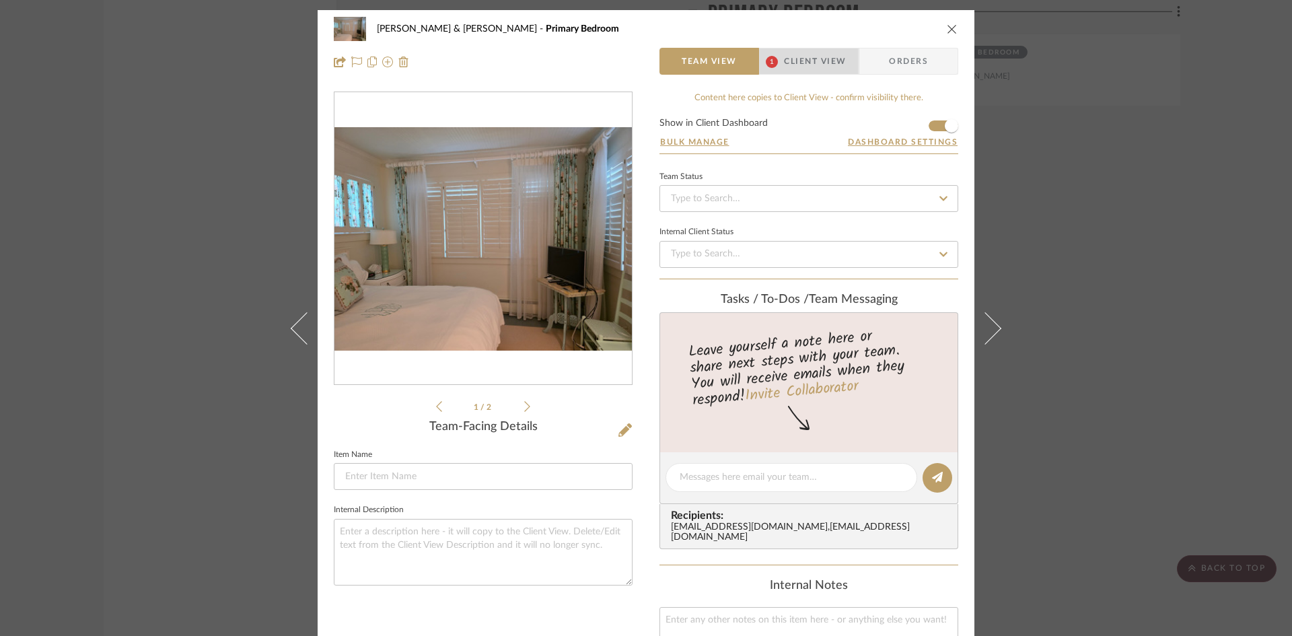
click at [800, 62] on span "Client View" at bounding box center [815, 61] width 62 height 27
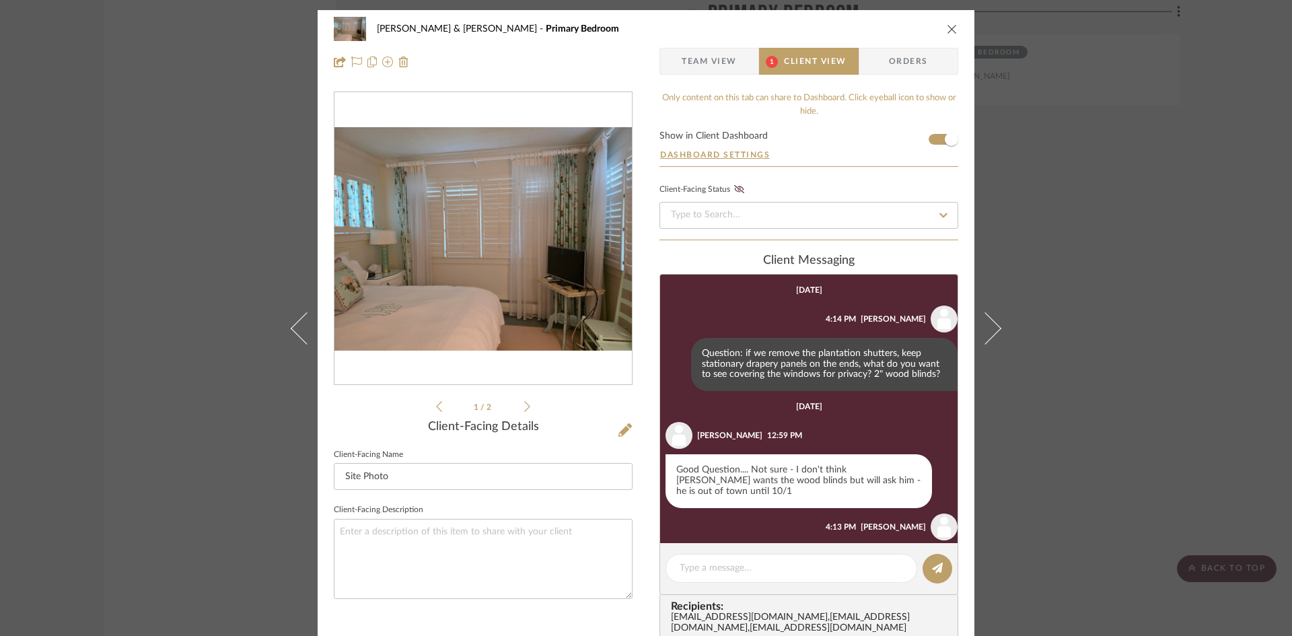
scroll to position [196, 0]
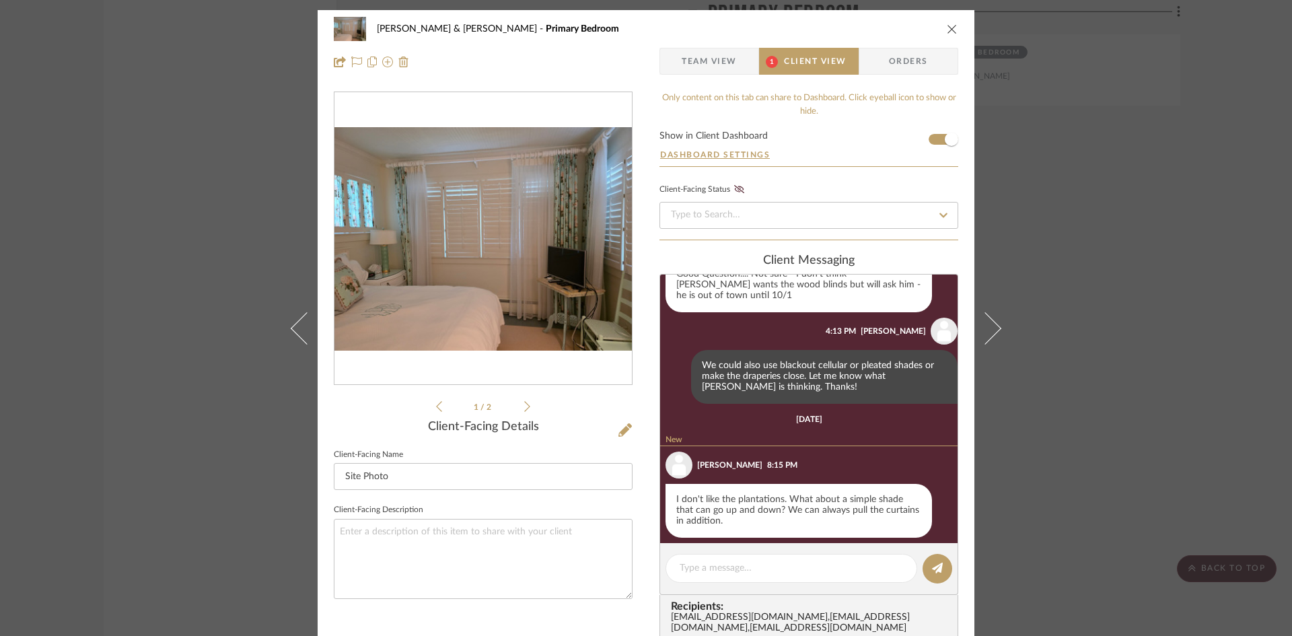
click at [949, 24] on icon "close" at bounding box center [952, 29] width 11 height 11
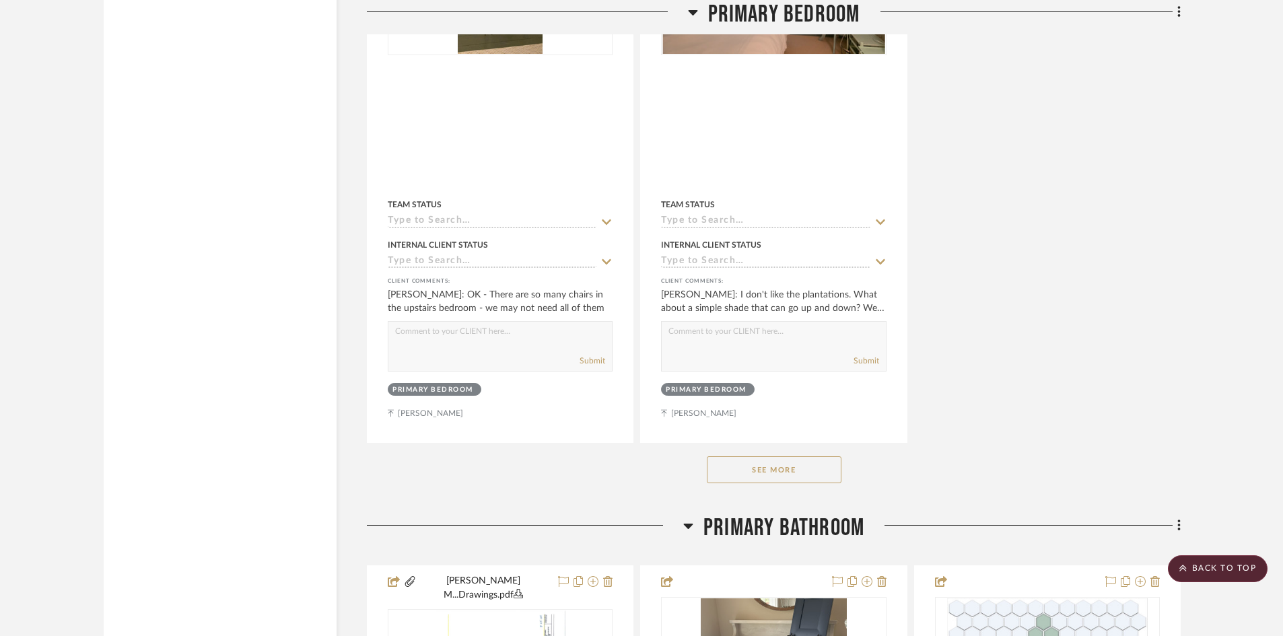
scroll to position [4446, 0]
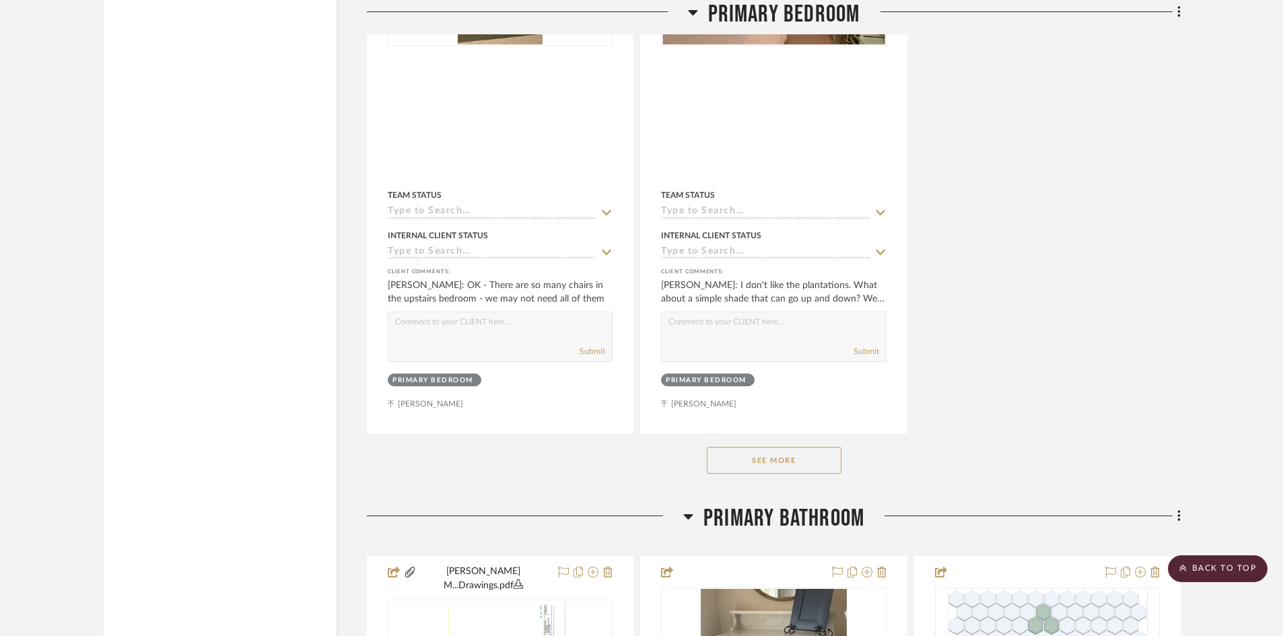
click at [796, 447] on button "See More" at bounding box center [774, 460] width 135 height 27
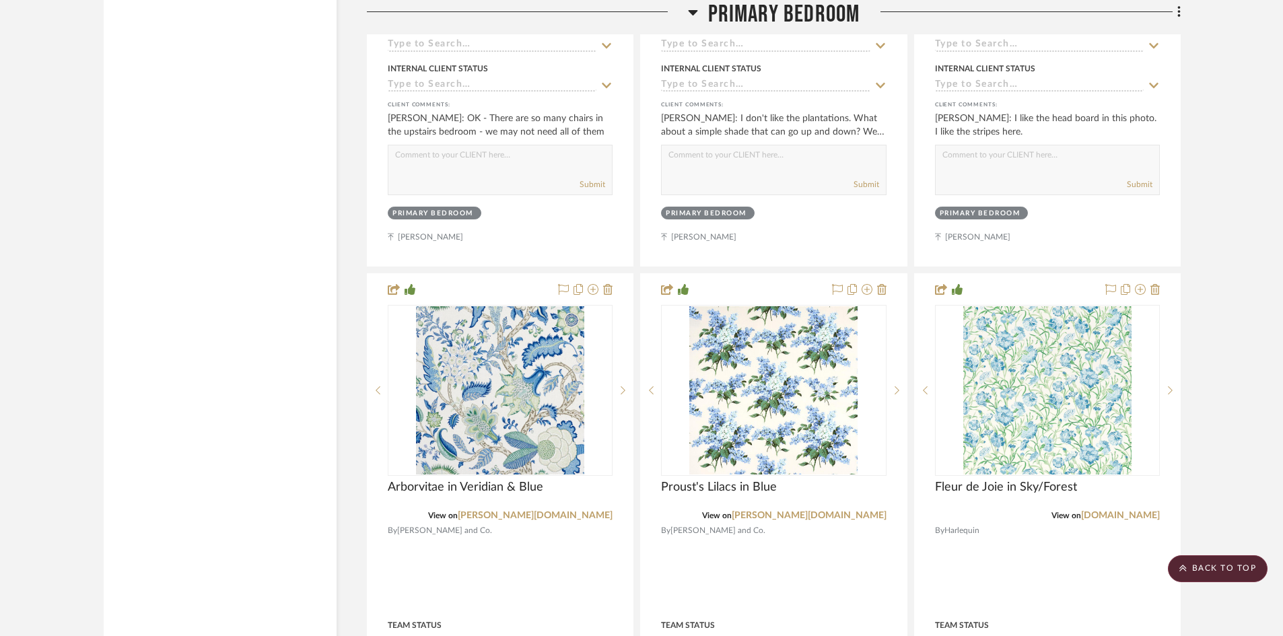
scroll to position [4648, 0]
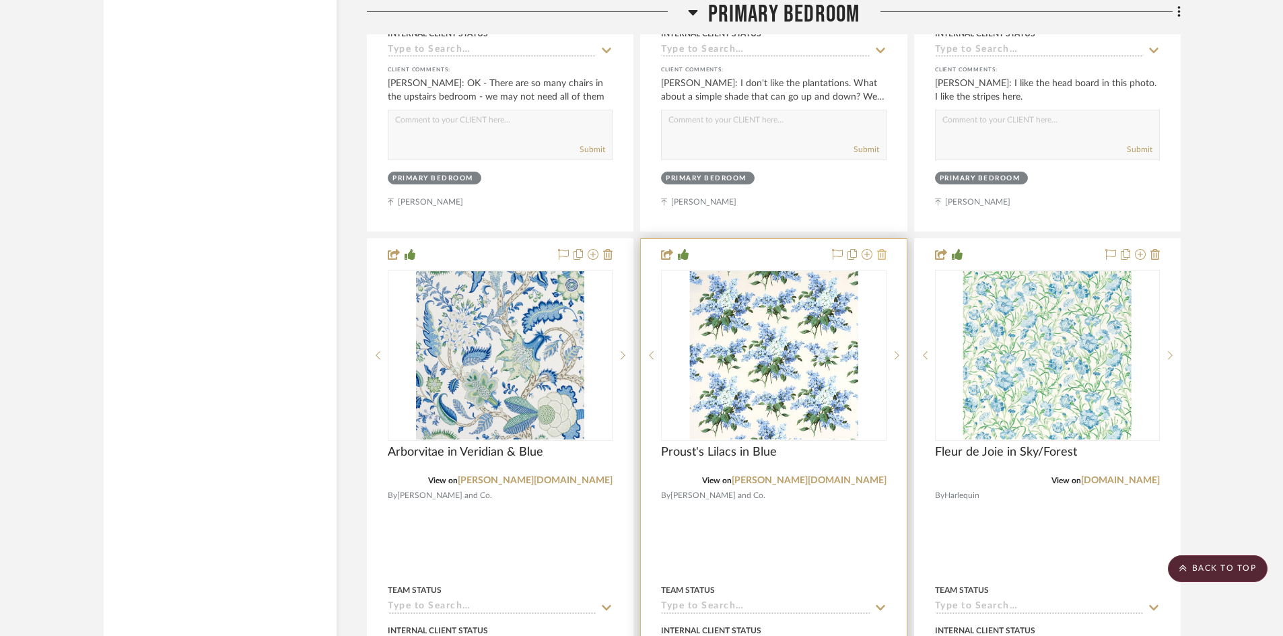
click at [880, 249] on icon at bounding box center [881, 254] width 9 height 11
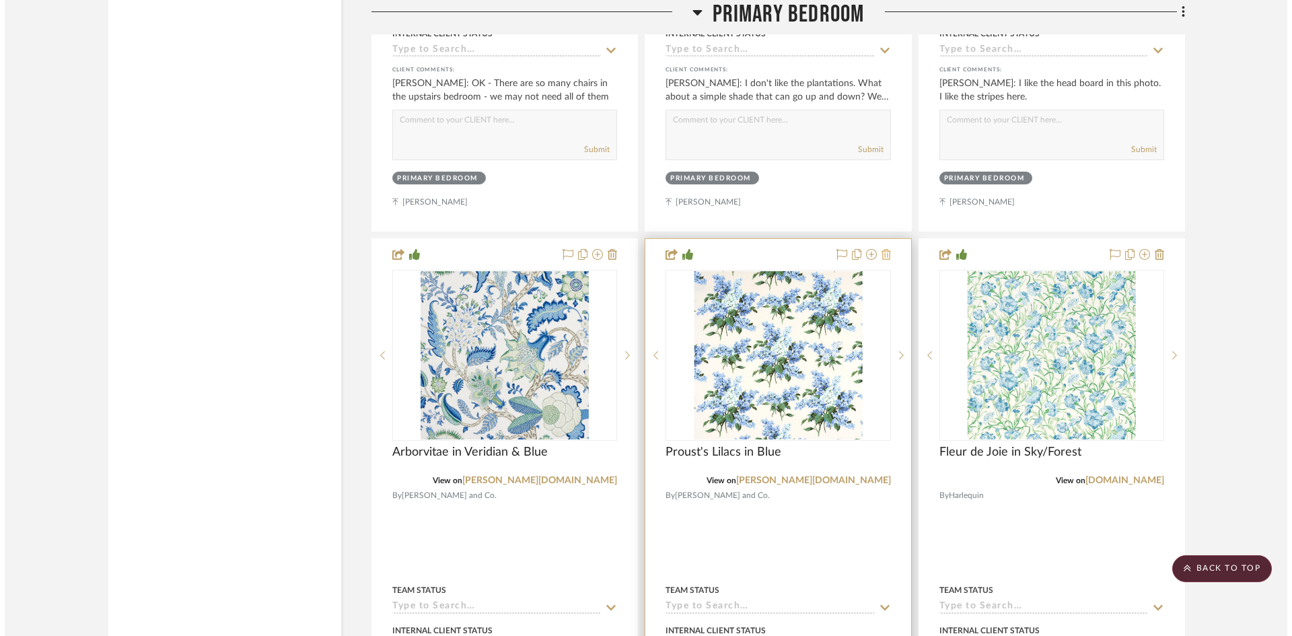
scroll to position [0, 0]
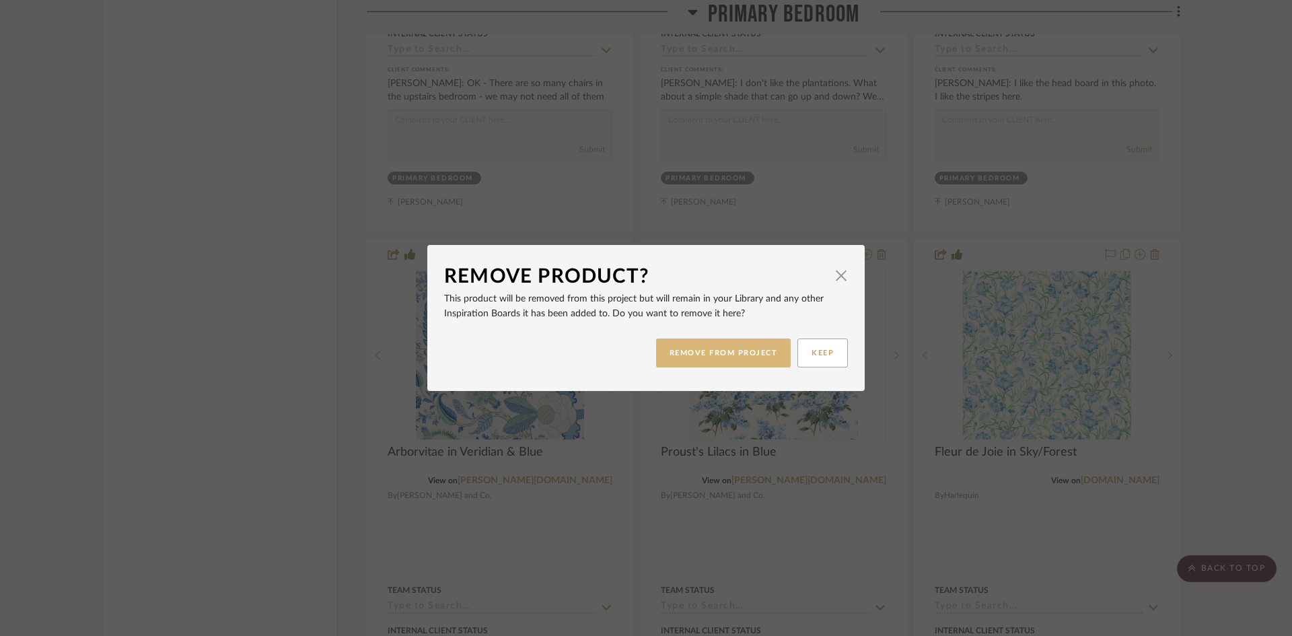
click at [727, 355] on button "REMOVE FROM PROJECT" at bounding box center [723, 353] width 135 height 29
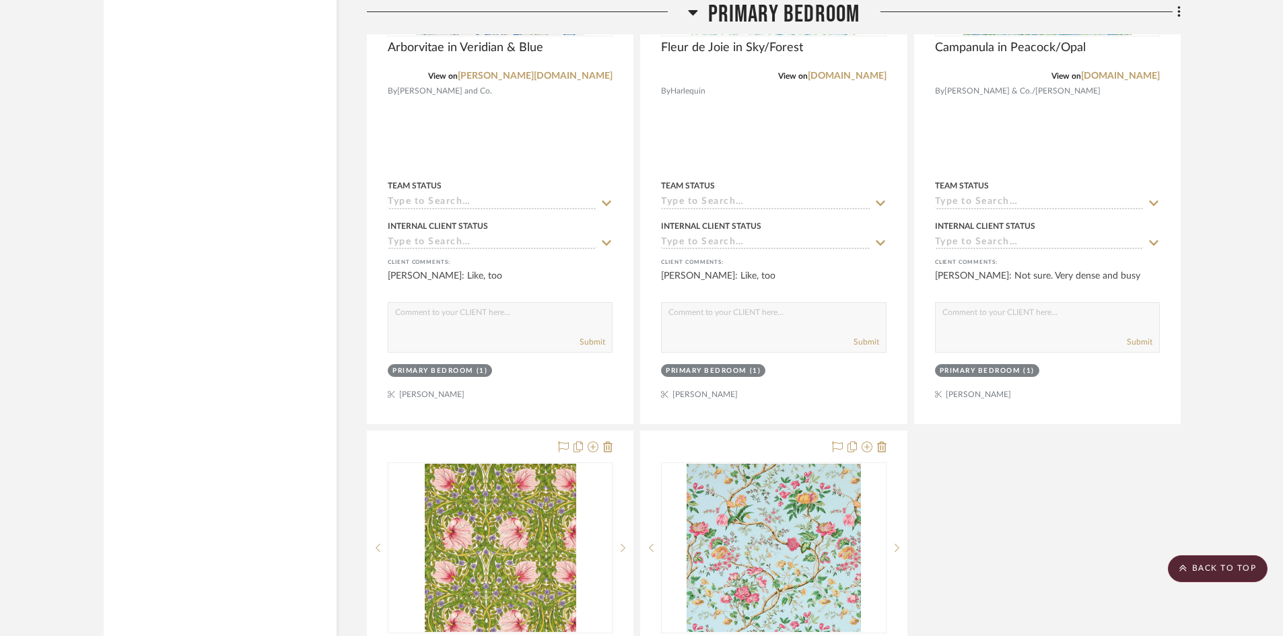
scroll to position [5051, 0]
click at [606, 442] on icon at bounding box center [607, 447] width 9 height 11
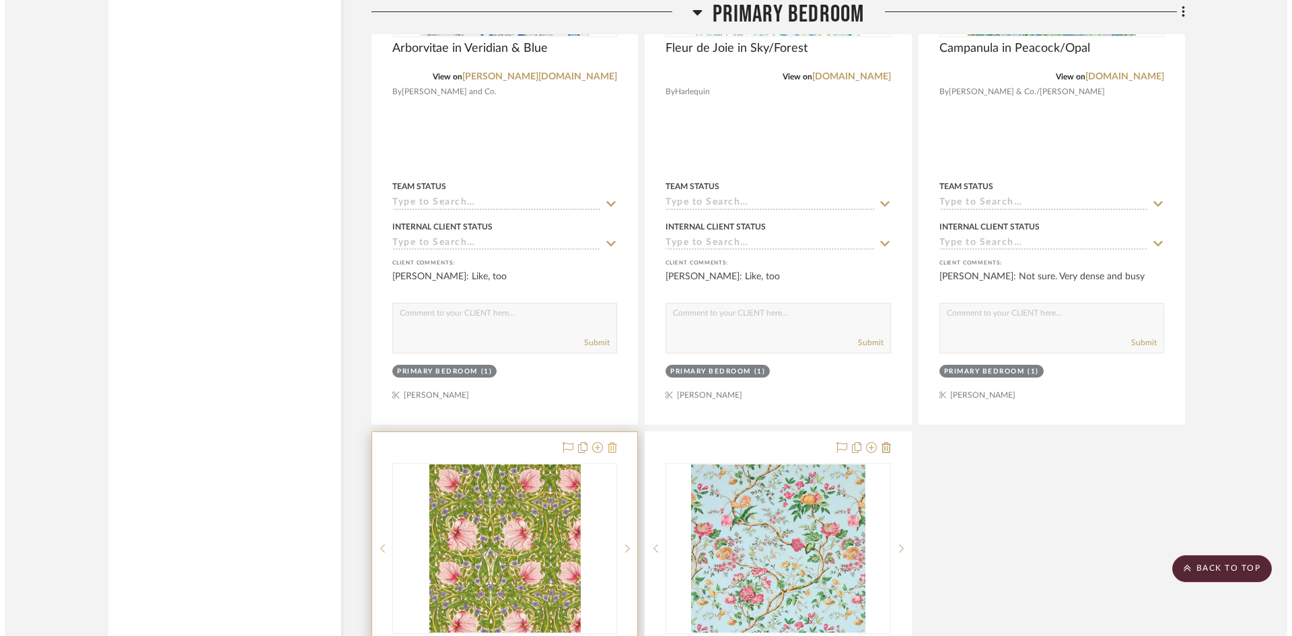
scroll to position [0, 0]
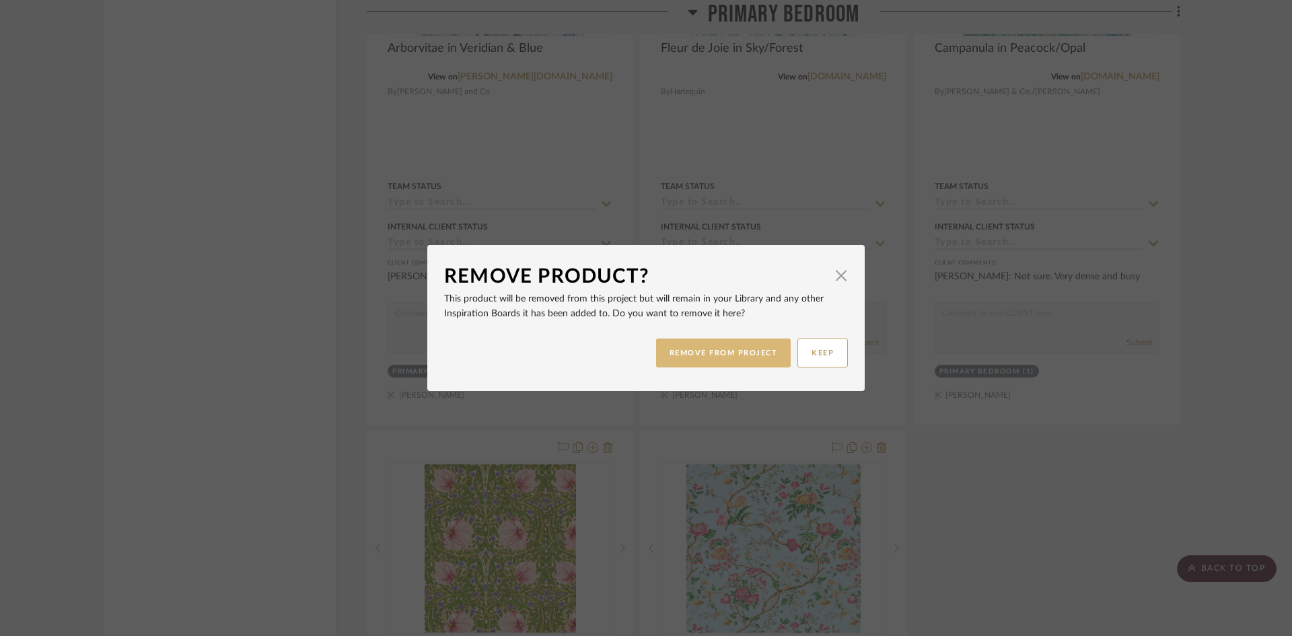
click at [760, 353] on button "REMOVE FROM PROJECT" at bounding box center [723, 353] width 135 height 29
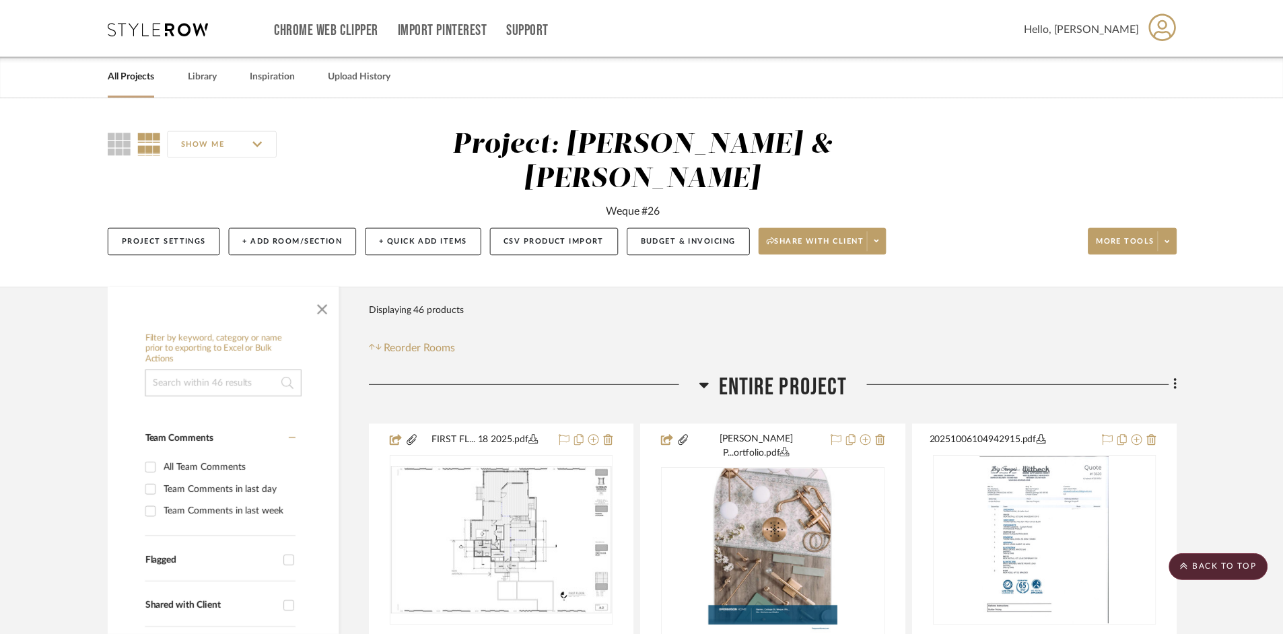
scroll to position [5051, 0]
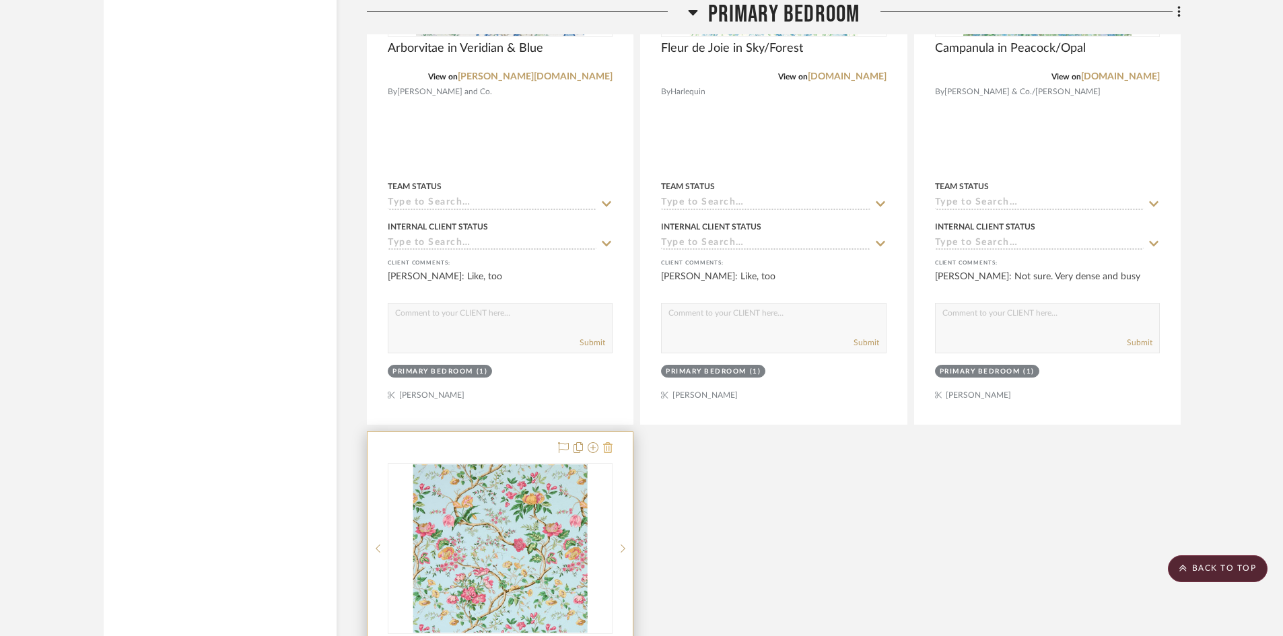
click at [607, 442] on icon at bounding box center [607, 447] width 9 height 11
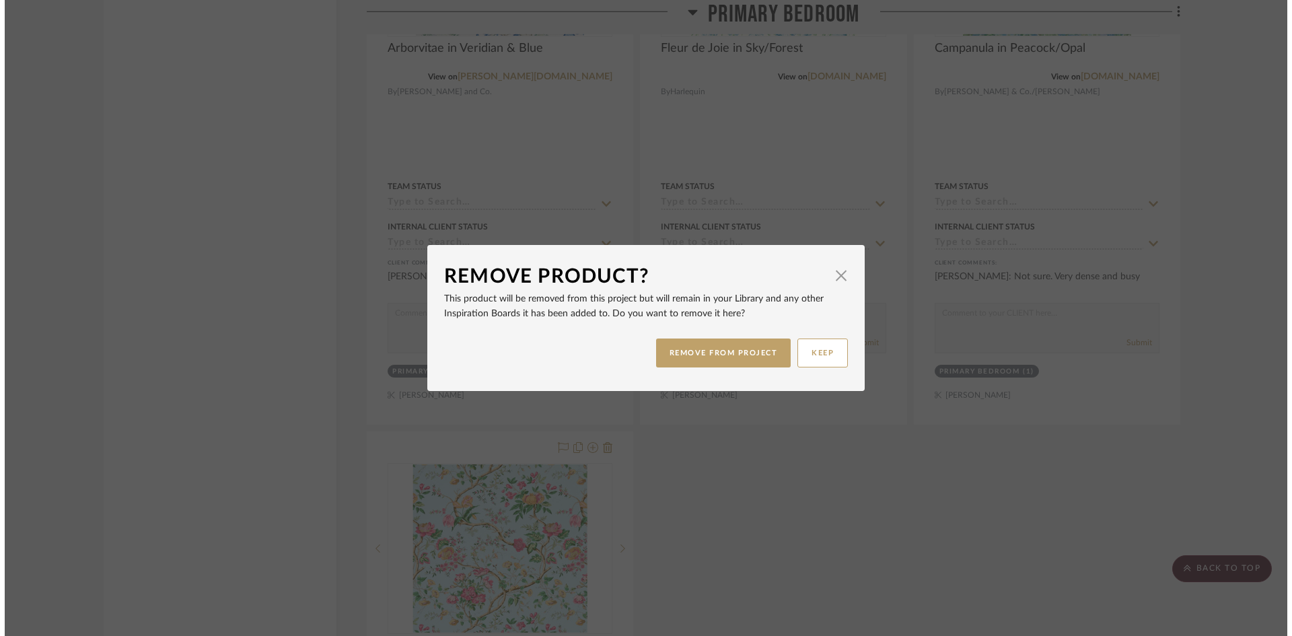
scroll to position [0, 0]
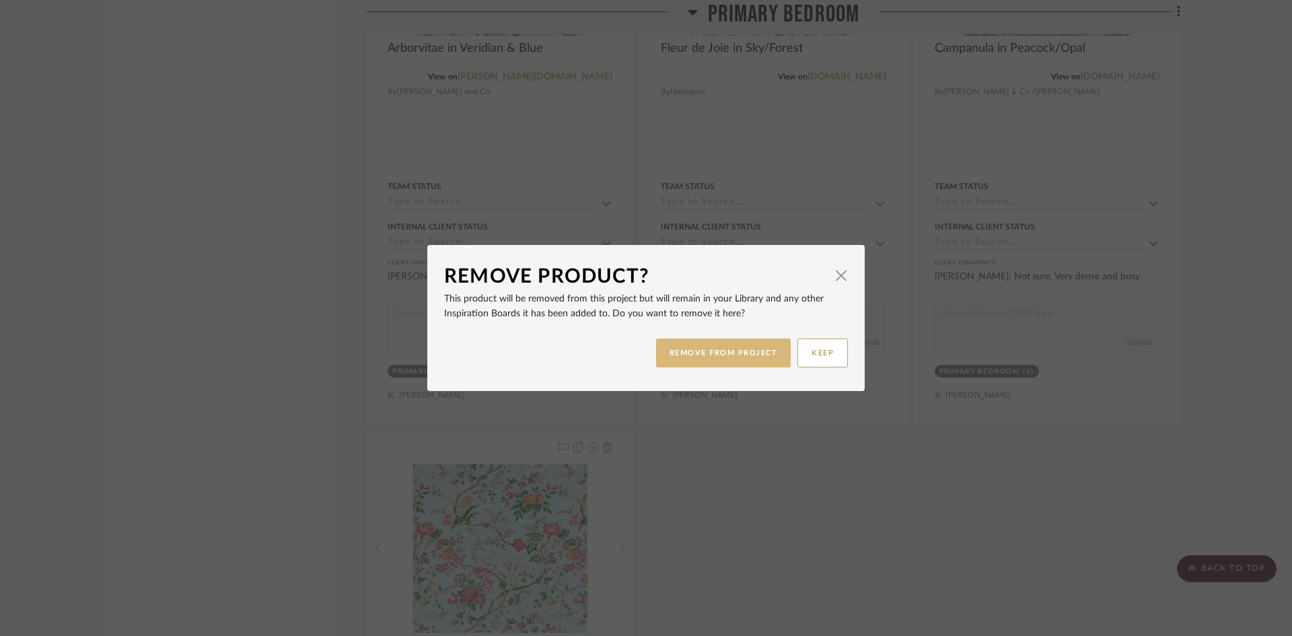
click at [728, 353] on button "REMOVE FROM PROJECT" at bounding box center [723, 353] width 135 height 29
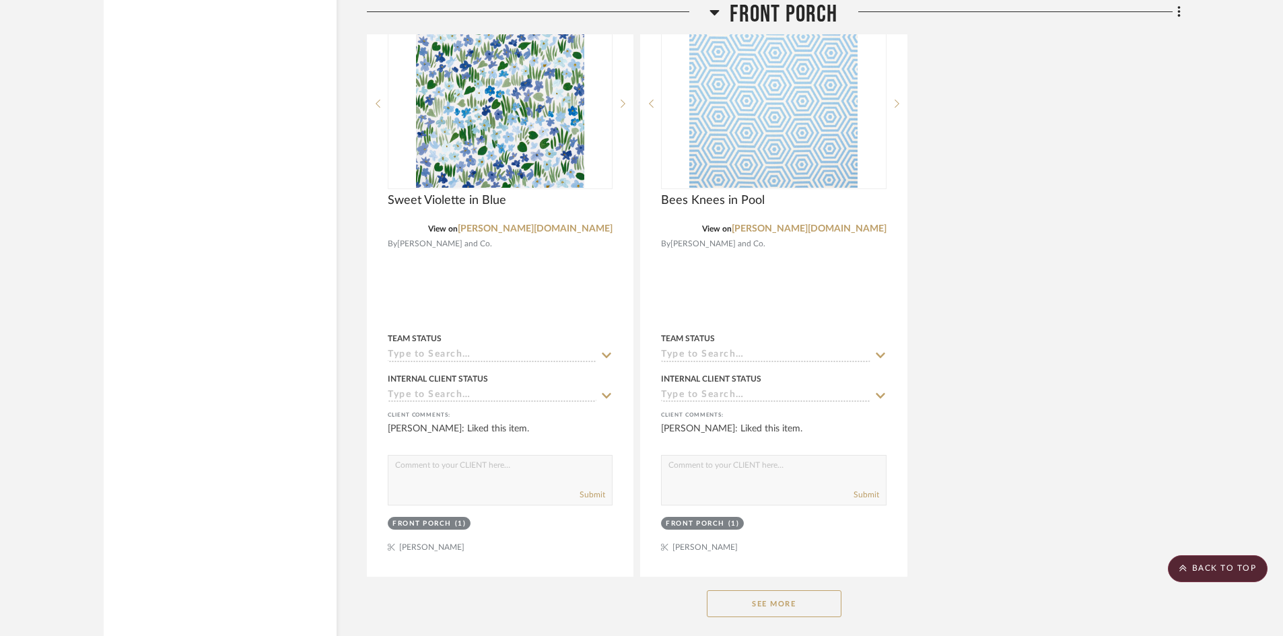
scroll to position [9984, 0]
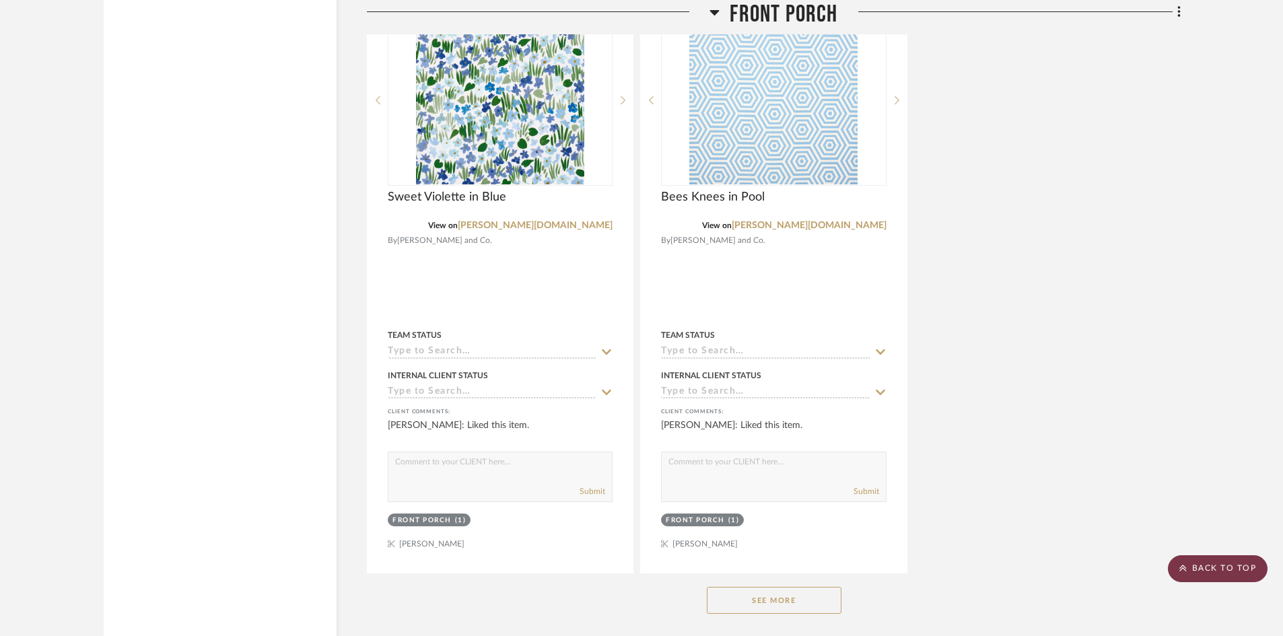
click at [1202, 561] on scroll-to-top-button "BACK TO TOP" at bounding box center [1218, 568] width 100 height 27
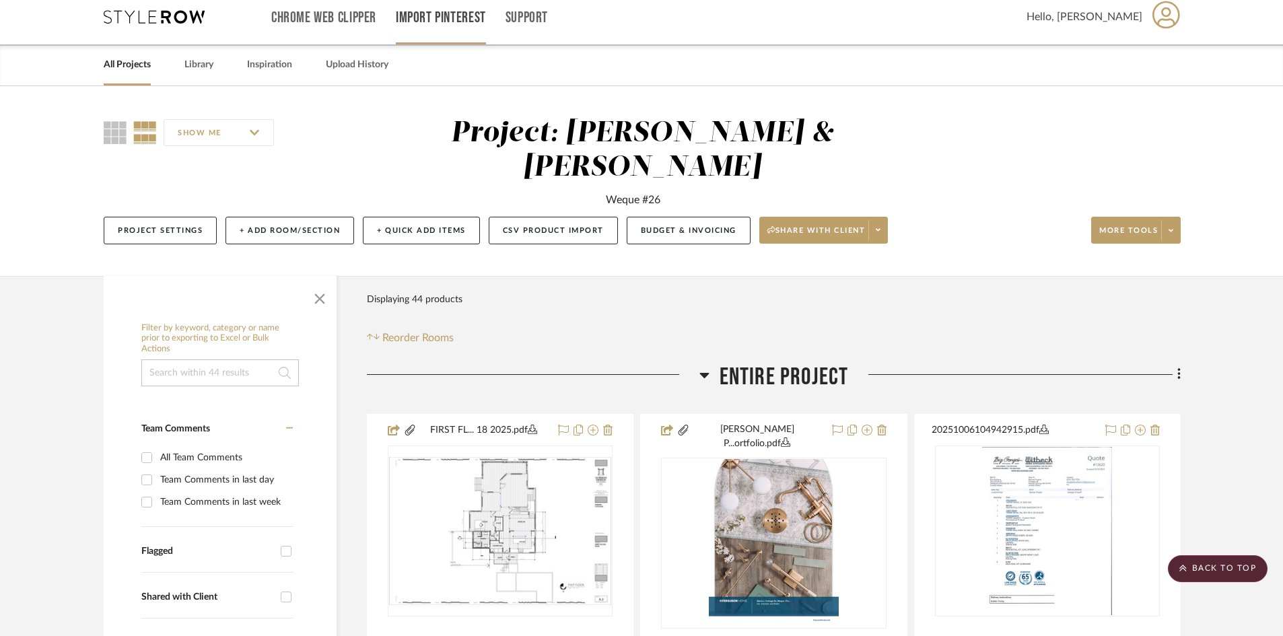
scroll to position [0, 0]
